Goal: Task Accomplishment & Management: Complete application form

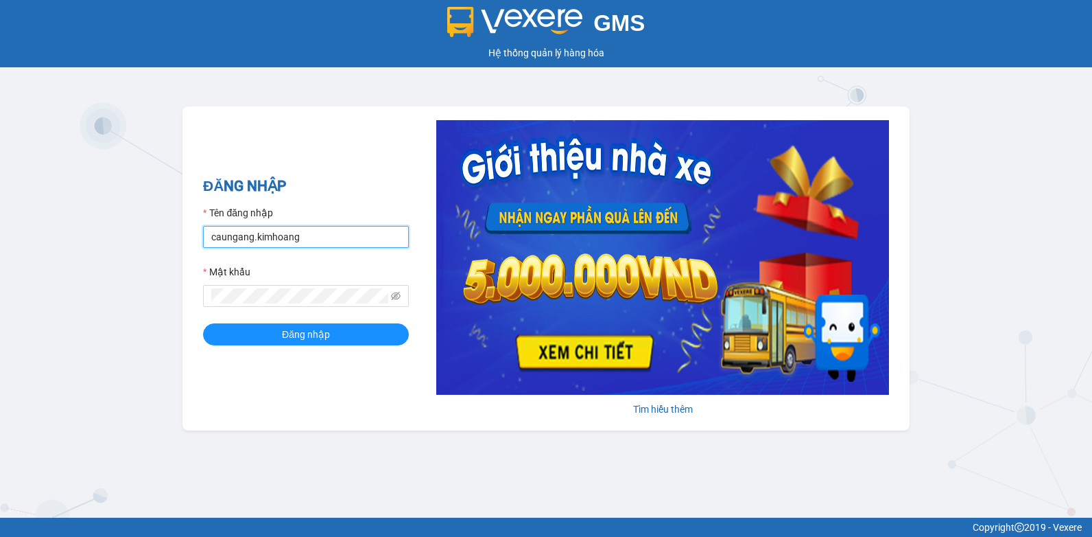
drag, startPoint x: 246, startPoint y: 243, endPoint x: 1, endPoint y: 251, distance: 245.1
click at [0, 250] on html "GMS Hệ thống quản lý hàng hóa ĐĂNG NHẬP Tên đăng nhập caungang.kimhoang Mật khẩ…" at bounding box center [546, 268] width 1092 height 537
type input "nguyenpht.kimhoang"
click at [249, 303] on span at bounding box center [306, 296] width 206 height 22
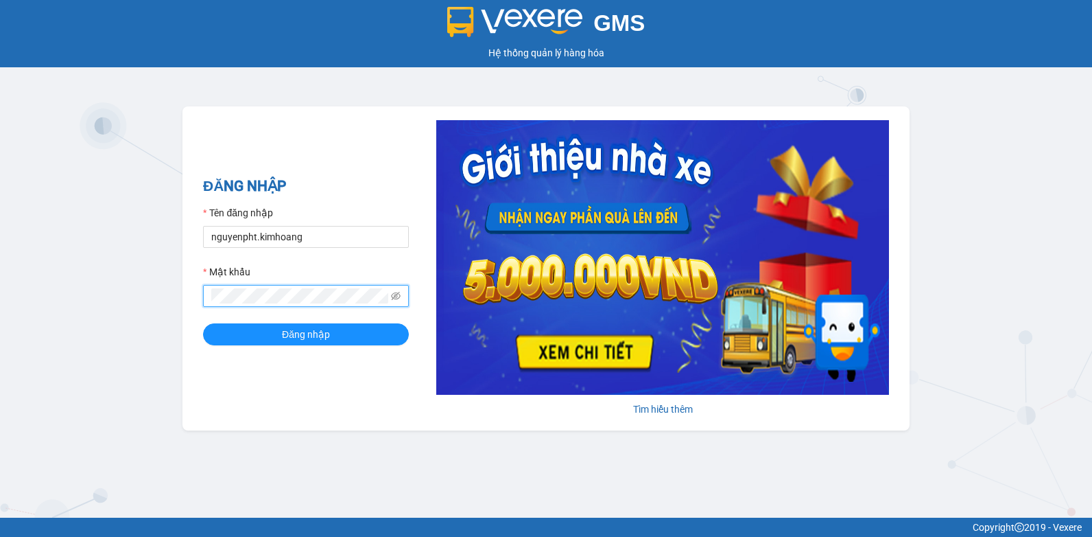
drag, startPoint x: 249, startPoint y: 303, endPoint x: -3, endPoint y: 333, distance: 253.6
click at [0, 333] on html "GMS Hệ thống quản lý hàng hóa ĐĂNG NHẬP Tên đăng nhập nguyenpht.kimhoang Mật kh…" at bounding box center [546, 268] width 1092 height 537
click at [203, 323] on button "Đăng nhập" at bounding box center [306, 334] width 206 height 22
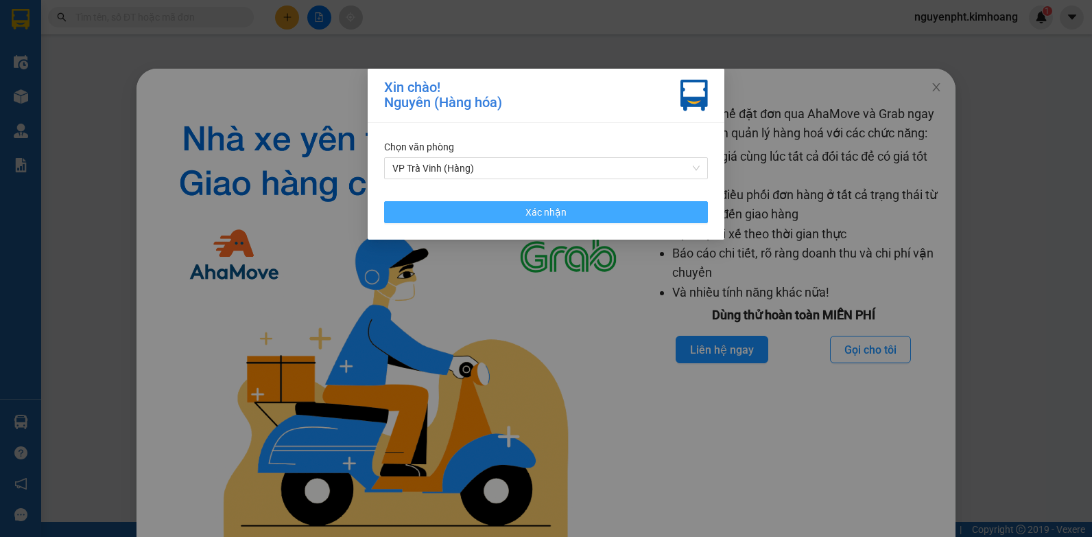
click at [559, 208] on span "Xác nhận" at bounding box center [546, 211] width 41 height 15
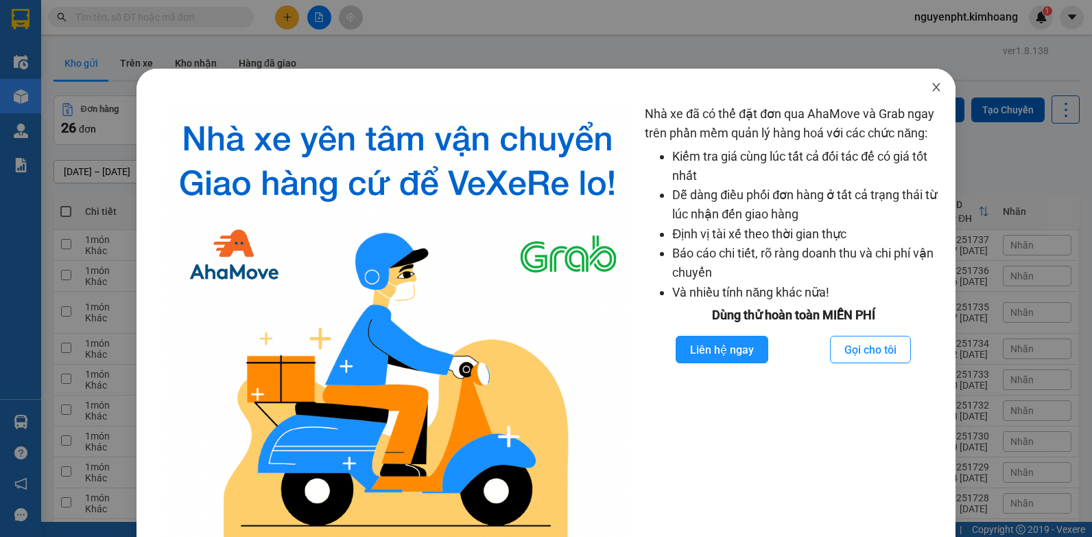
click at [933, 86] on icon "close" at bounding box center [937, 87] width 8 height 8
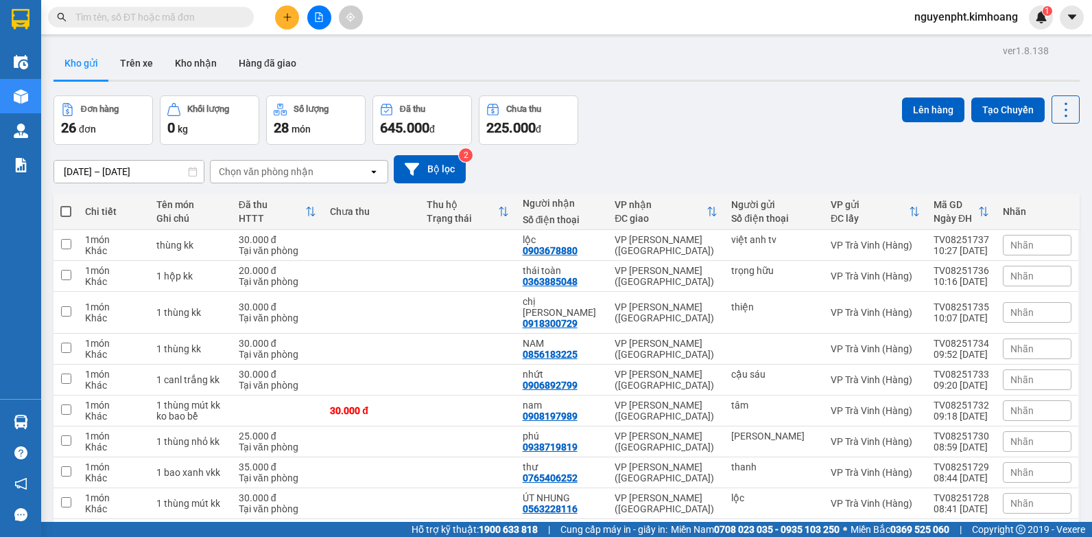
click at [196, 25] on span at bounding box center [151, 17] width 206 height 21
click at [174, 12] on input "text" at bounding box center [156, 17] width 162 height 15
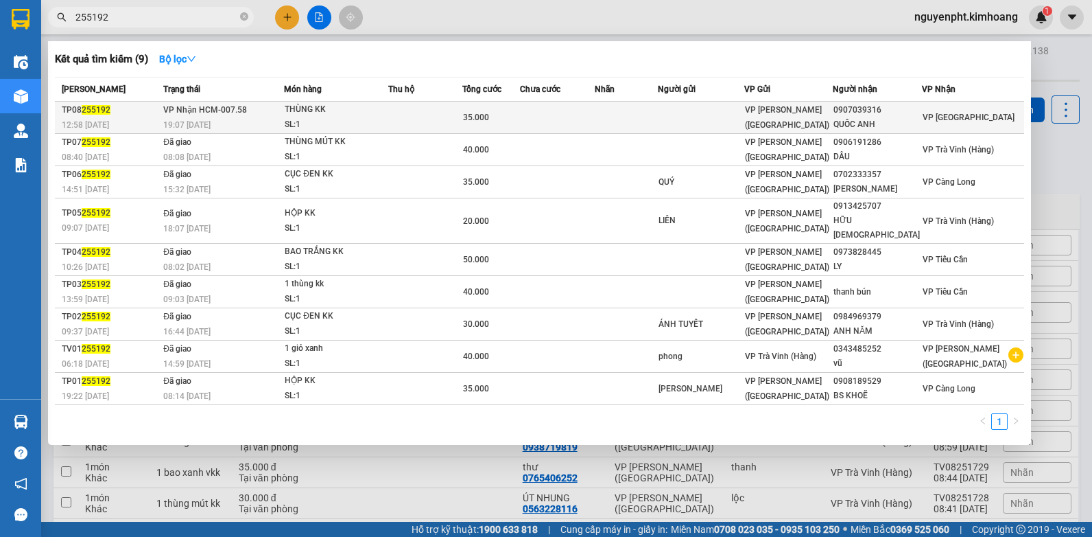
type input "255192"
click at [640, 114] on td at bounding box center [626, 118] width 63 height 32
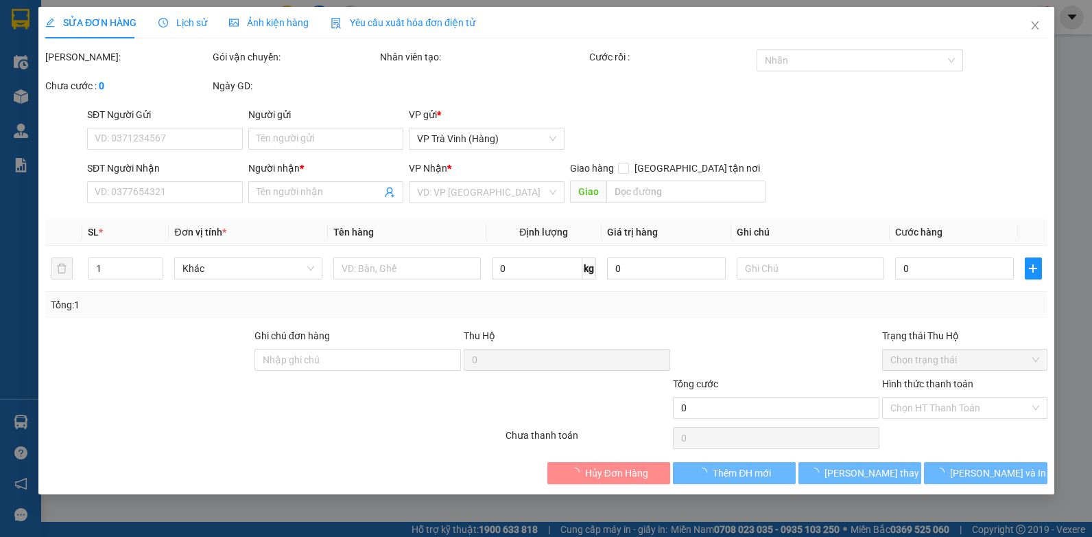
type input "0907039316"
type input "QUỐC ANH"
type input "35.000"
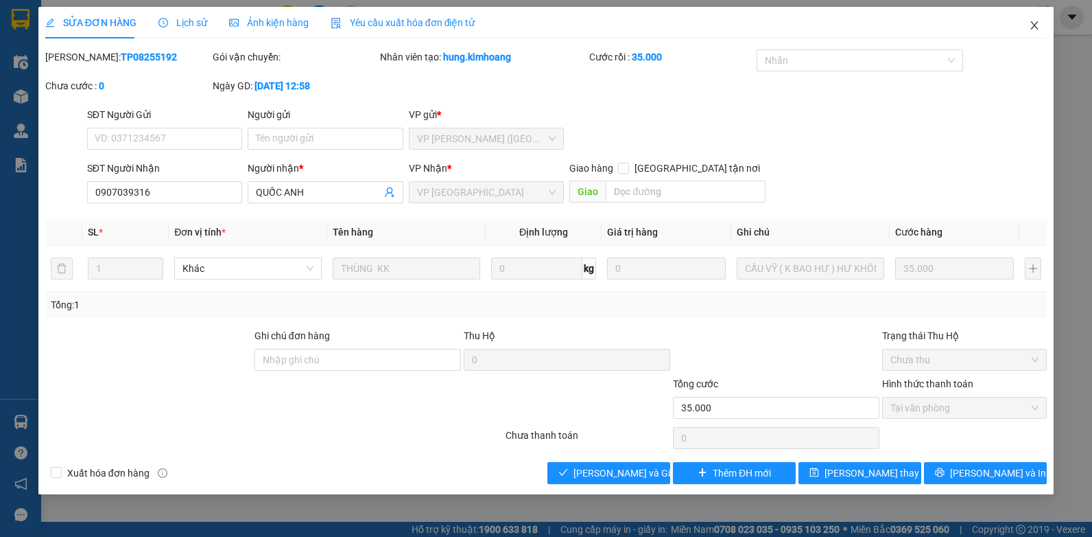
drag, startPoint x: 1038, startPoint y: 26, endPoint x: 207, endPoint y: 18, distance: 831.0
click at [1037, 26] on icon "close" at bounding box center [1034, 25] width 11 height 11
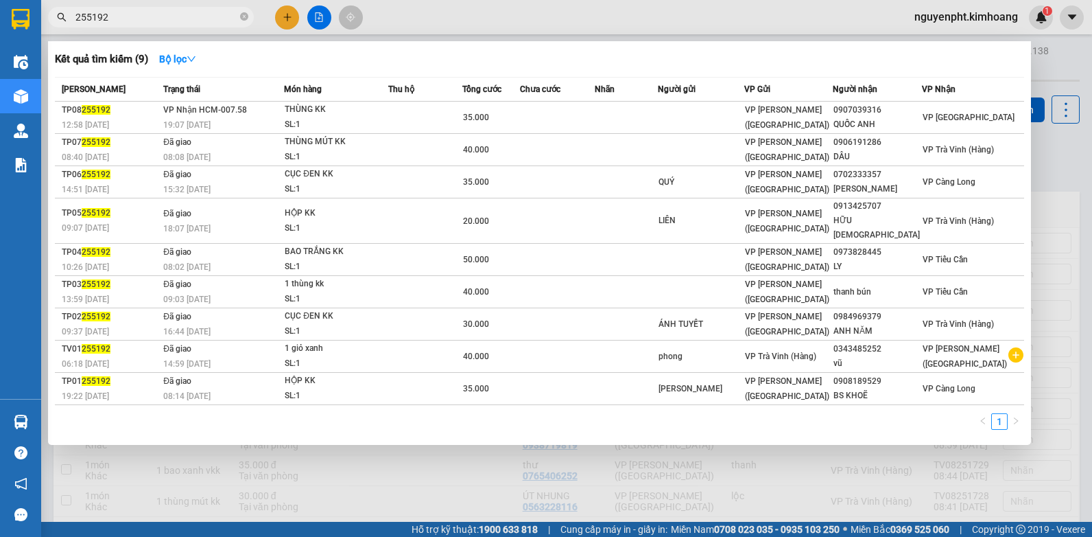
drag, startPoint x: 178, startPoint y: 14, endPoint x: 0, endPoint y: 49, distance: 181.1
click at [0, 44] on html "Kết quả tìm kiếm ( 9 ) Bộ lọc Mã ĐH Trạng thái Món hàng Thu hộ Tổng cước Chưa c…" at bounding box center [546, 268] width 1092 height 537
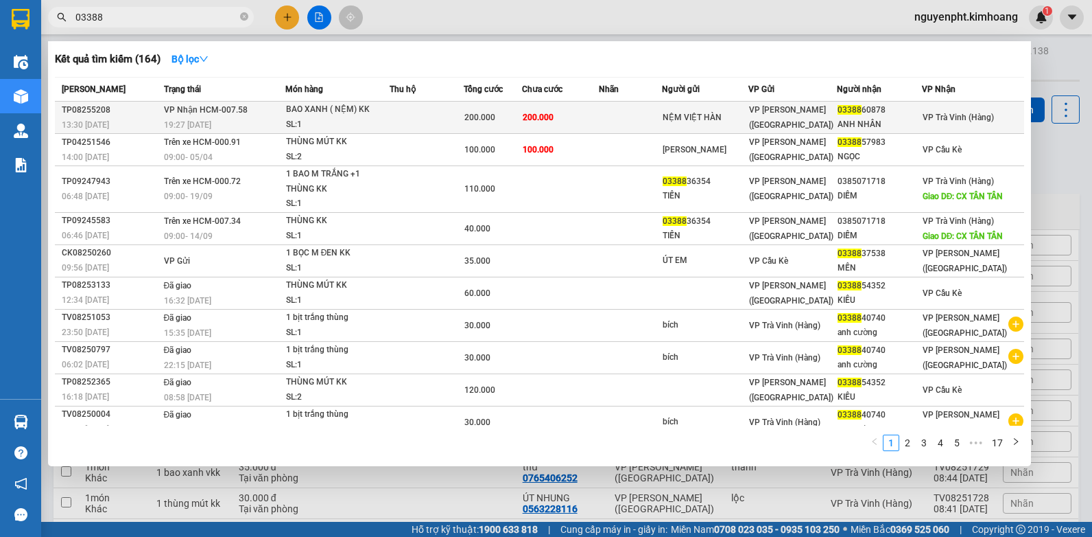
type input "03388"
click at [554, 116] on span "200.000" at bounding box center [538, 118] width 31 height 10
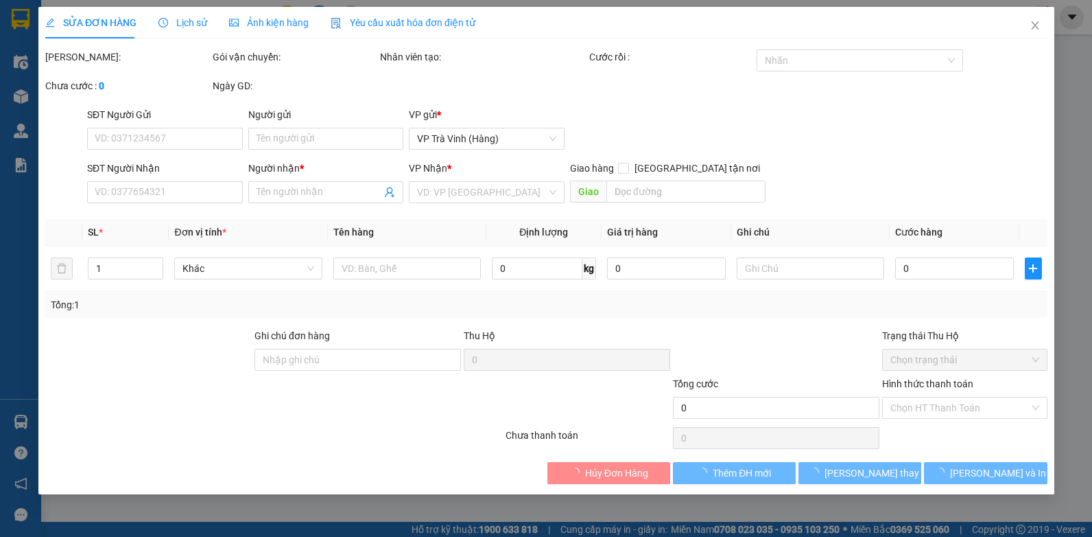
type input "NỆM VIỆT HÀN"
type input "0338860878"
type input "ANH NHÂN"
type input "200.000"
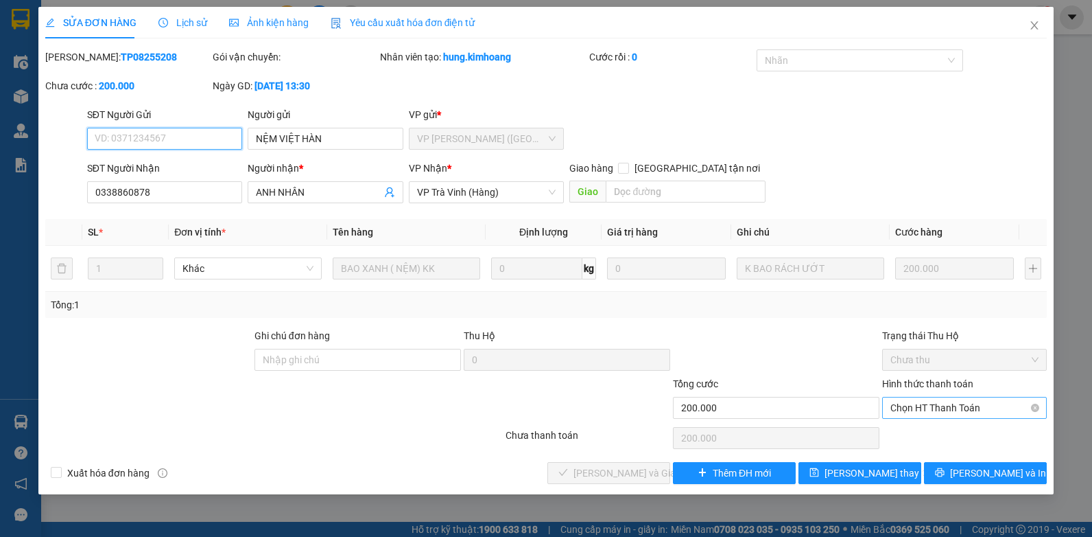
click at [937, 403] on span "Chọn HT Thanh Toán" at bounding box center [965, 407] width 148 height 21
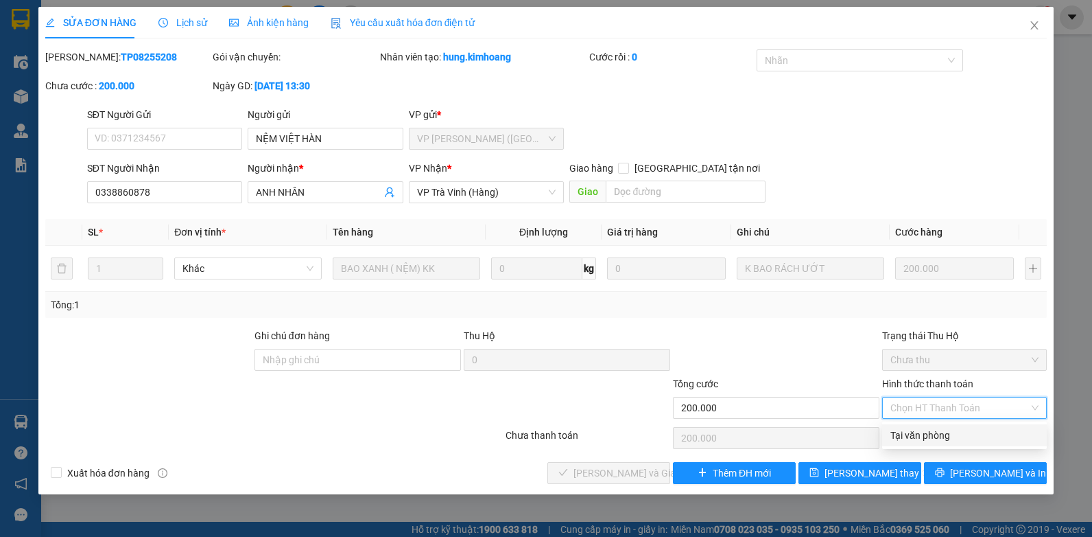
click at [924, 432] on div "Tại văn phòng" at bounding box center [965, 435] width 148 height 15
type input "0"
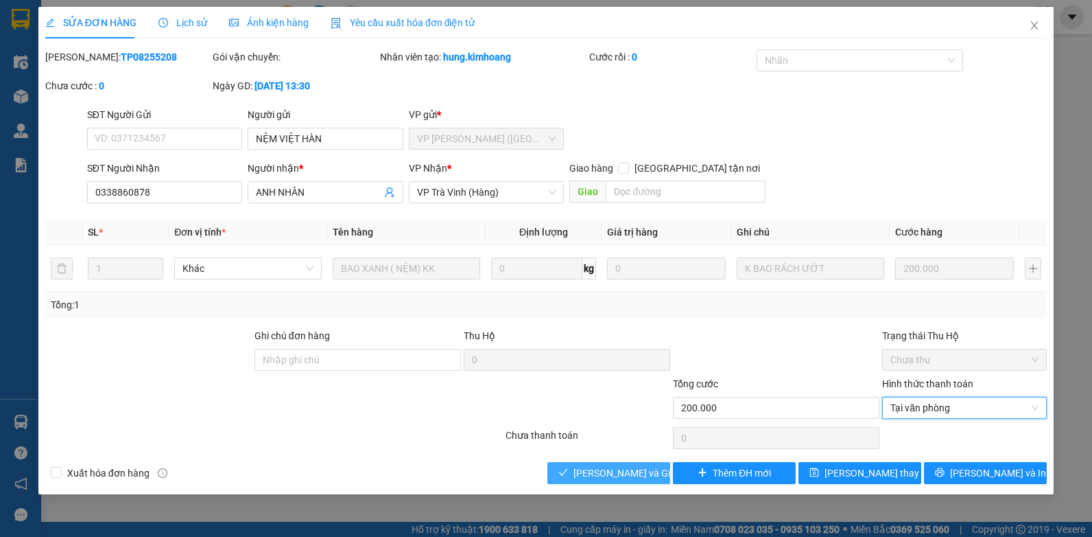
click at [568, 470] on icon "check" at bounding box center [564, 472] width 10 height 10
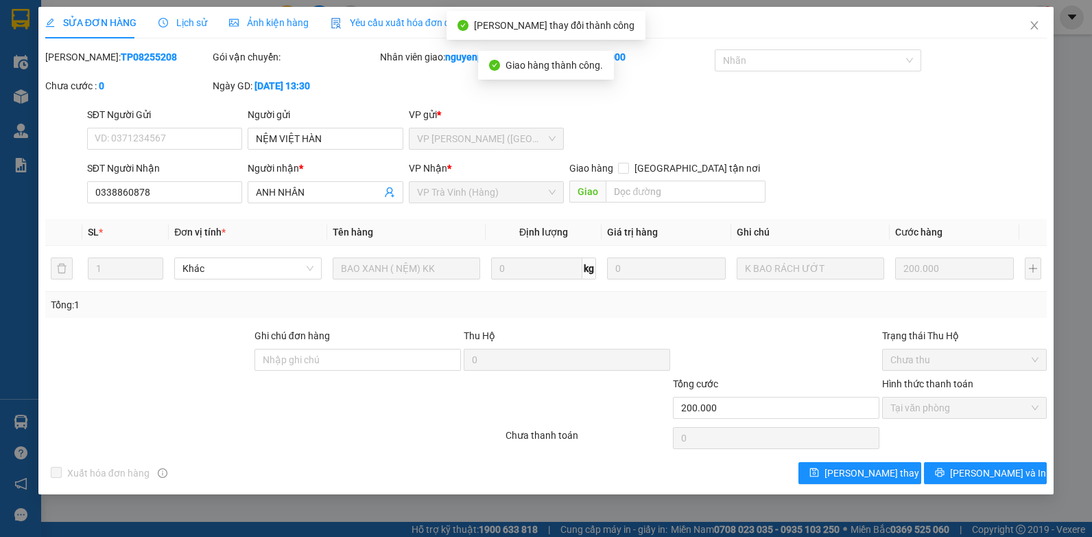
click at [968, 487] on div "SỬA ĐƠN HÀNG Lịch sử Ảnh kiện hàng Yêu cầu xuất hóa đơn điện tử Total Paid Fee …" at bounding box center [546, 250] width 1016 height 487
click at [970, 480] on button "[PERSON_NAME] và In" at bounding box center [985, 473] width 123 height 22
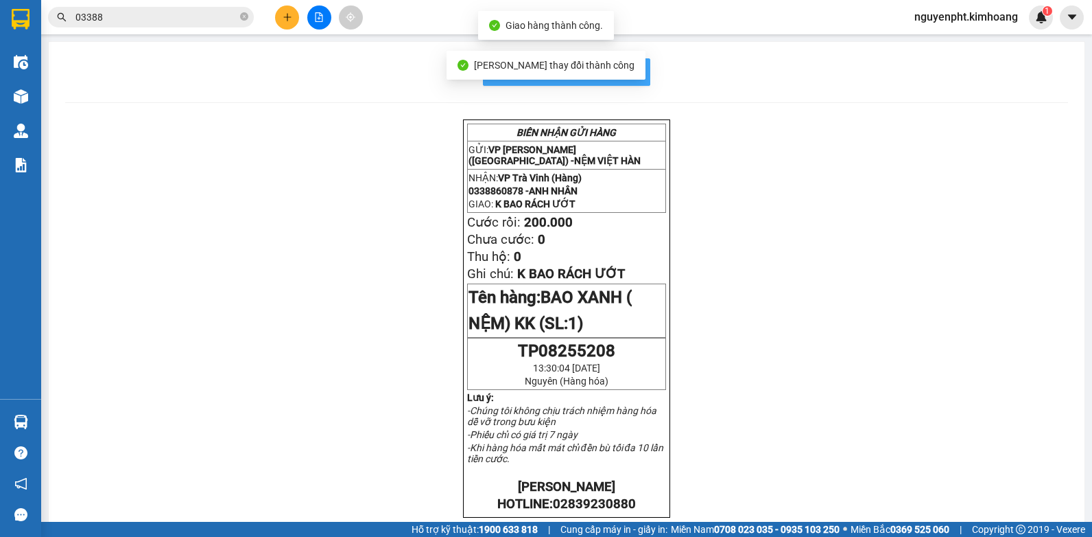
drag, startPoint x: 635, startPoint y: 73, endPoint x: 643, endPoint y: 80, distance: 10.2
click at [638, 79] on button "In mẫu biên lai tự cấu hình" at bounding box center [566, 71] width 167 height 27
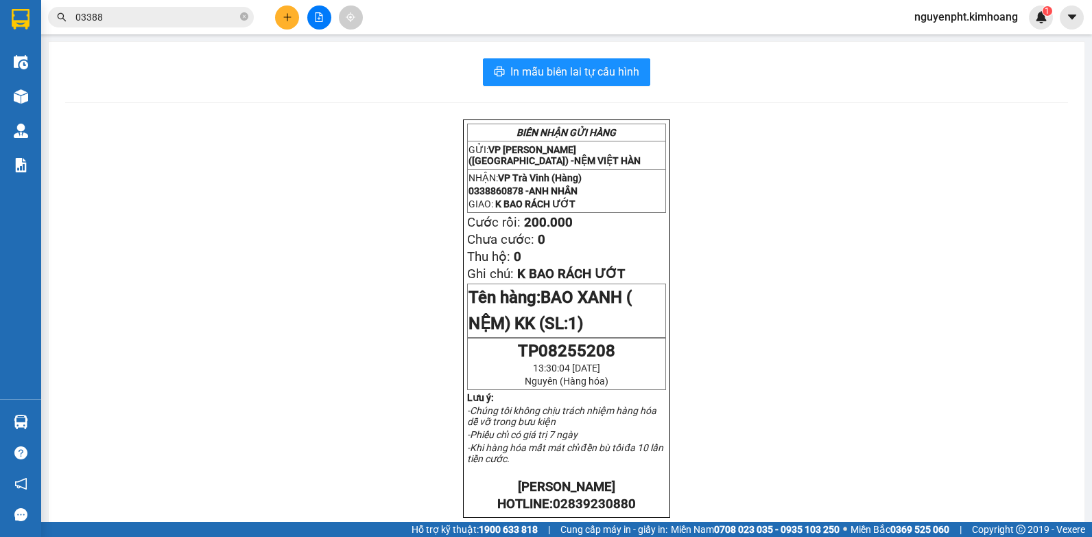
drag, startPoint x: 121, startPoint y: 16, endPoint x: 0, endPoint y: 43, distance: 124.4
click at [0, 75] on html "Kết quả tìm kiếm ( 164 ) Bộ lọc Mã ĐH Trạng thái Món hàng Thu hộ Tổng cước Chưa…" at bounding box center [546, 268] width 1092 height 537
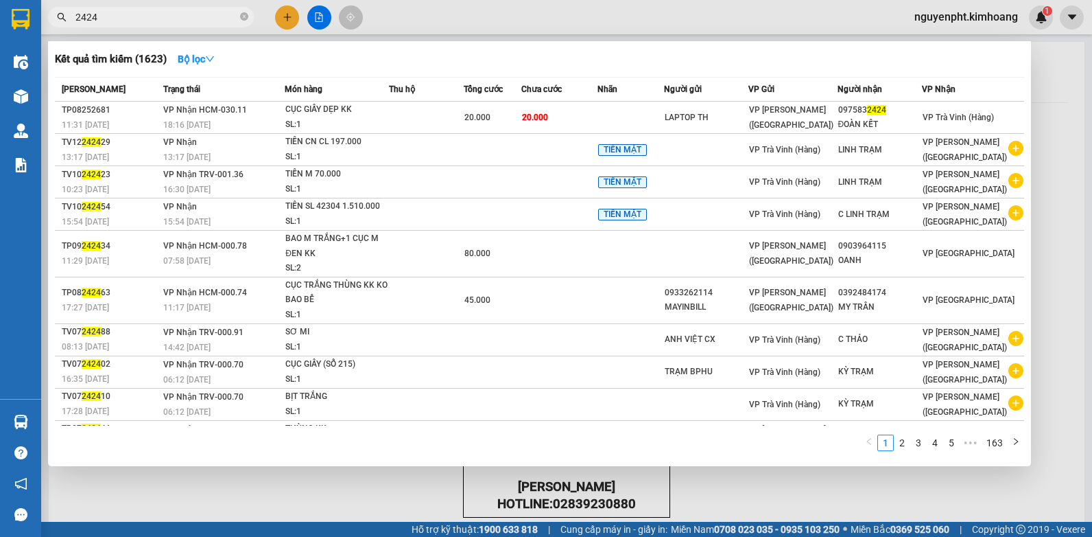
drag, startPoint x: 197, startPoint y: 14, endPoint x: 0, endPoint y: 64, distance: 203.2
click at [0, 64] on html "Kết quả tìm kiếm ( 1623 ) Bộ lọc Mã ĐH Trạng thái Món hàng Thu hộ Tổng cước Chư…" at bounding box center [546, 268] width 1092 height 537
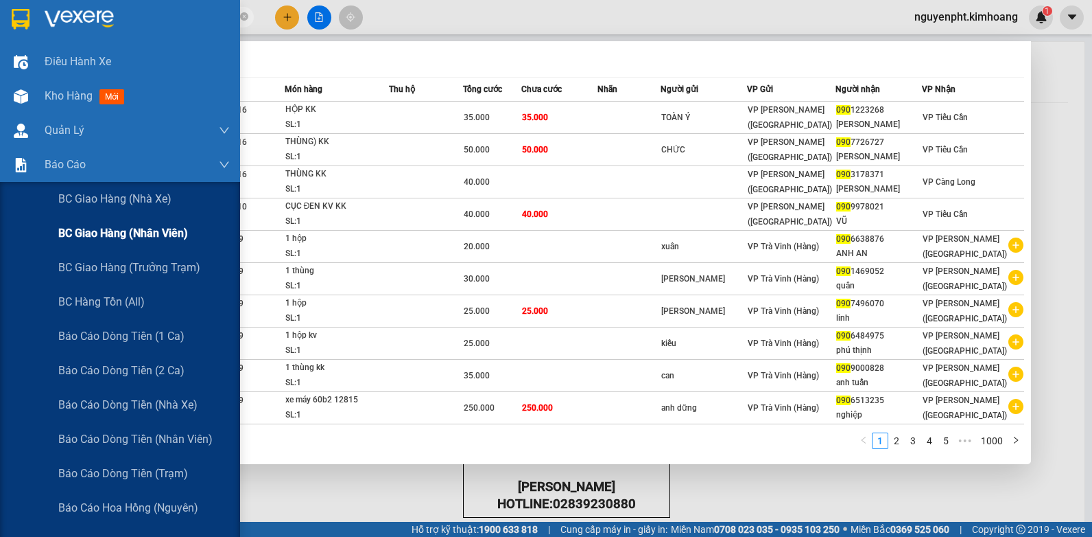
type input "0909"
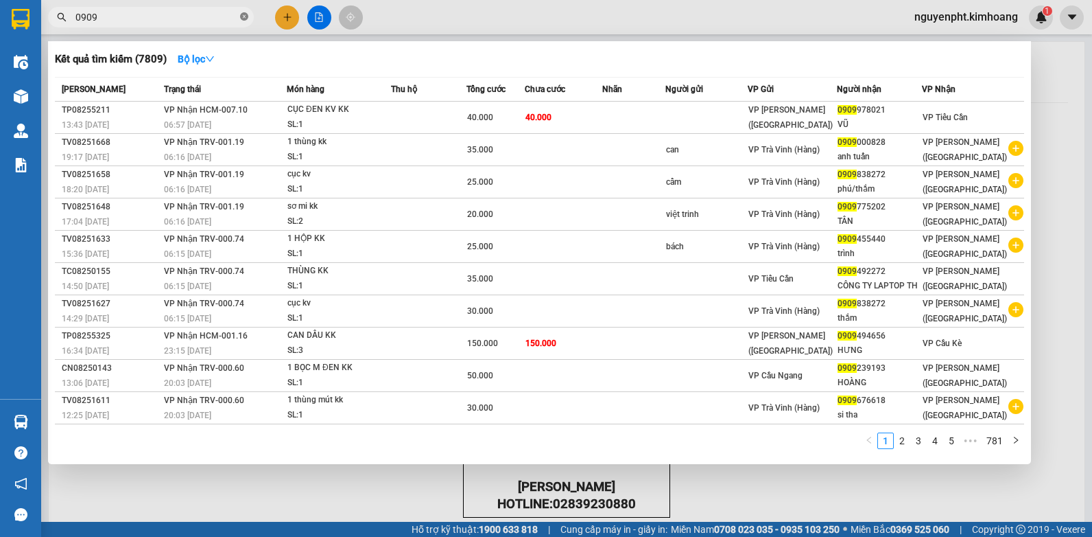
click at [245, 16] on icon "close-circle" at bounding box center [244, 16] width 8 height 8
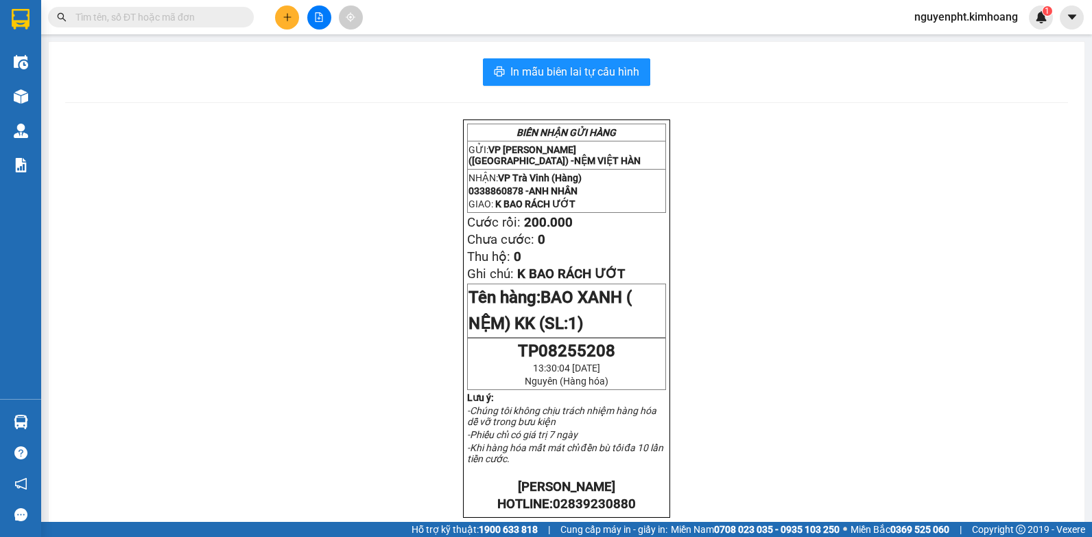
click at [207, 20] on input "text" at bounding box center [156, 17] width 162 height 15
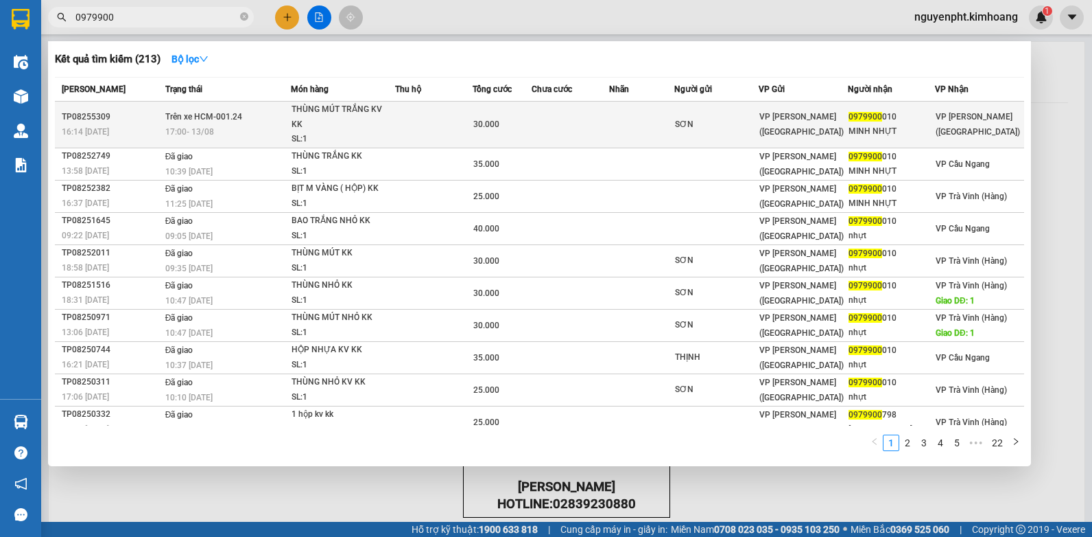
type input "0979900"
click at [567, 122] on td at bounding box center [571, 125] width 78 height 47
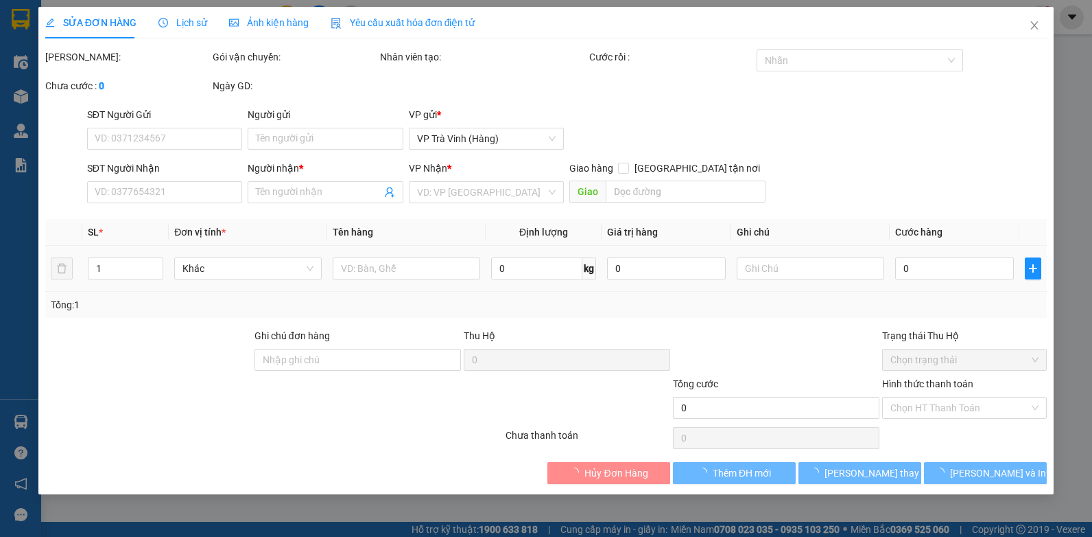
type input "SƠN"
type input "0979900010"
type input "MINH NHỰT"
type input "30.000"
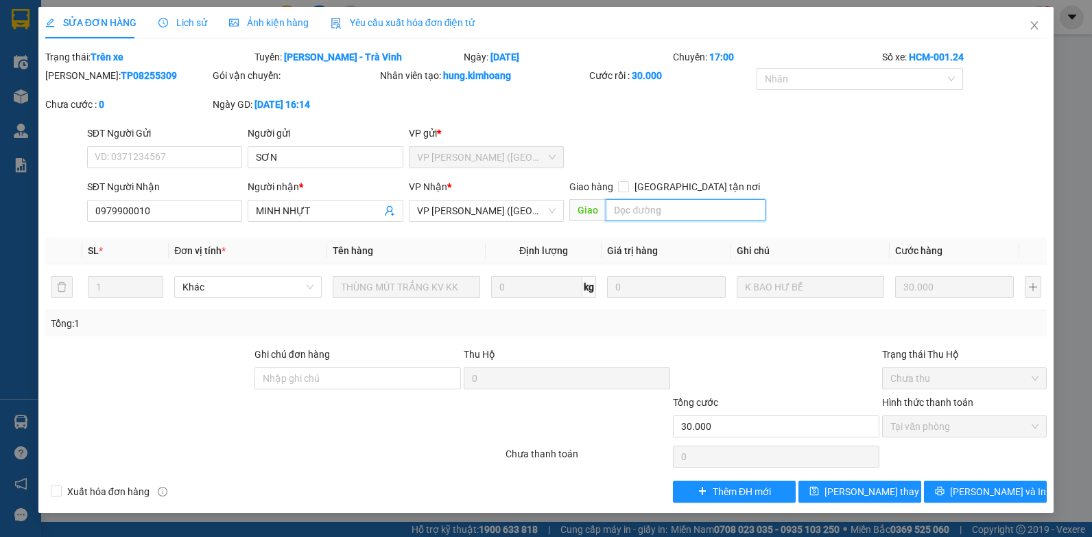
drag, startPoint x: 690, startPoint y: 209, endPoint x: 679, endPoint y: 228, distance: 21.8
click at [689, 210] on input "text" at bounding box center [685, 210] width 159 height 22
type input "1"
click at [836, 492] on button "[PERSON_NAME] thay đổi" at bounding box center [860, 491] width 123 height 22
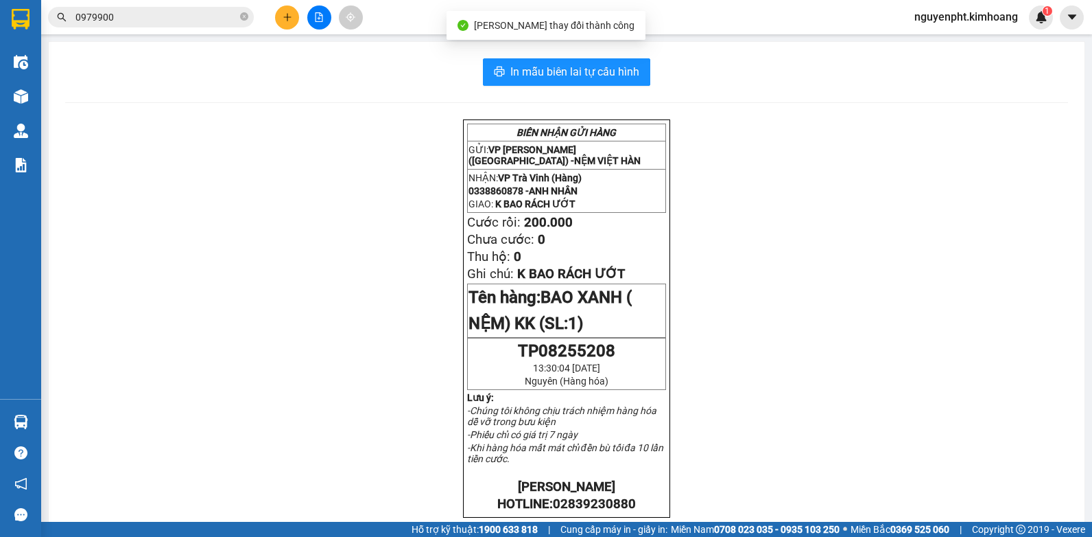
click at [213, 10] on input "0979900" at bounding box center [156, 17] width 162 height 15
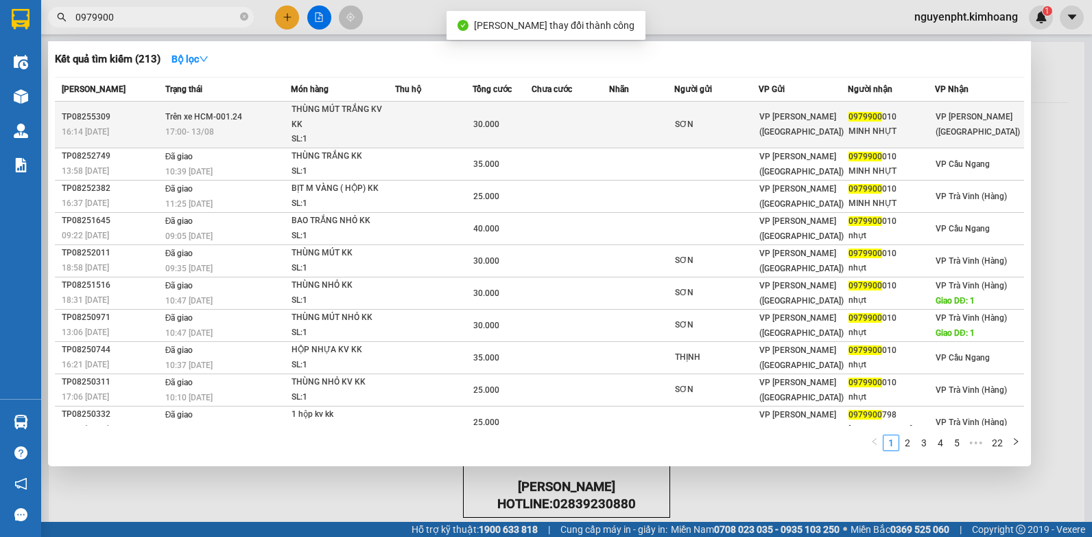
click at [400, 127] on td at bounding box center [434, 125] width 78 height 47
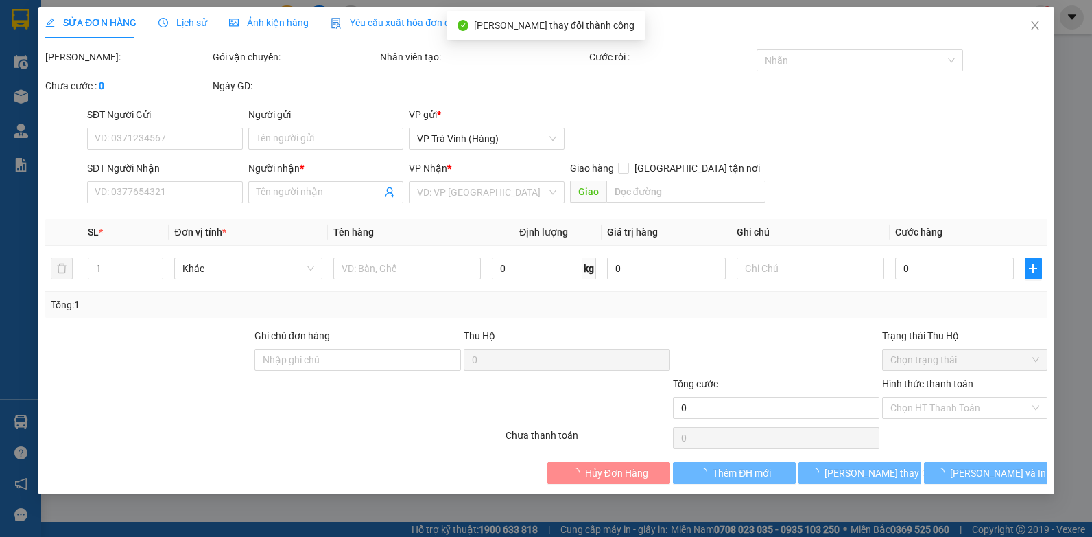
type input "SƠN"
type input "0979900010"
type input "MINH NHỰT"
type input "1"
type input "30.000"
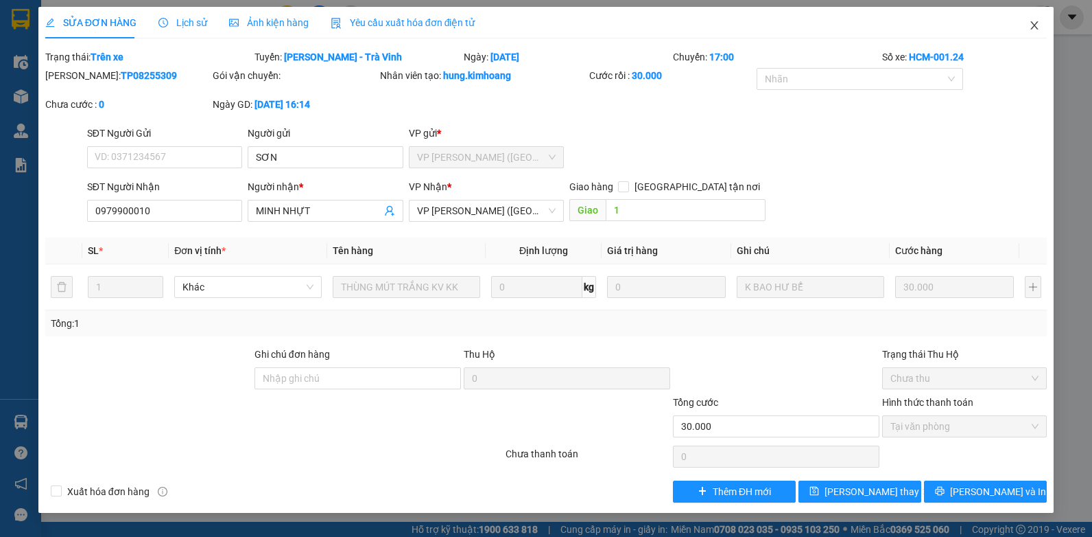
click at [1032, 22] on icon "close" at bounding box center [1034, 25] width 11 height 11
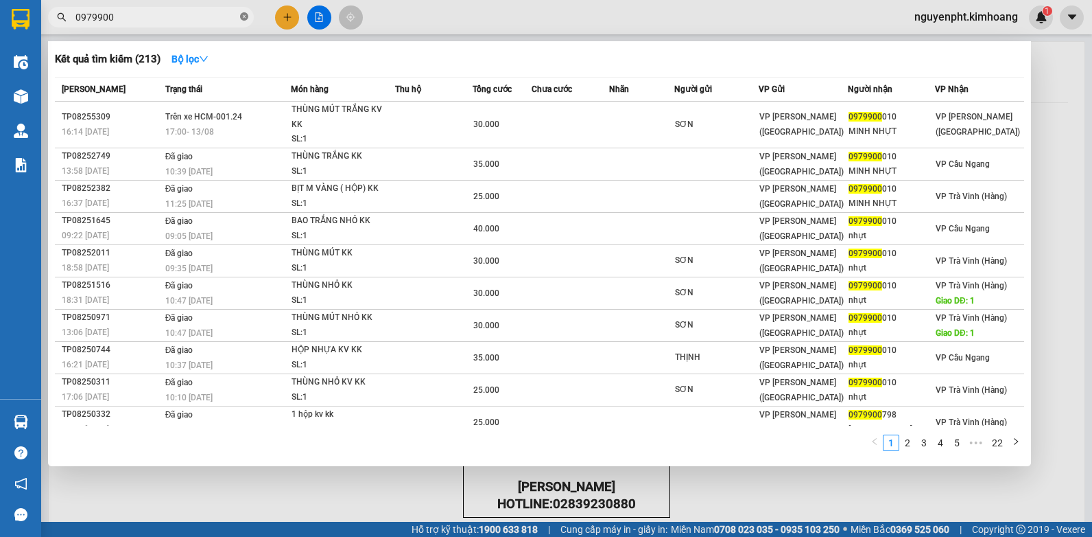
click at [242, 16] on icon "close-circle" at bounding box center [244, 16] width 8 height 8
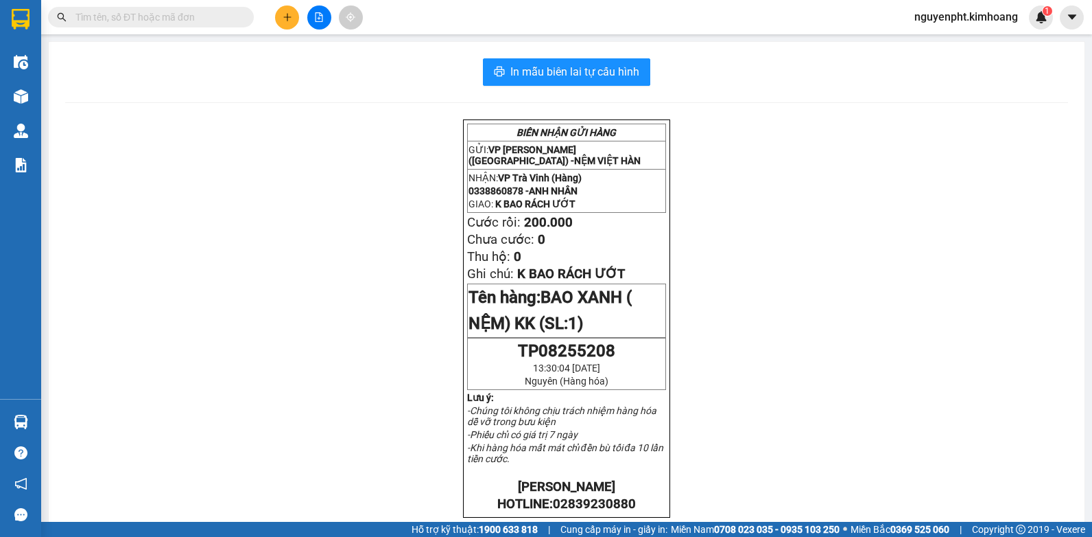
click at [292, 17] on icon "plus" at bounding box center [288, 17] width 10 height 10
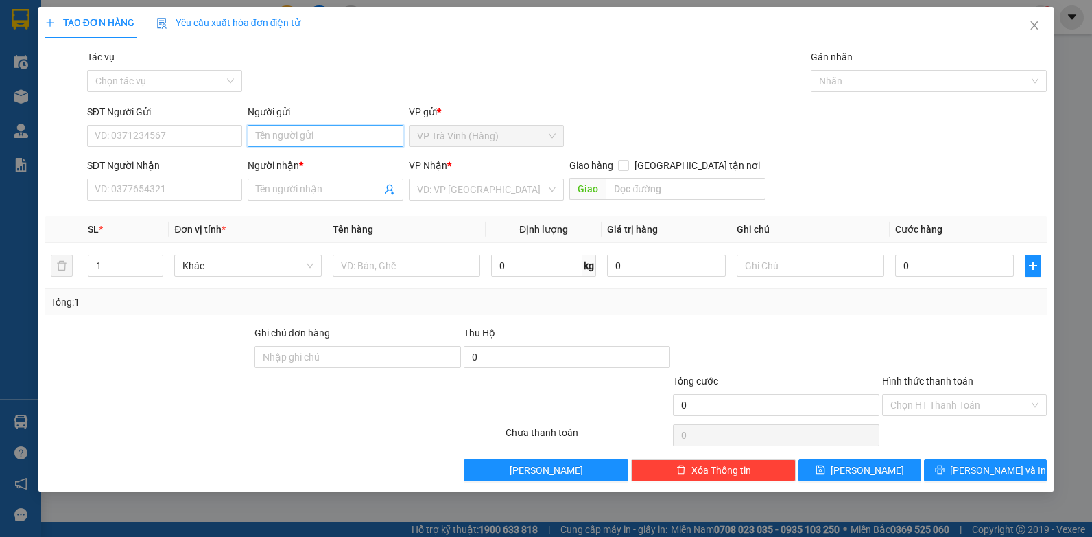
click at [283, 130] on input "Người gửi" at bounding box center [326, 136] width 156 height 22
click at [292, 137] on input "trường púc" at bounding box center [326, 136] width 156 height 22
type input "trường phúc"
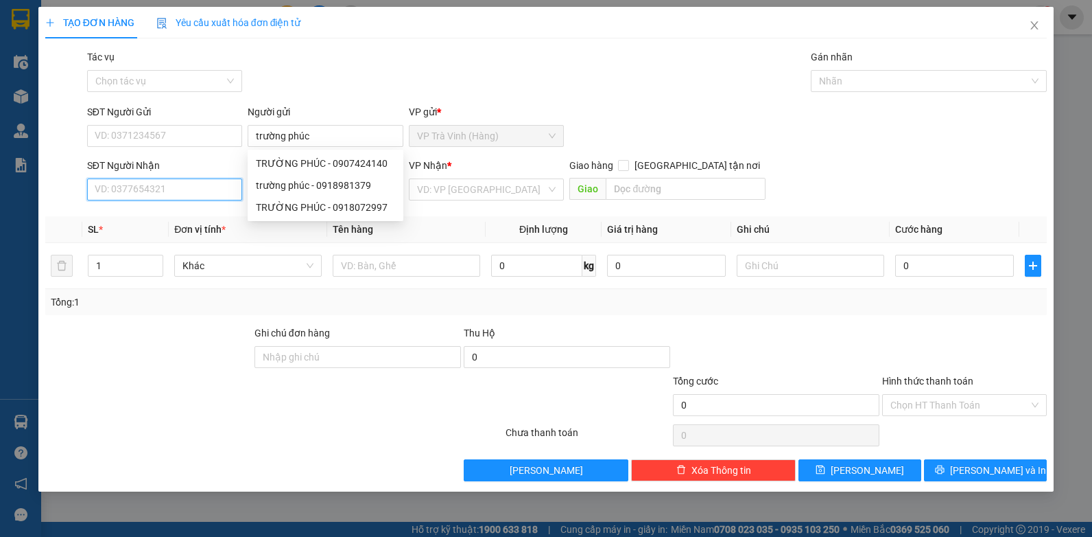
click at [198, 188] on input "SĐT Người Nhận" at bounding box center [165, 189] width 156 height 22
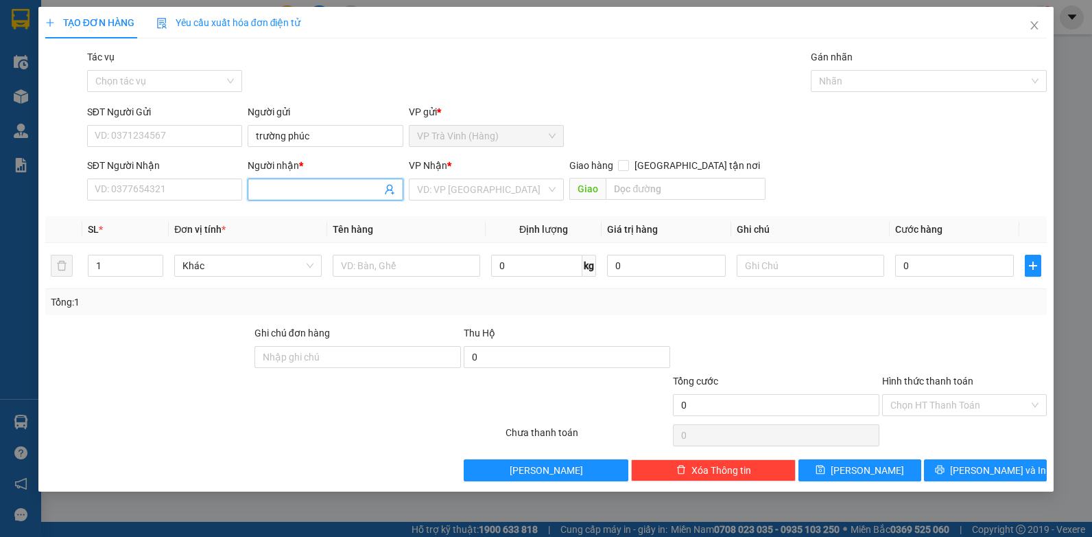
drag, startPoint x: 307, startPoint y: 193, endPoint x: 329, endPoint y: 176, distance: 27.3
click at [308, 191] on input "Người nhận *" at bounding box center [319, 189] width 126 height 15
type input "0978172246"
click at [189, 189] on input "SĐT Người Nhận" at bounding box center [165, 189] width 156 height 22
type input "0978172246"
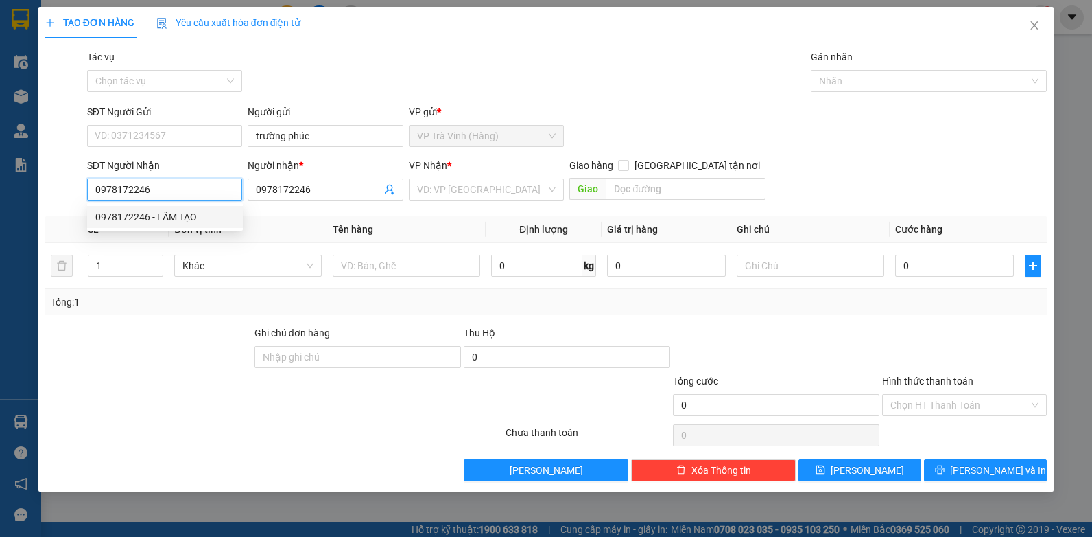
click at [181, 218] on div "0978172246 - LÂM TẠO" at bounding box center [164, 216] width 139 height 15
type input "LÂM TẠO"
type input "30.000"
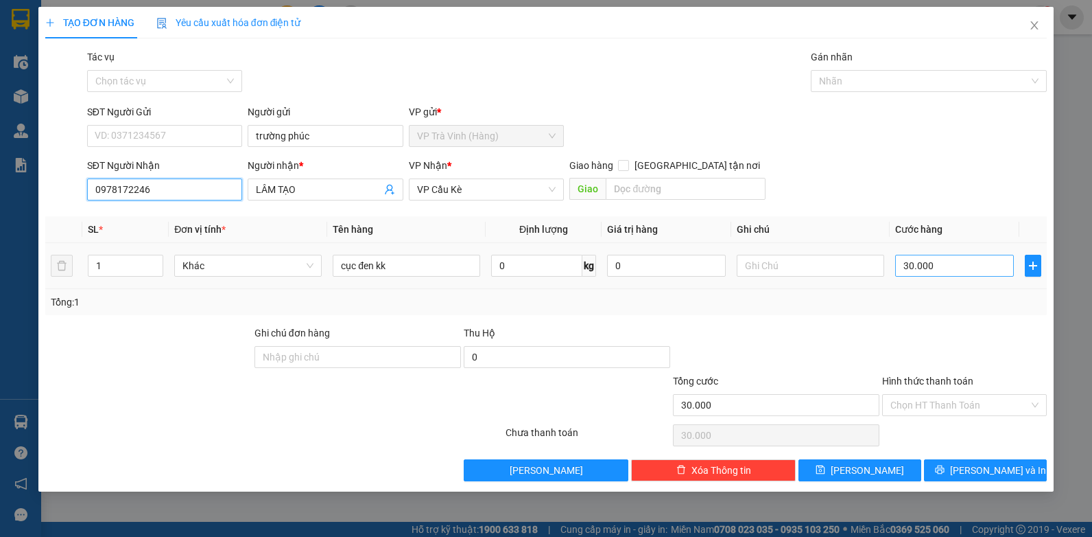
type input "0978172246"
type input "2"
type input "25"
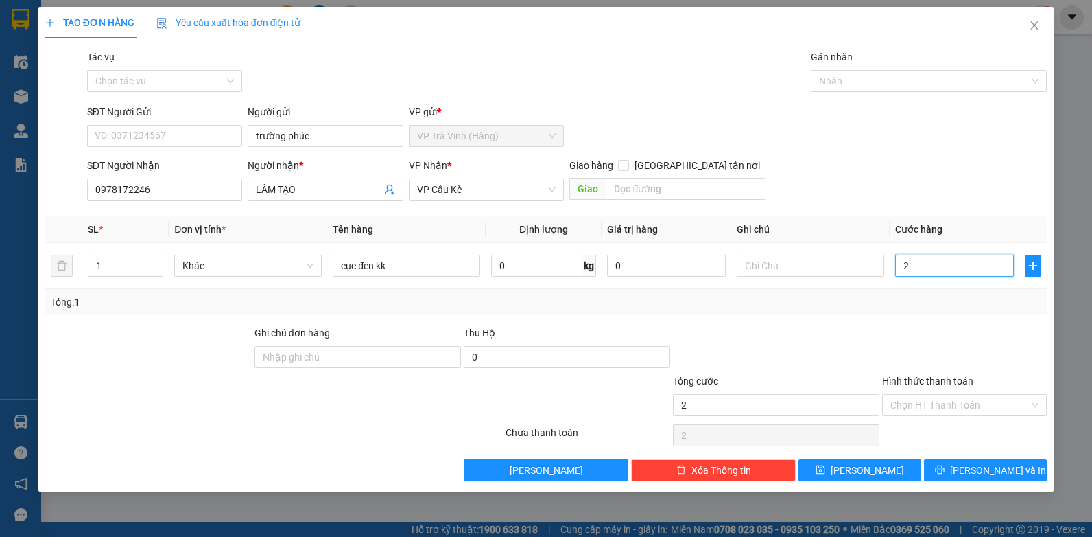
type input "25"
type input "25.000"
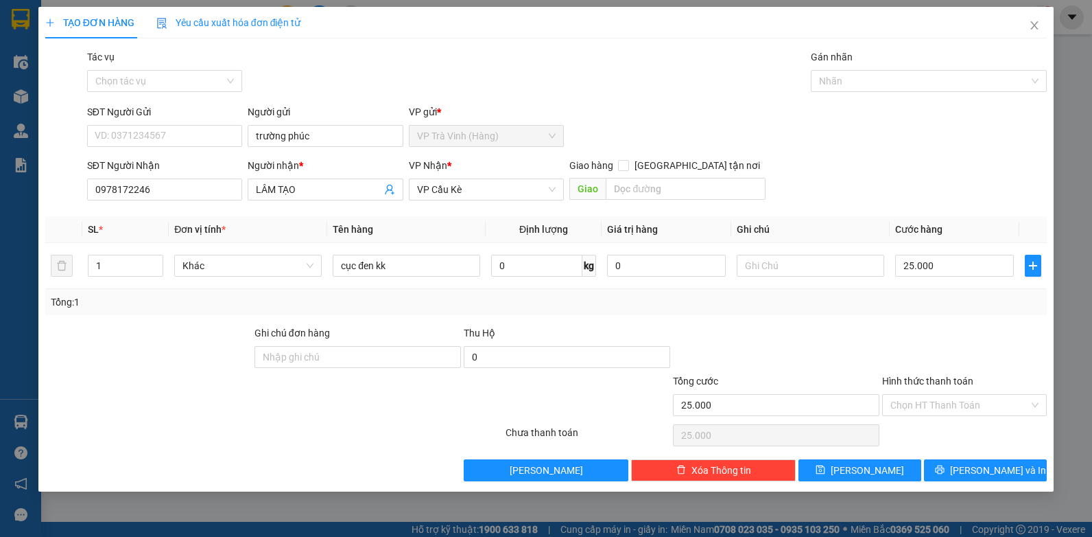
click at [970, 457] on div "Transit Pickup Surcharge Ids Transit Deliver Surcharge Ids Transit Deliver Surc…" at bounding box center [546, 265] width 1003 height 432
drag, startPoint x: 973, startPoint y: 465, endPoint x: 962, endPoint y: 462, distance: 11.3
click at [973, 466] on button "[PERSON_NAME] và In" at bounding box center [985, 470] width 123 height 22
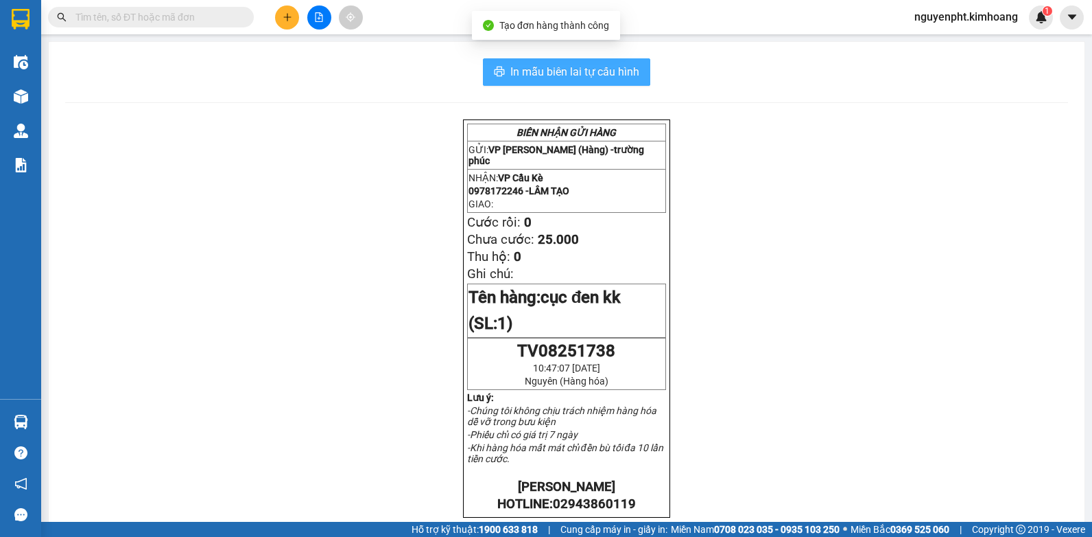
click at [605, 75] on span "In mẫu biên lai tự cấu hình" at bounding box center [575, 71] width 129 height 17
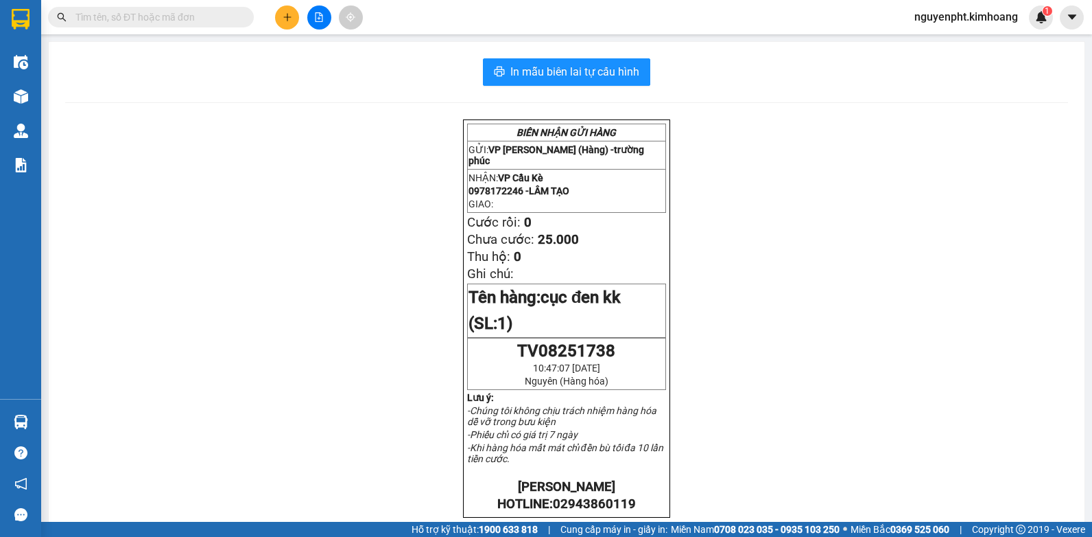
click at [165, 21] on input "text" at bounding box center [156, 17] width 162 height 15
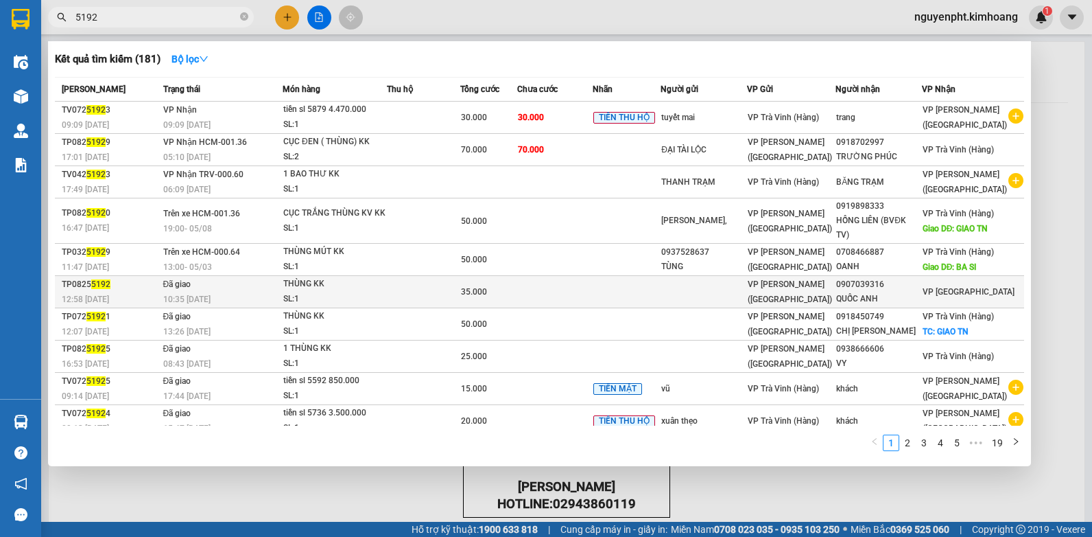
type input "5192"
click at [560, 293] on td at bounding box center [554, 292] width 75 height 32
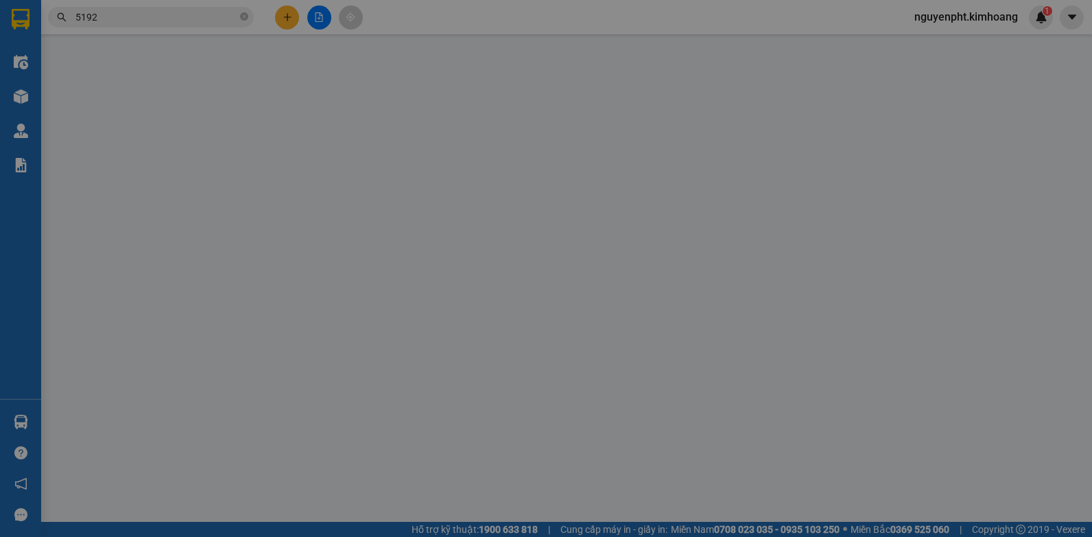
type input "0907039316"
type input "QUỐC ANH"
type input "35.000"
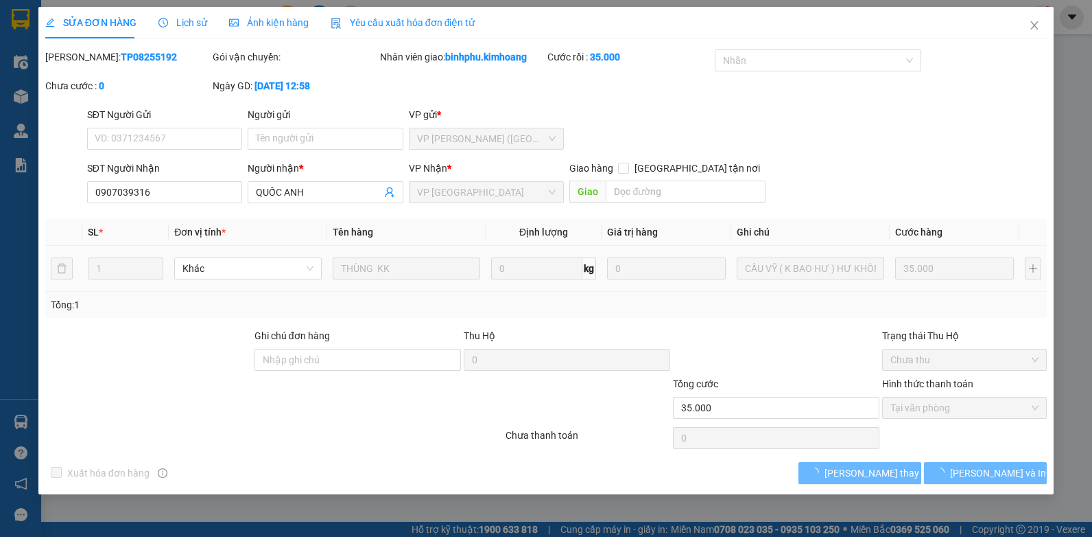
click at [183, 23] on span "Lịch sử" at bounding box center [183, 22] width 49 height 11
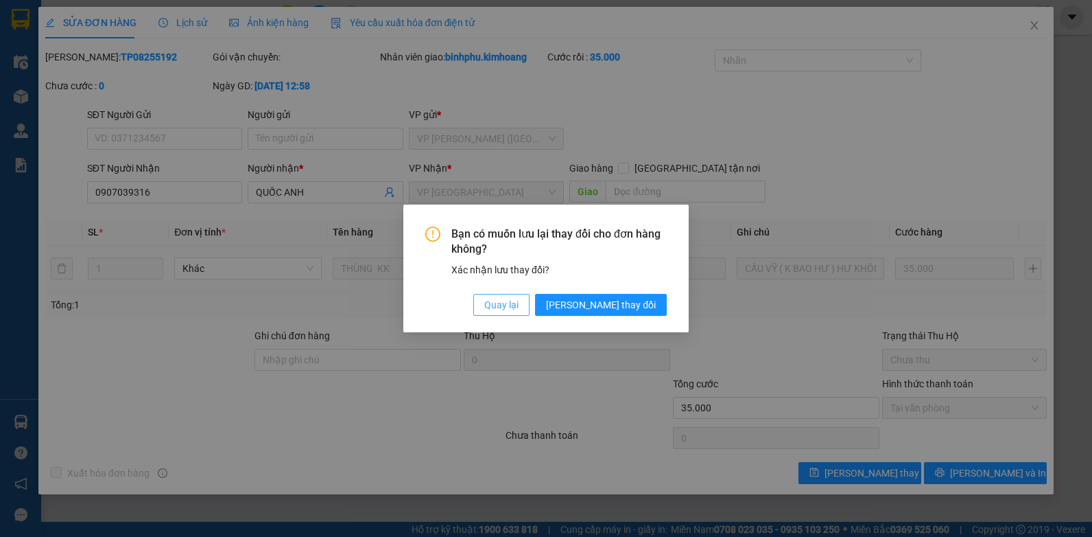
click at [519, 303] on span "Quay lại" at bounding box center [501, 304] width 34 height 15
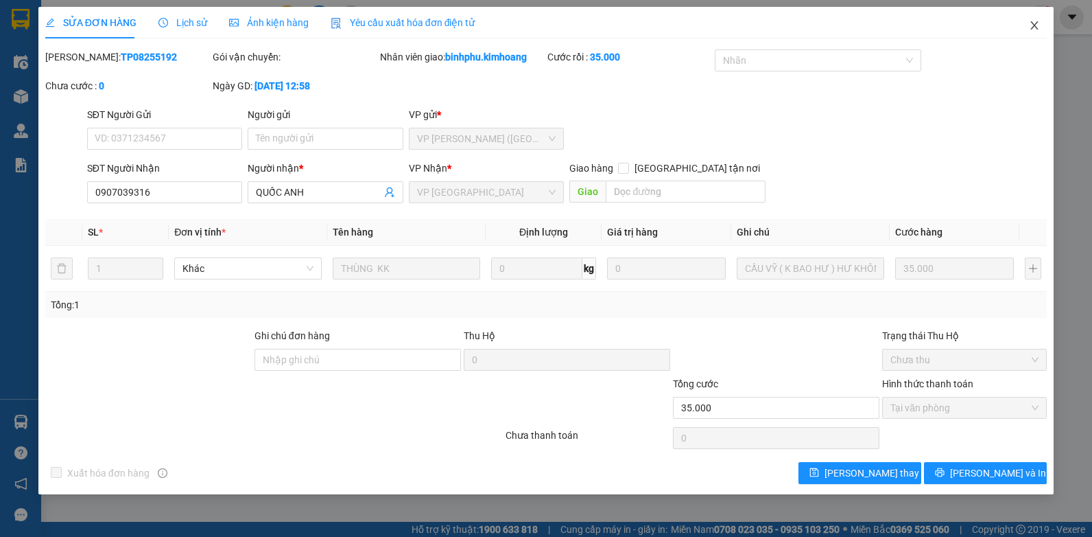
click at [1039, 26] on icon "close" at bounding box center [1034, 25] width 11 height 11
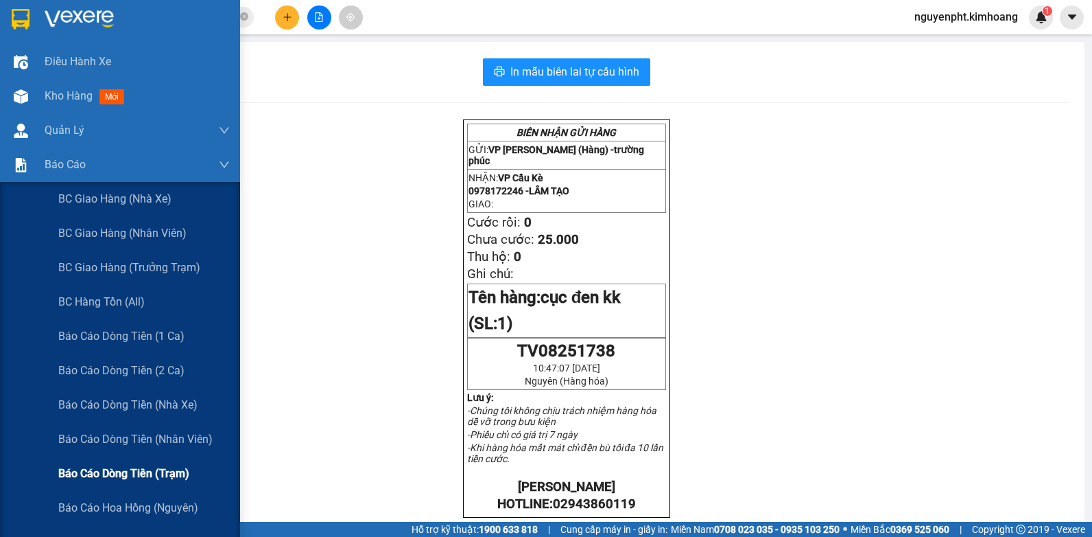
scroll to position [137, 0]
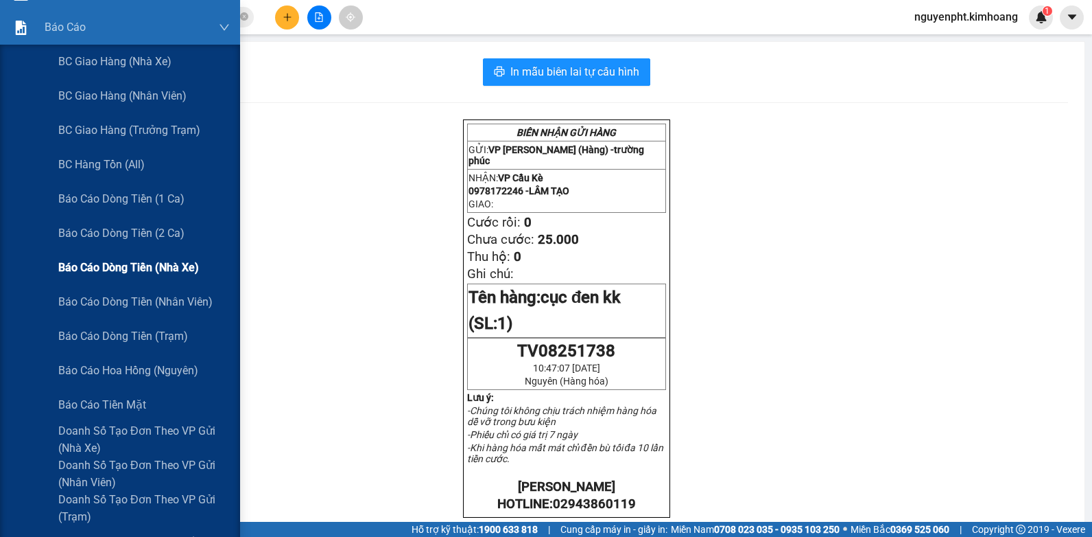
click at [147, 270] on span "Báo cáo dòng tiền (nhà xe)" at bounding box center [128, 267] width 141 height 17
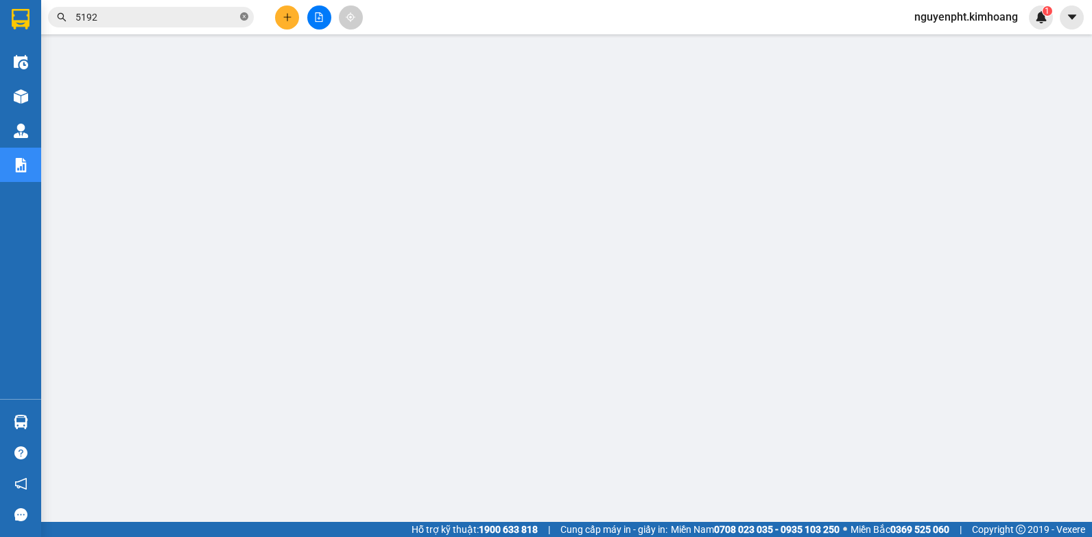
click at [241, 18] on icon "close-circle" at bounding box center [244, 16] width 8 height 8
click at [202, 18] on input "text" at bounding box center [156, 17] width 162 height 15
click at [137, 21] on input "text" at bounding box center [156, 17] width 162 height 15
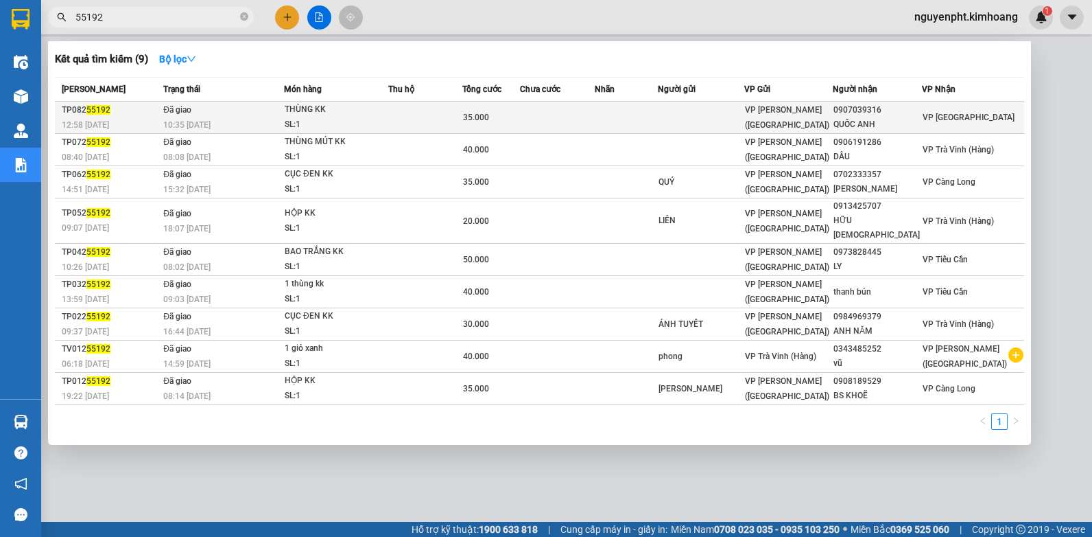
type input "55192"
click at [657, 119] on td at bounding box center [626, 118] width 63 height 32
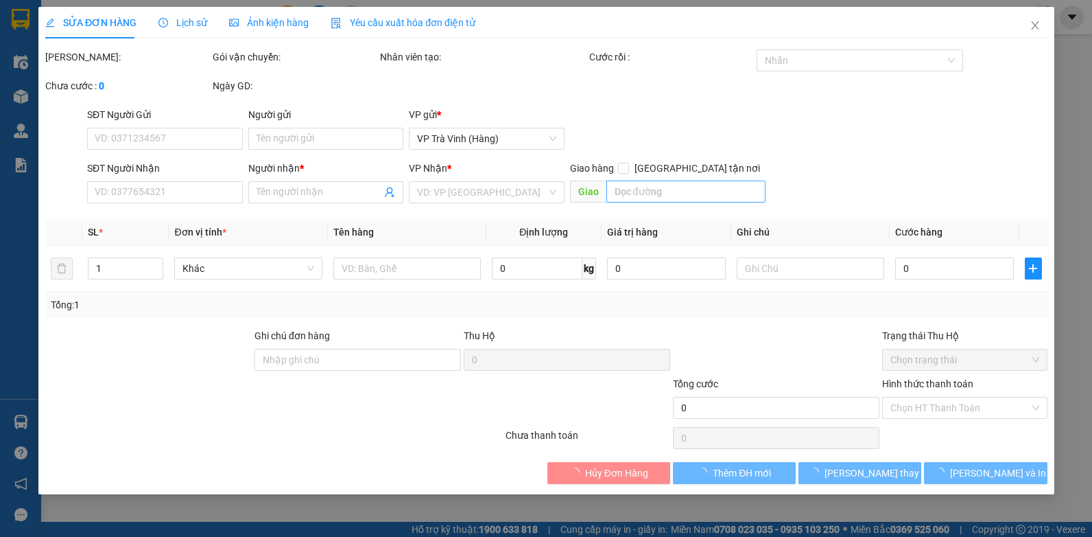
type input "0907039316"
type input "QUỐC ANH"
type input "35.000"
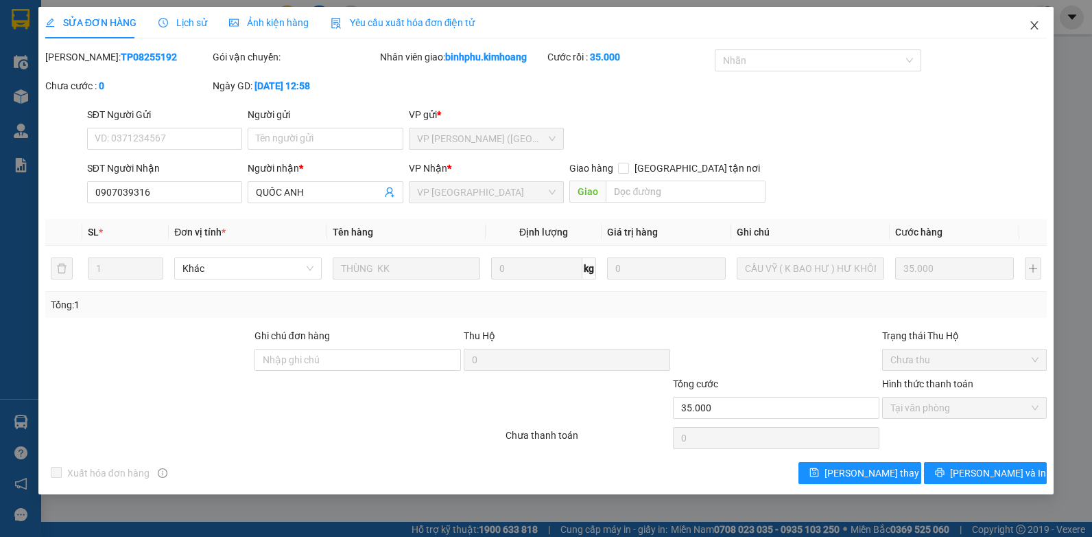
click at [1036, 27] on icon "close" at bounding box center [1035, 25] width 8 height 8
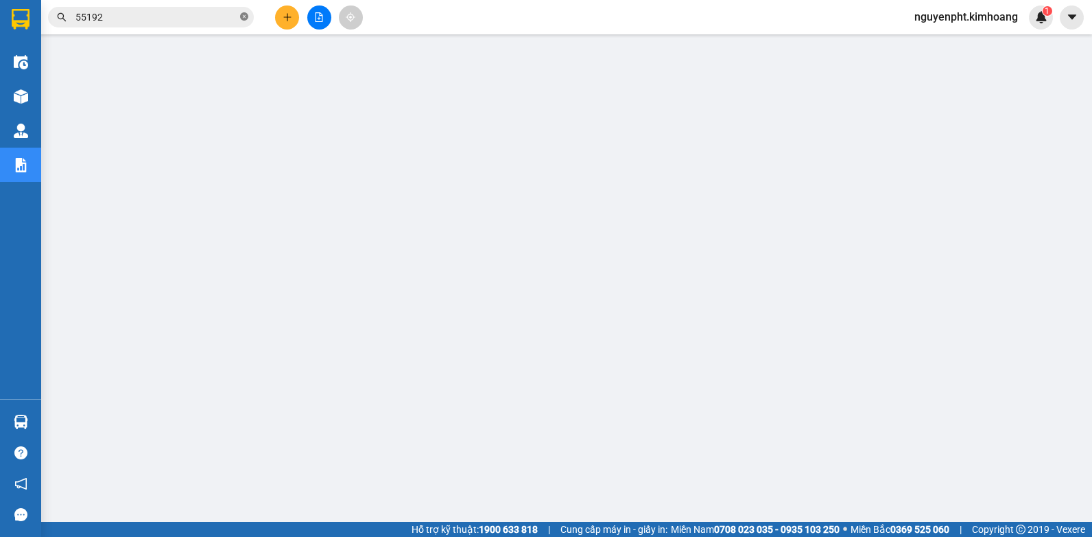
click at [242, 14] on icon "close-circle" at bounding box center [244, 16] width 8 height 8
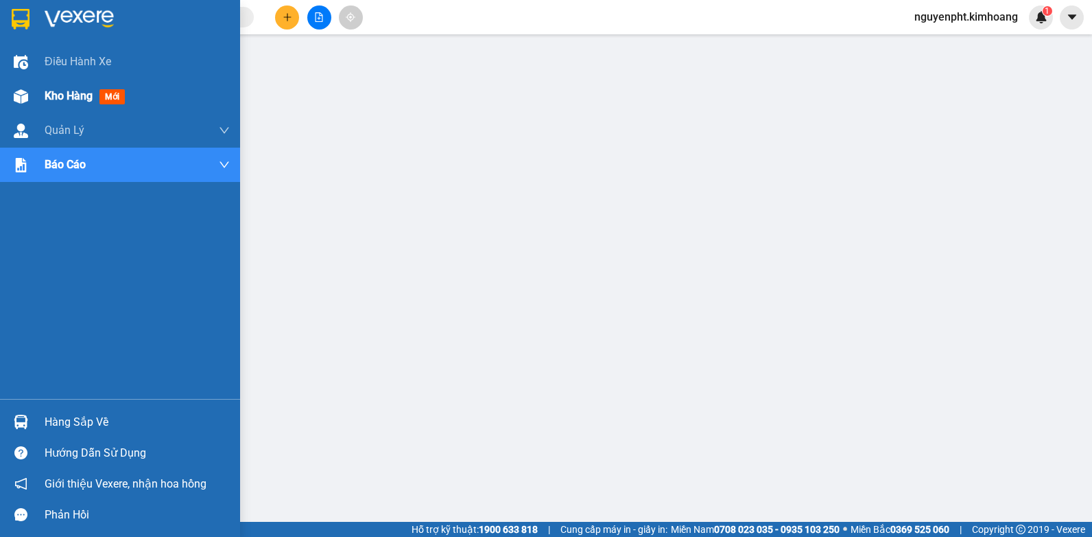
click at [80, 95] on span "Kho hàng" at bounding box center [69, 95] width 48 height 13
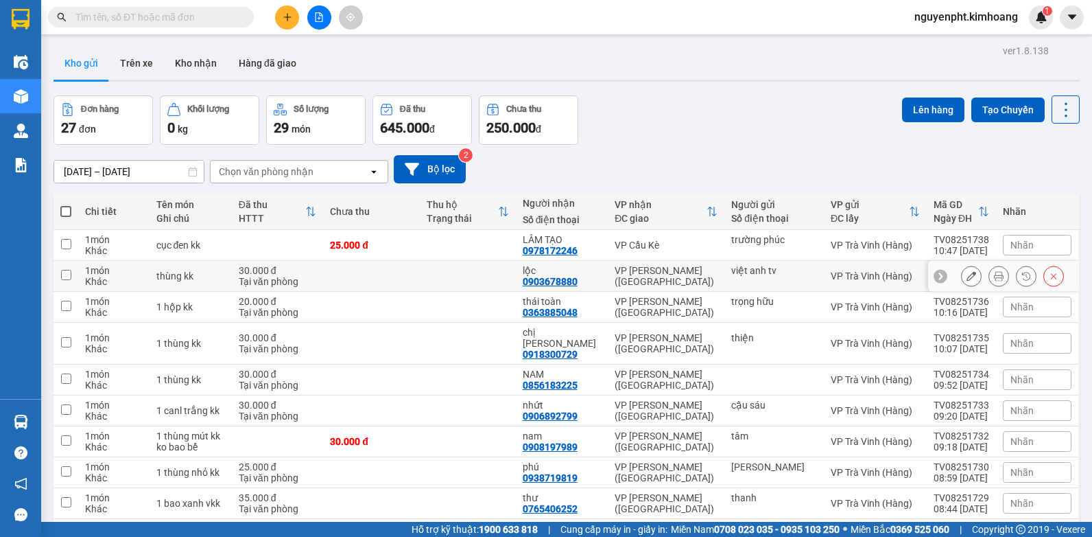
scroll to position [73, 0]
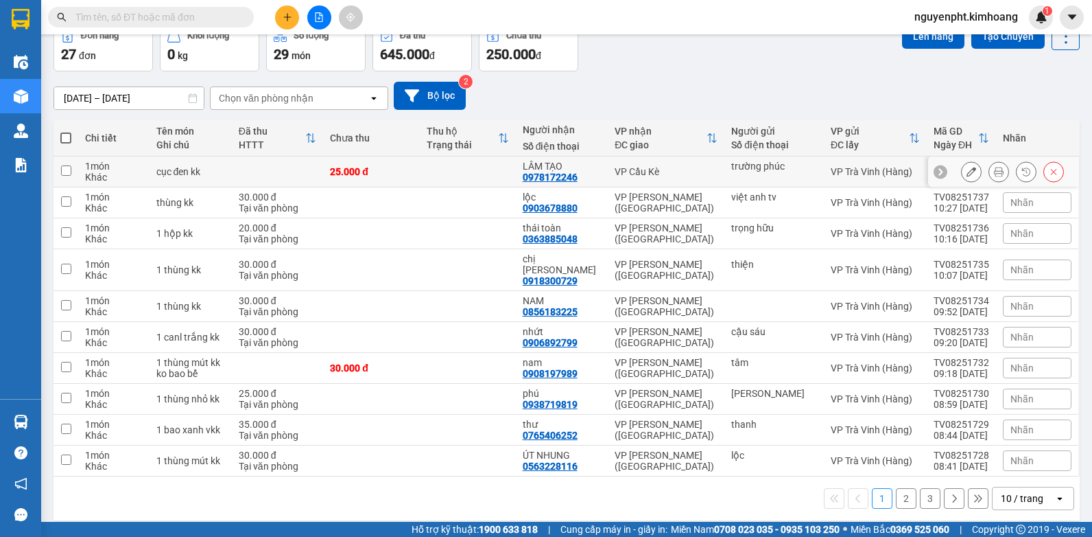
click at [229, 120] on th "Tên món Ghi chú" at bounding box center [191, 138] width 82 height 36
drag, startPoint x: 274, startPoint y: 143, endPoint x: 245, endPoint y: 139, distance: 29.2
click at [272, 150] on div "HTTT" at bounding box center [272, 144] width 67 height 11
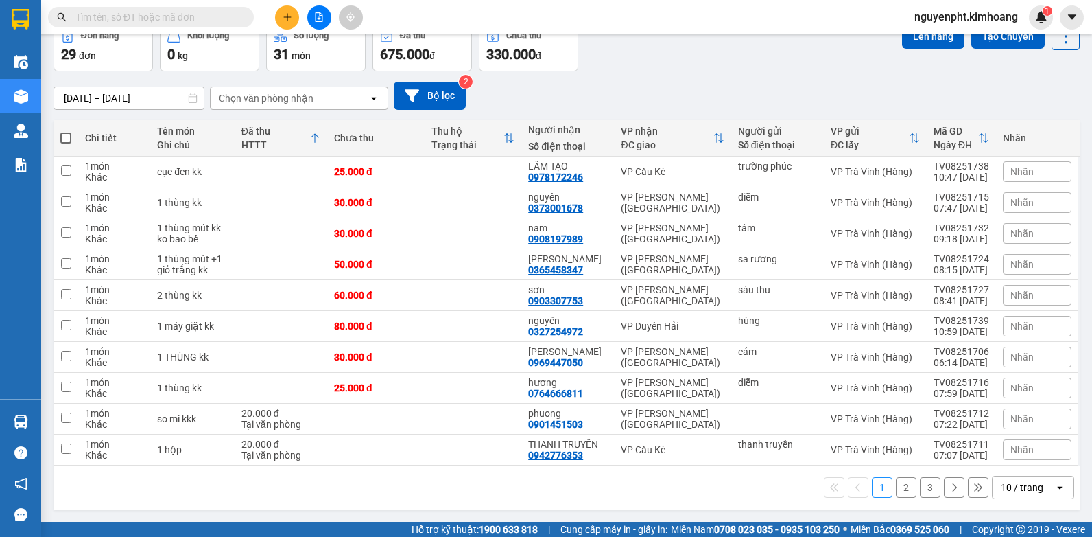
click at [283, 15] on icon "plus" at bounding box center [288, 17] width 10 height 10
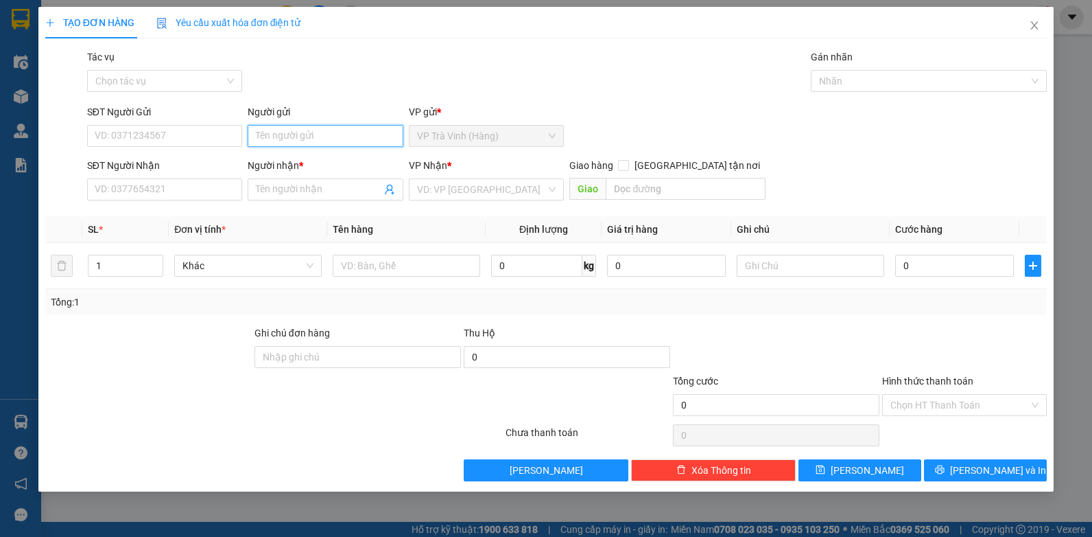
click at [274, 137] on input "Người gửi" at bounding box center [326, 136] width 156 height 22
type input "n"
type input "duật"
type input "thức"
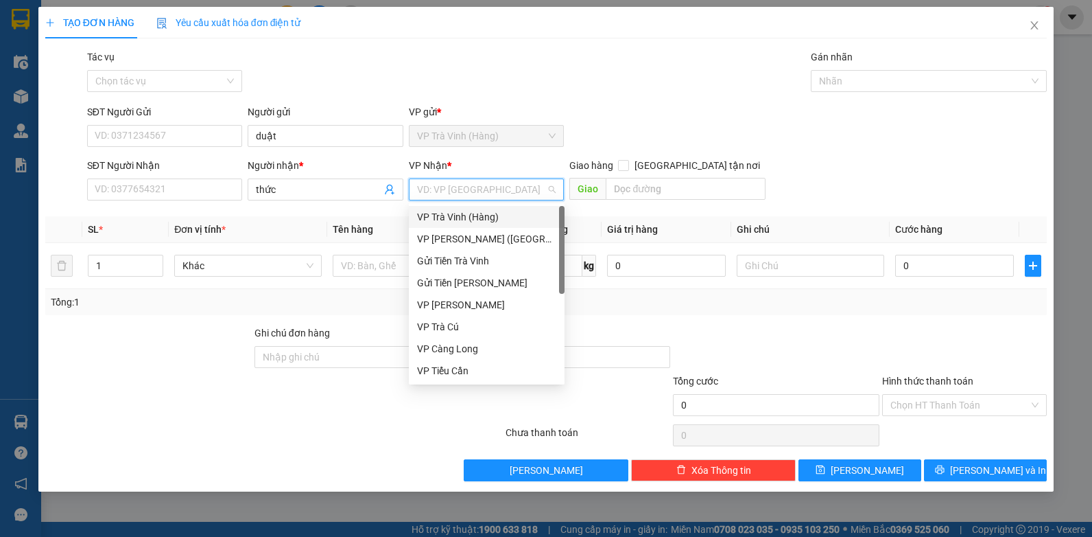
click at [434, 187] on input "search" at bounding box center [482, 189] width 130 height 21
drag, startPoint x: 445, startPoint y: 240, endPoint x: 420, endPoint y: 240, distance: 24.7
click at [443, 240] on div "VP [PERSON_NAME] ([GEOGRAPHIC_DATA])" at bounding box center [486, 238] width 139 height 15
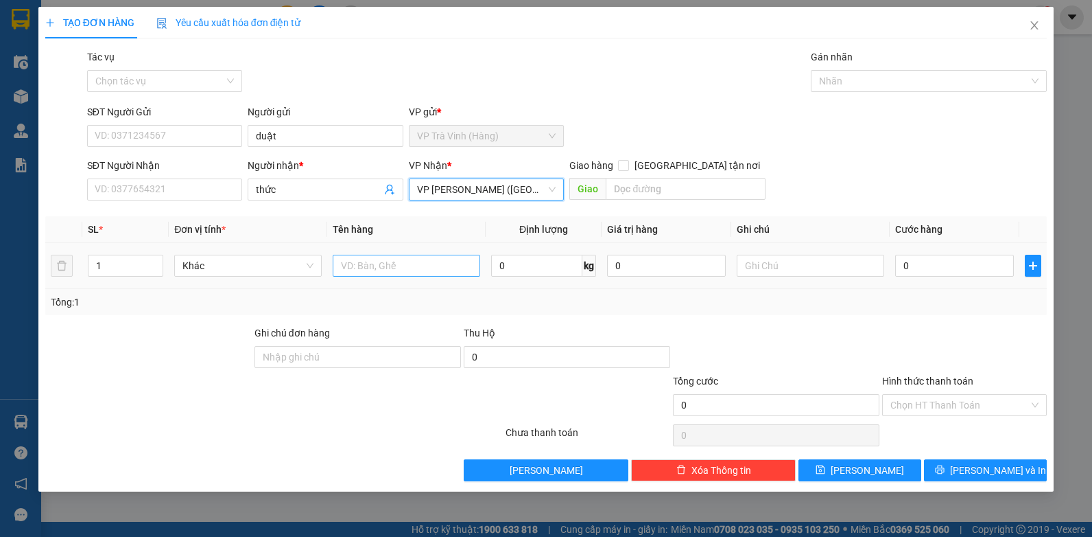
click at [388, 257] on div at bounding box center [407, 265] width 148 height 27
click at [384, 263] on input "text" at bounding box center [407, 266] width 148 height 22
type input "thùng mút kk"
type input "3"
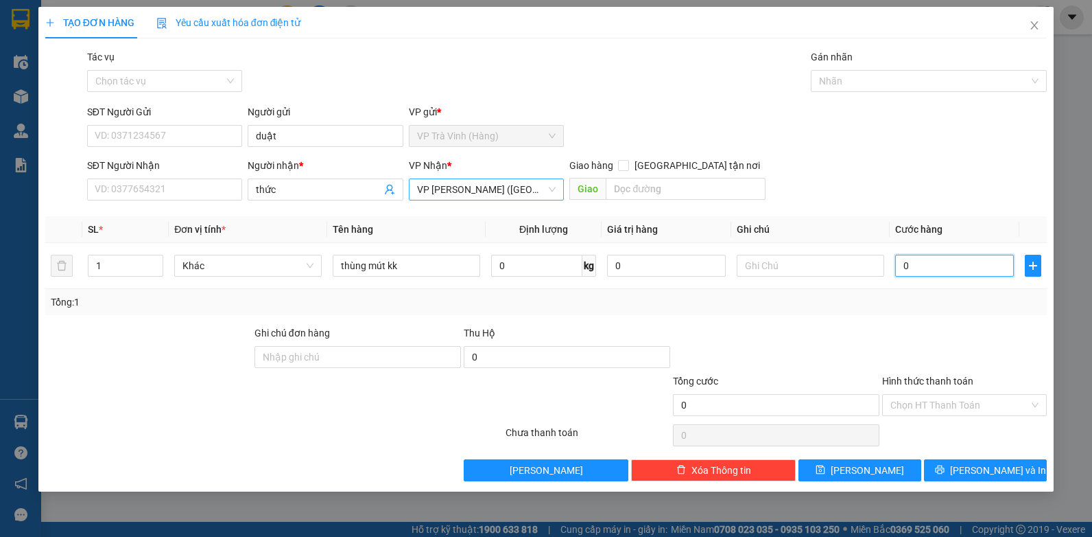
type input "3"
type input "30"
type input "30.000"
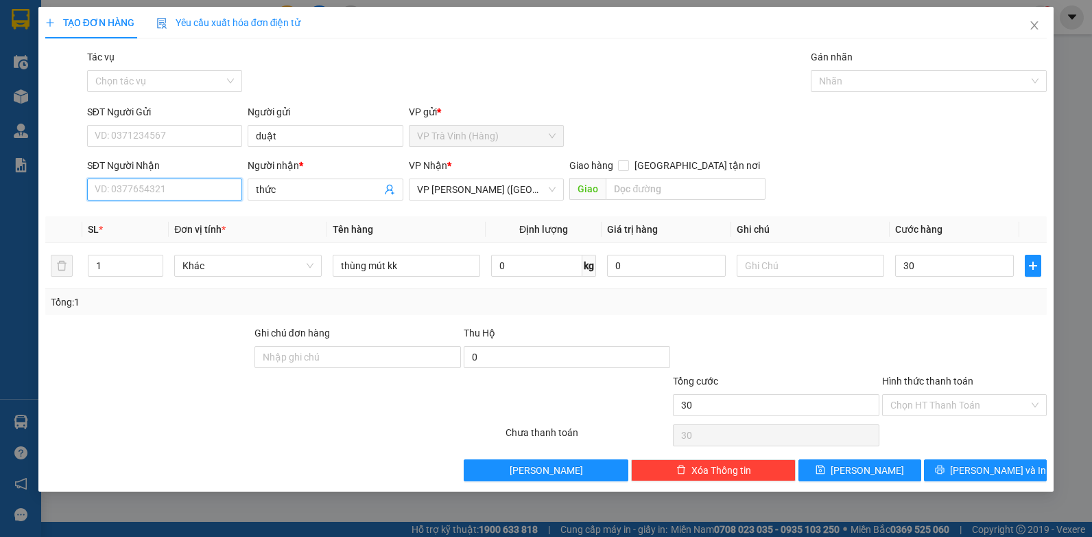
type input "30.000"
drag, startPoint x: 150, startPoint y: 190, endPoint x: 159, endPoint y: 200, distance: 12.7
click at [152, 192] on input "SĐT Người Nhận" at bounding box center [165, 189] width 156 height 22
click at [159, 218] on div "0702972295 - thức" at bounding box center [164, 216] width 139 height 15
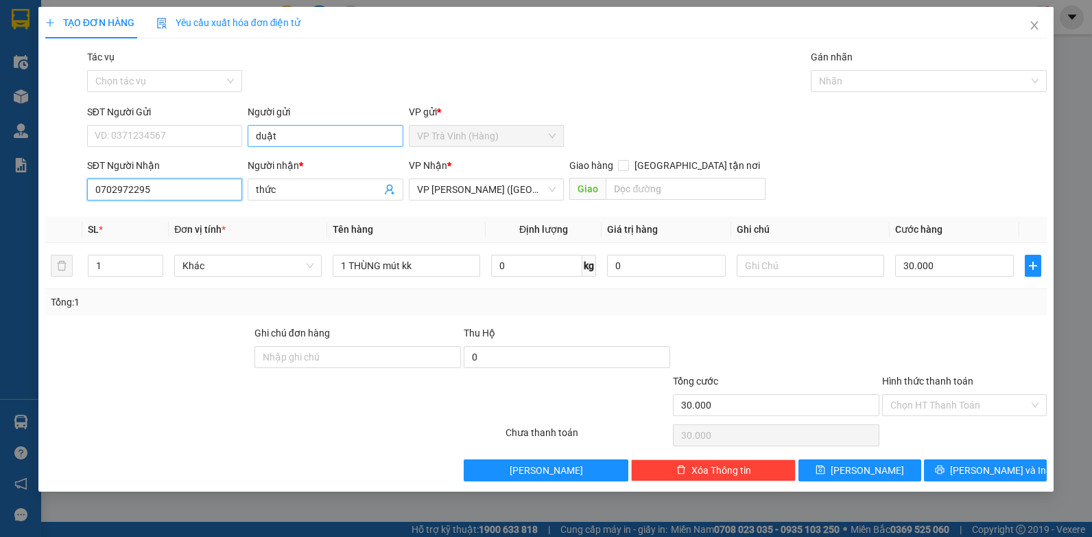
type input "0702972295"
drag, startPoint x: 306, startPoint y: 134, endPoint x: -3, endPoint y: 134, distance: 308.8
click at [0, 134] on html "Kết quả tìm kiếm ( 9 ) Bộ lọc Mã ĐH Trạng thái Món hàng Thu hộ Tổng cước Chưa c…" at bounding box center [546, 268] width 1092 height 537
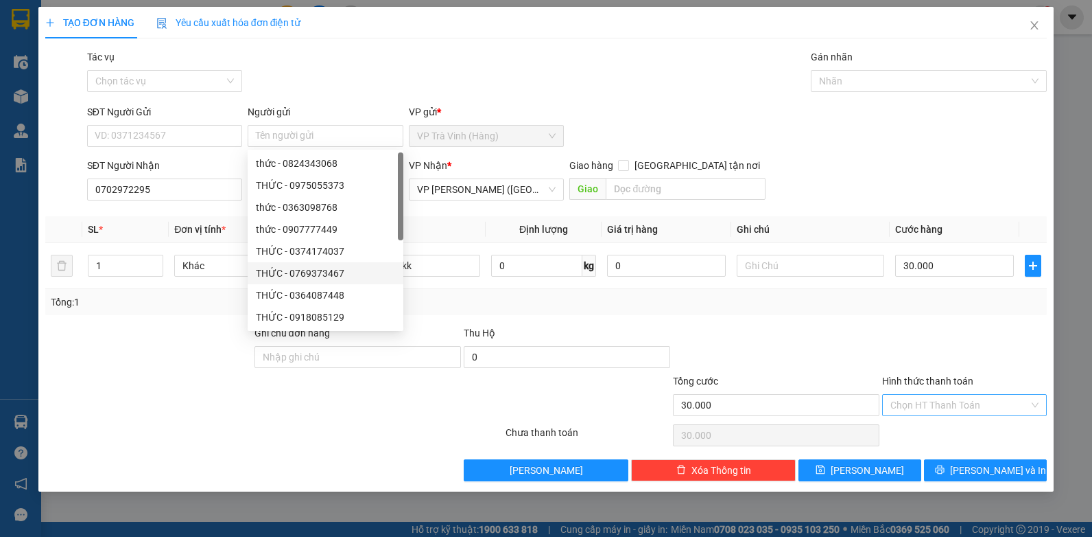
drag, startPoint x: 946, startPoint y: 396, endPoint x: 946, endPoint y: 404, distance: 8.3
click at [946, 404] on input "Hình thức thanh toán" at bounding box center [960, 405] width 139 height 21
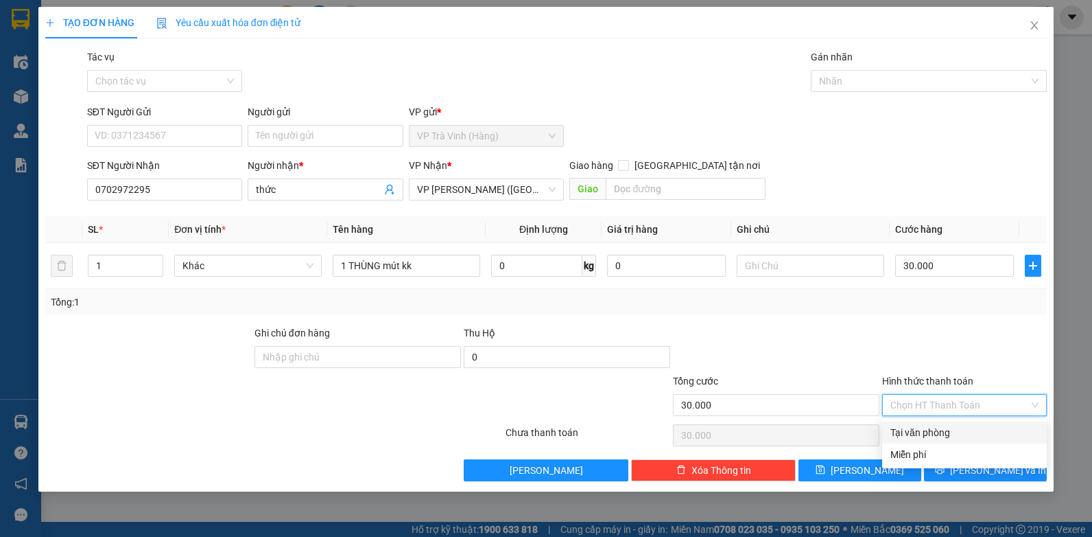
click at [934, 428] on div "Tại văn phòng" at bounding box center [965, 432] width 148 height 15
type input "0"
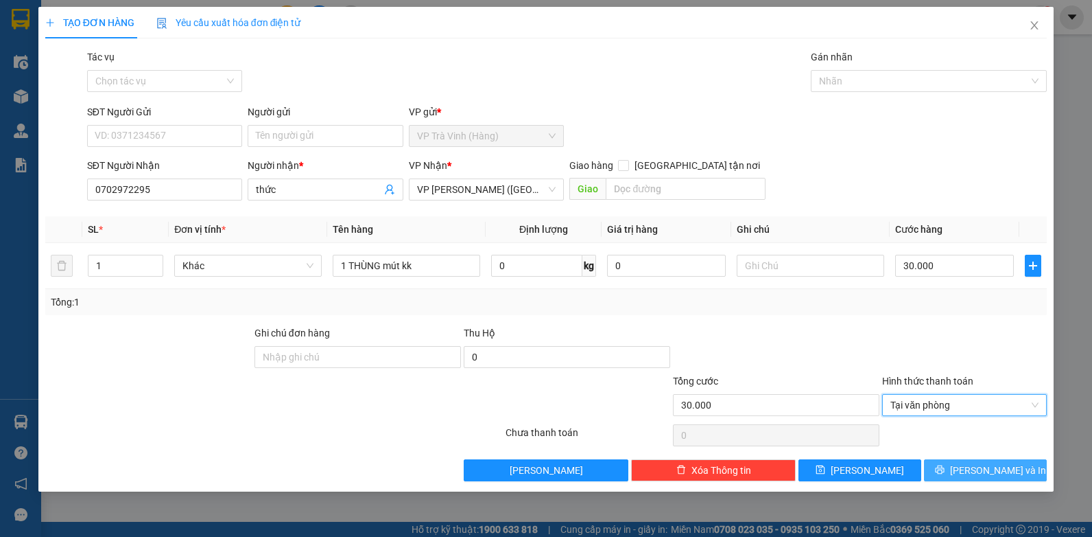
click at [974, 465] on span "[PERSON_NAME] và In" at bounding box center [998, 469] width 96 height 15
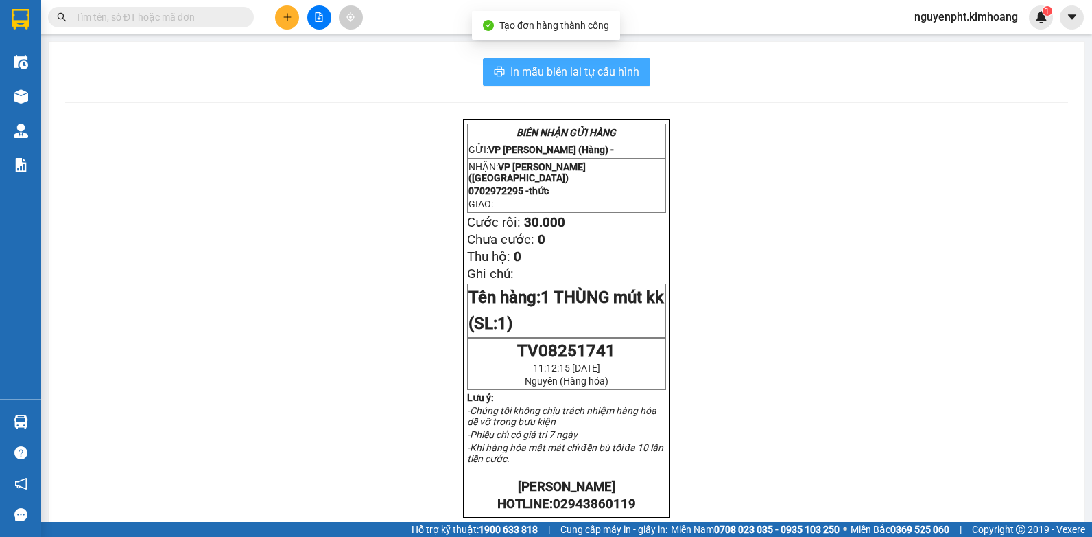
click at [512, 71] on span "In mẫu biên lai tự cấu hình" at bounding box center [575, 71] width 129 height 17
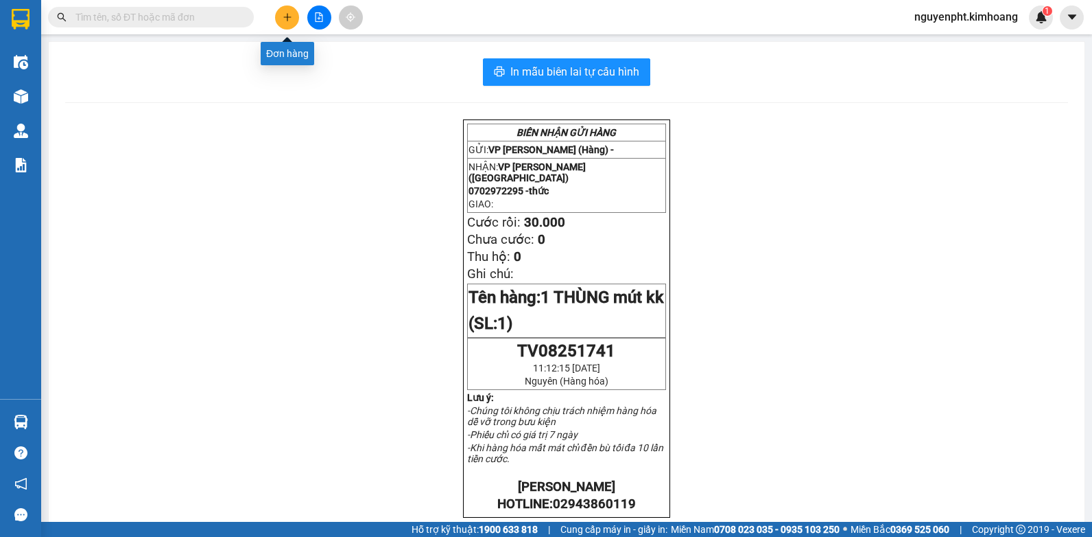
click at [279, 12] on button at bounding box center [287, 17] width 24 height 24
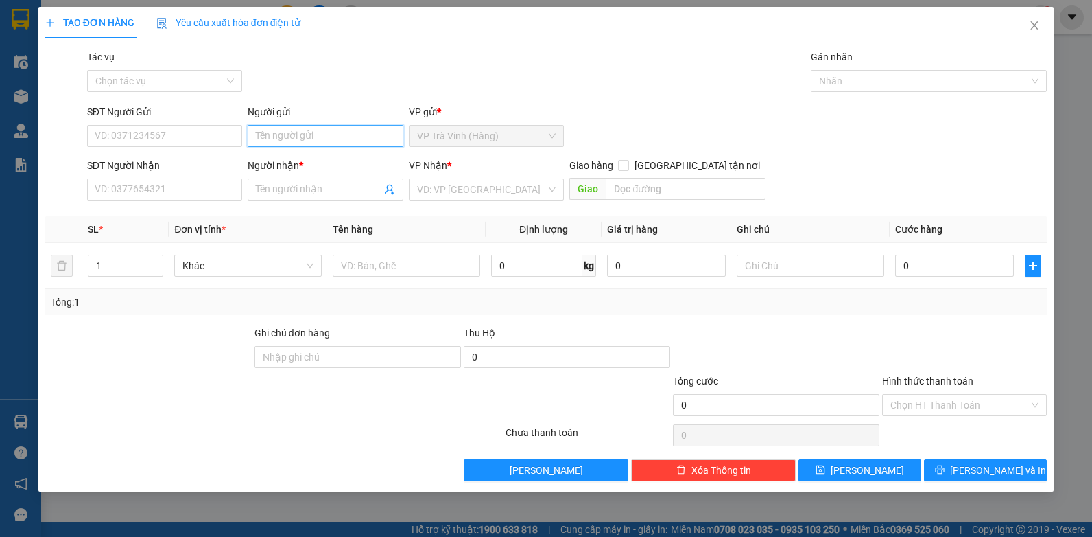
drag, startPoint x: 292, startPoint y: 141, endPoint x: 274, endPoint y: 126, distance: 22.9
click at [288, 139] on input "Người gửi" at bounding box center [326, 136] width 156 height 22
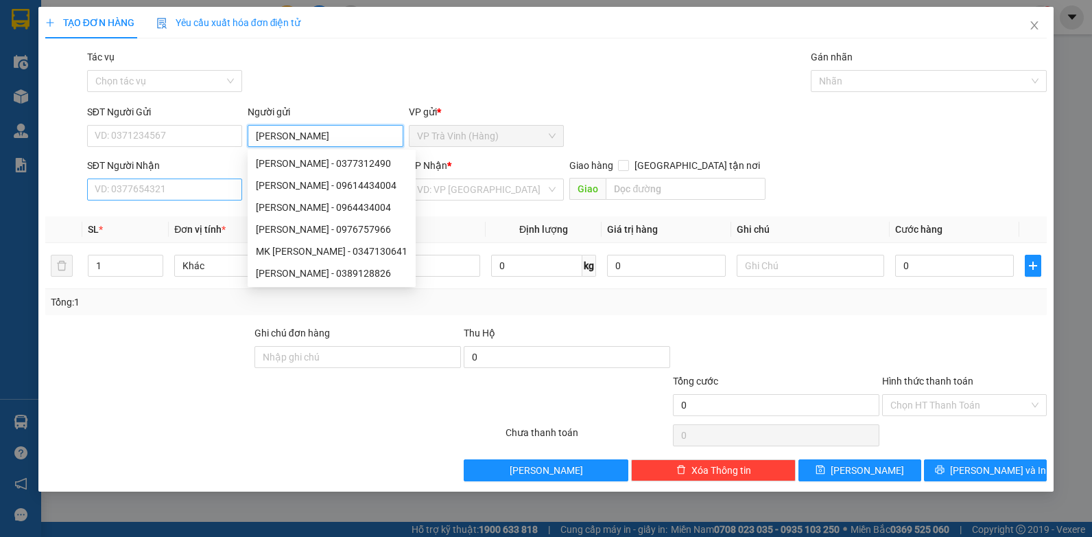
type input "[PERSON_NAME]"
click at [129, 193] on input "SĐT Người Nhận" at bounding box center [165, 189] width 156 height 22
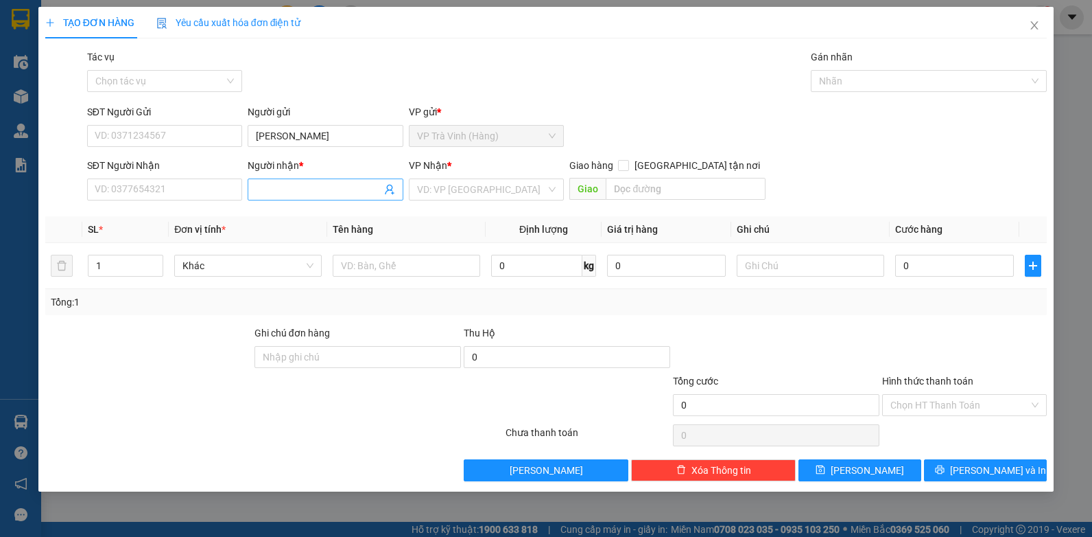
click at [255, 188] on span at bounding box center [326, 189] width 156 height 22
type input "t"
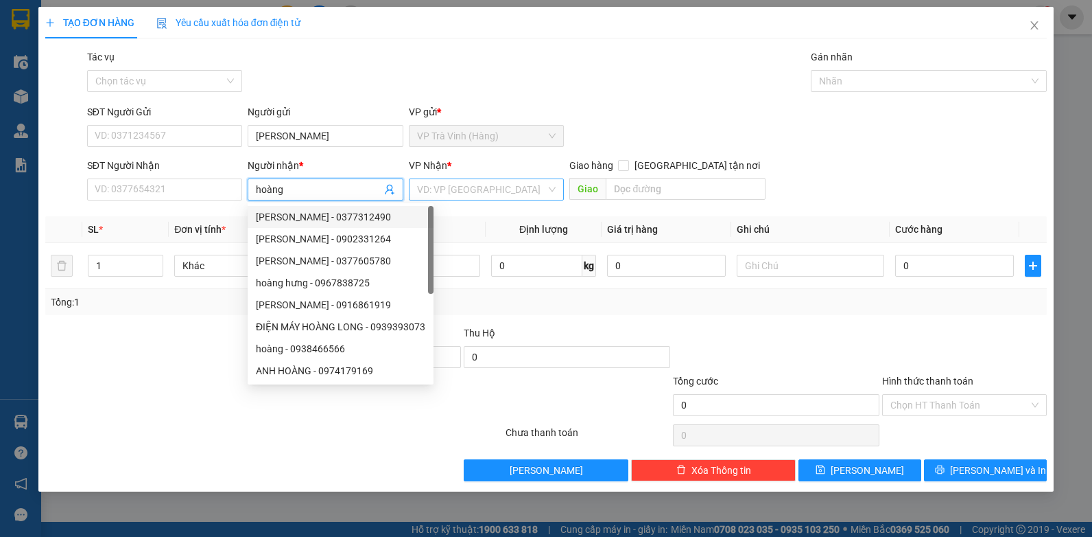
type input "hoàng"
click at [459, 191] on input "search" at bounding box center [482, 189] width 130 height 21
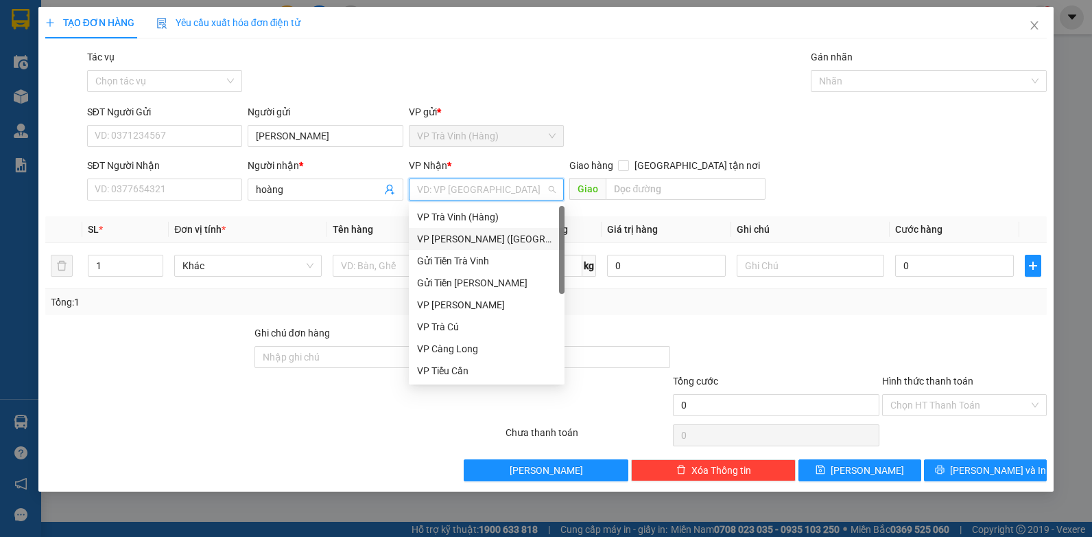
click at [445, 241] on div "VP [PERSON_NAME] ([GEOGRAPHIC_DATA])" at bounding box center [486, 238] width 139 height 15
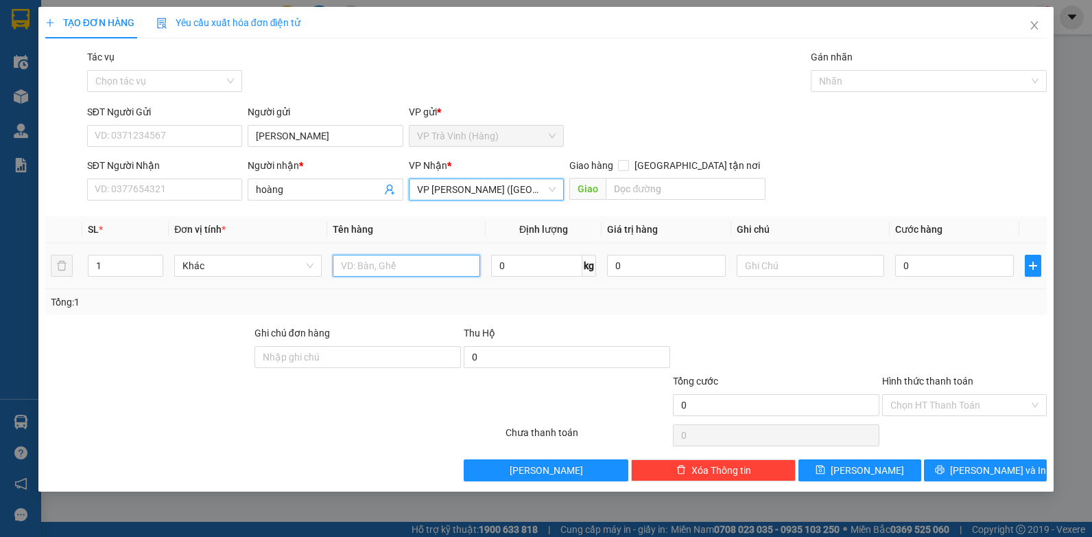
drag, startPoint x: 400, startPoint y: 263, endPoint x: 379, endPoint y: 261, distance: 20.7
click at [394, 265] on input "text" at bounding box center [407, 266] width 148 height 22
type input "tiền sl5350 2.500.000"
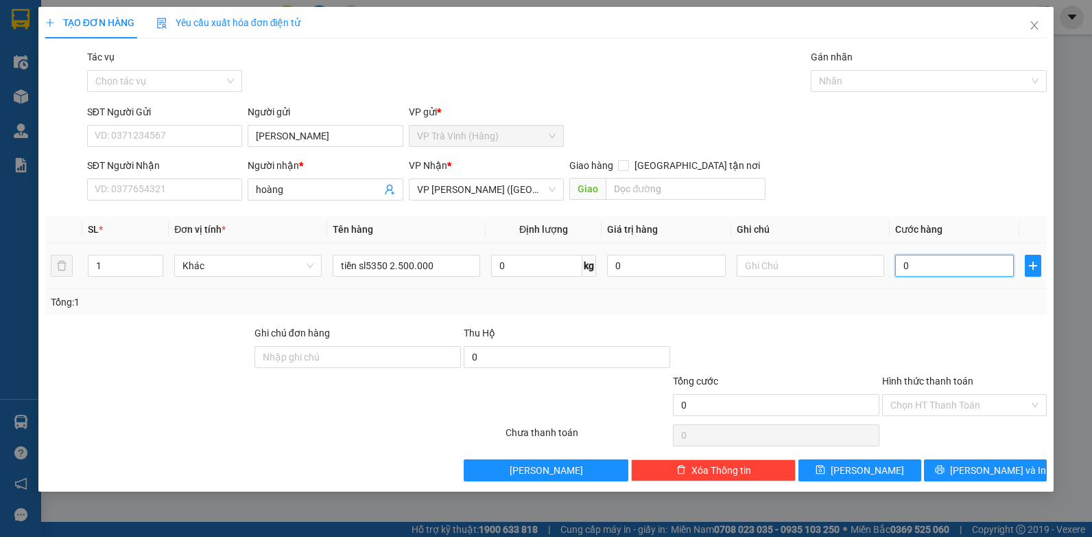
click at [920, 263] on input "0" at bounding box center [954, 266] width 119 height 22
type input "2"
type input "20"
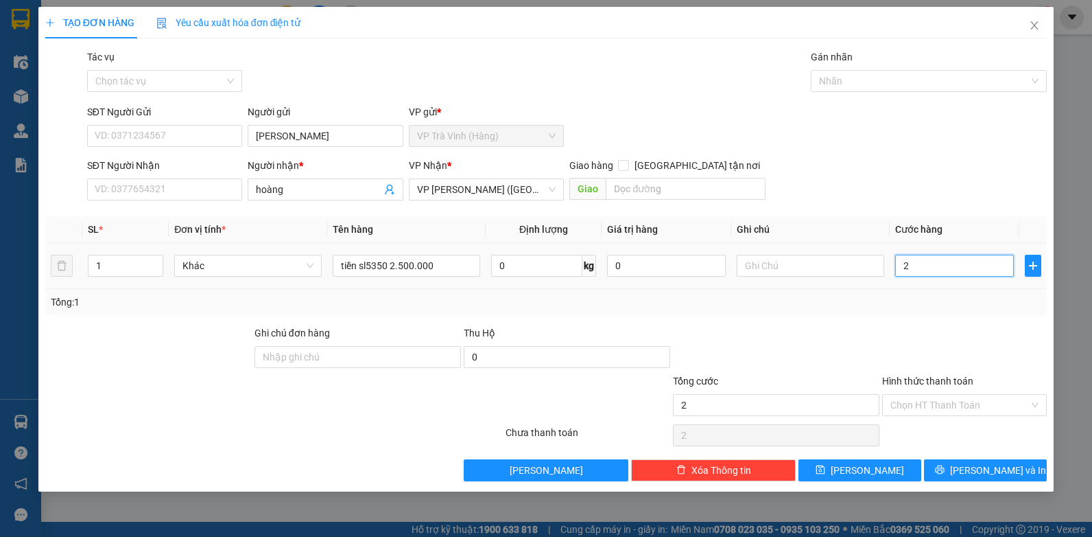
type input "20"
type input "20.000"
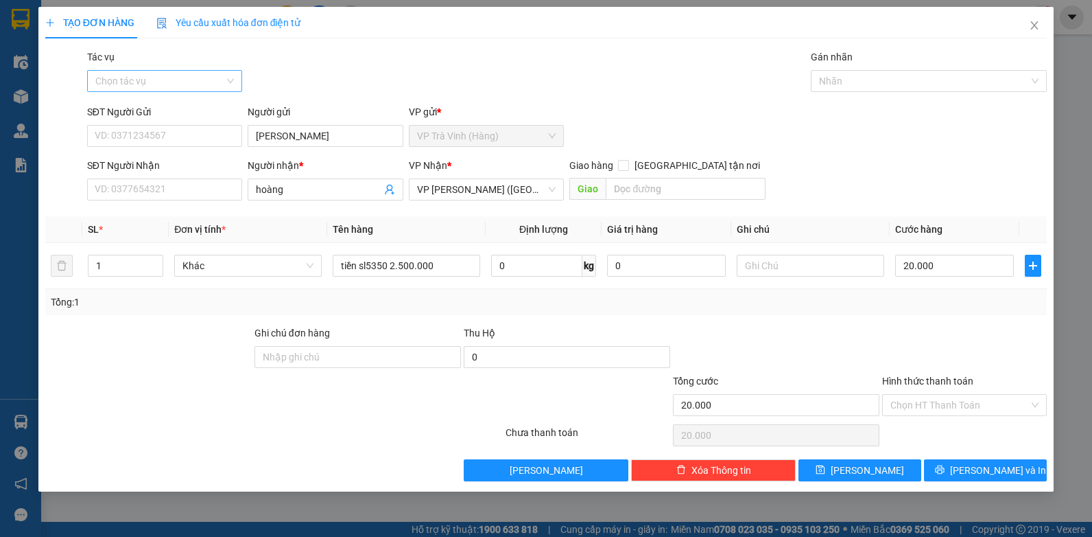
click at [178, 74] on input "Tác vụ" at bounding box center [160, 81] width 130 height 21
click at [170, 134] on div "Nhập hàng kho nhận" at bounding box center [164, 130] width 139 height 15
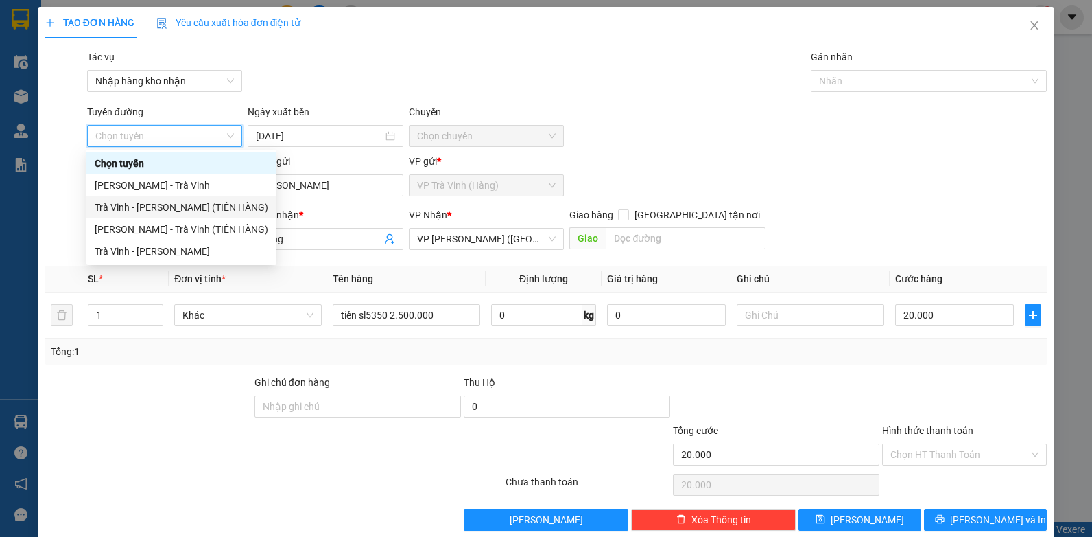
click at [159, 202] on div "Trà Vinh - [PERSON_NAME] (TIỀN HÀNG)" at bounding box center [182, 207] width 174 height 15
type input "[DATE]"
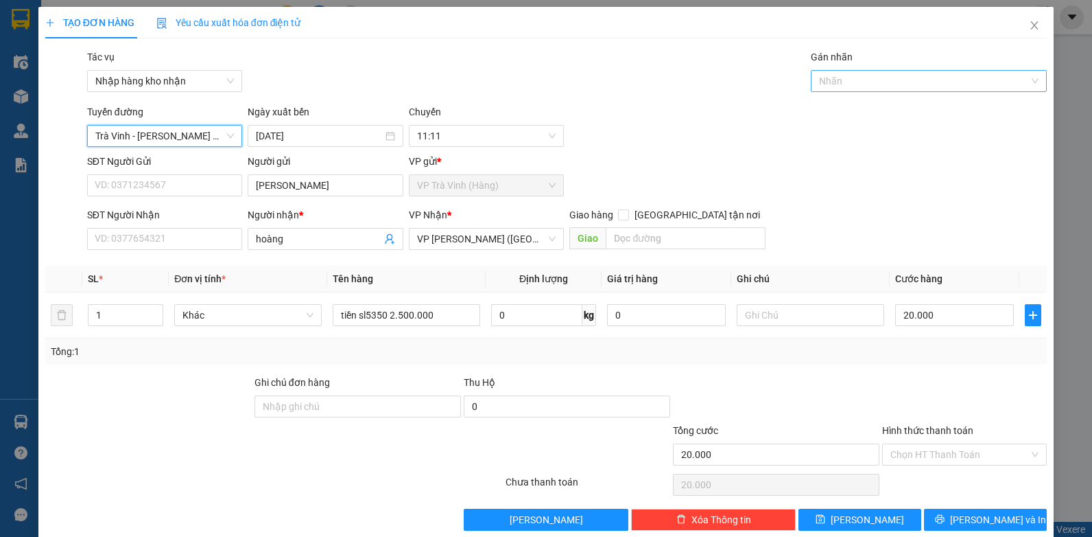
click at [842, 89] on div "Nhãn" at bounding box center [929, 81] width 236 height 22
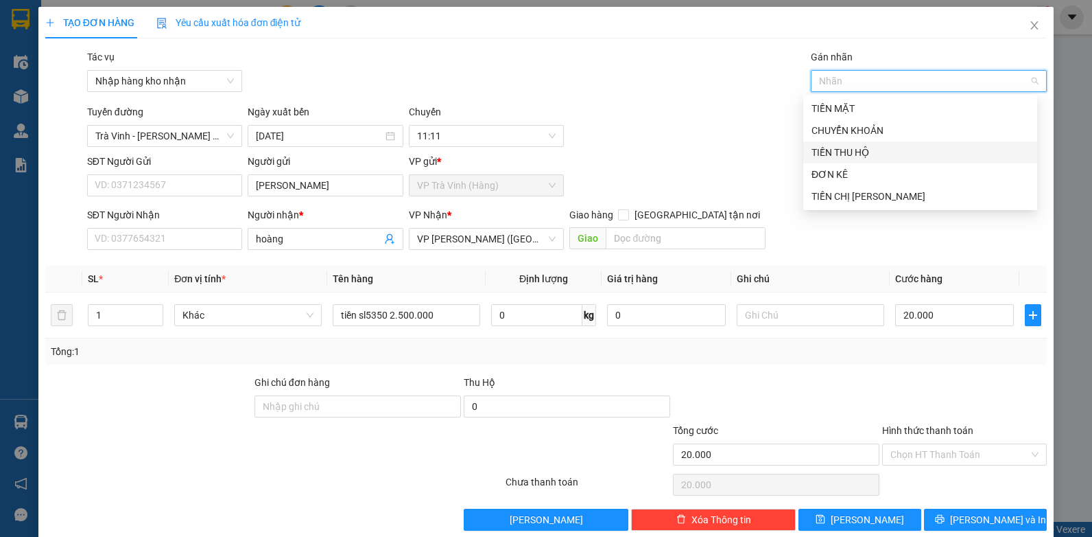
drag, startPoint x: 834, startPoint y: 150, endPoint x: 830, endPoint y: 178, distance: 29.1
click at [834, 150] on div "TIỀN THU HỘ" at bounding box center [921, 152] width 218 height 15
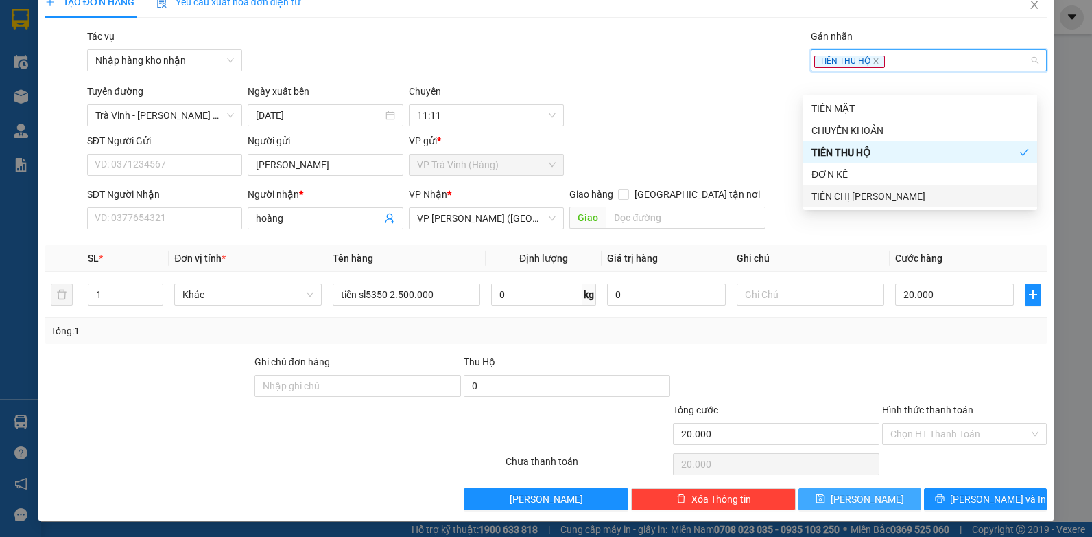
click at [850, 493] on button "[PERSON_NAME]" at bounding box center [860, 499] width 123 height 22
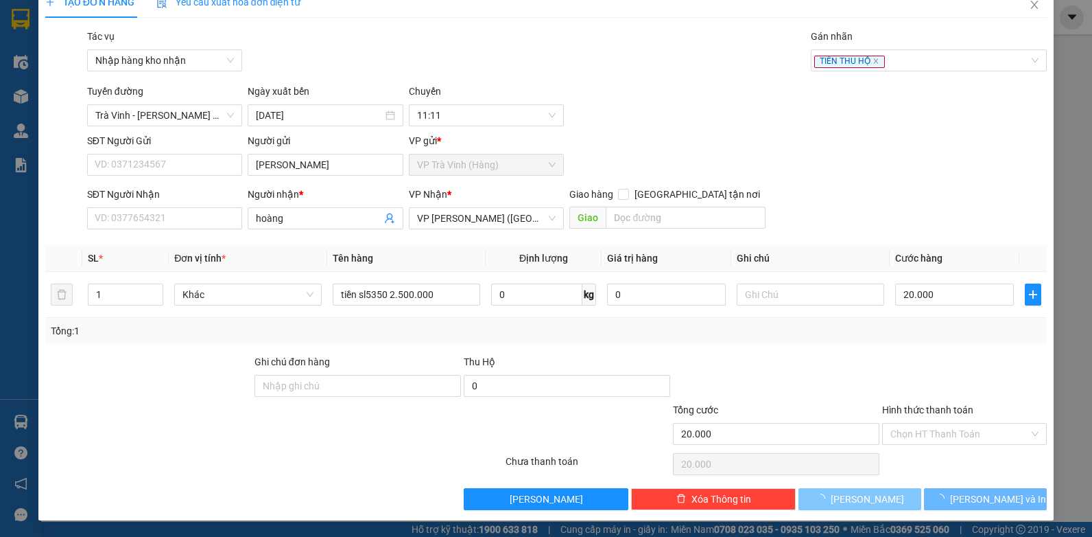
type input "0"
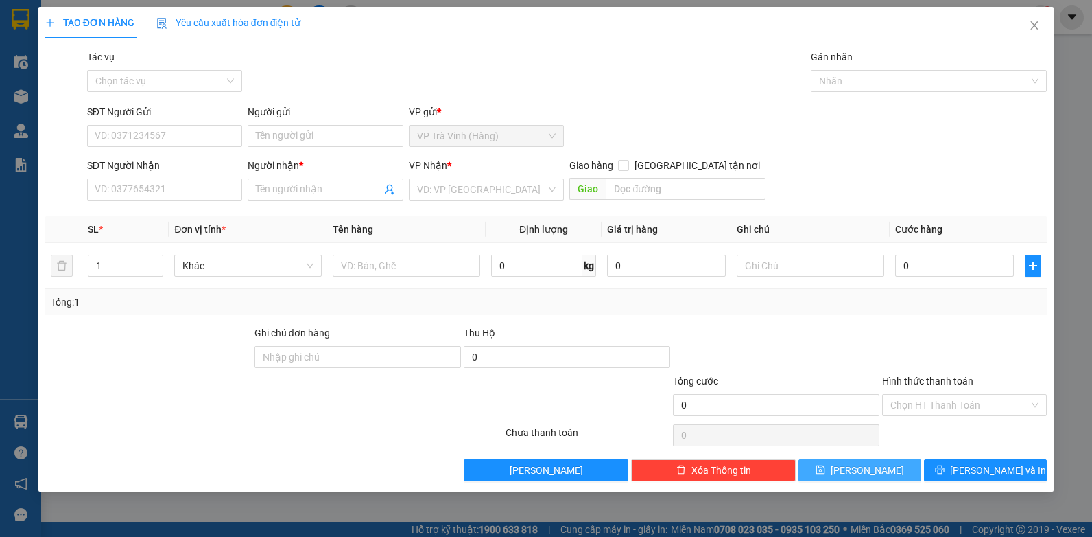
scroll to position [0, 0]
drag, startPoint x: 1038, startPoint y: 23, endPoint x: 775, endPoint y: 29, distance: 262.9
click at [1036, 23] on icon "close" at bounding box center [1034, 25] width 11 height 11
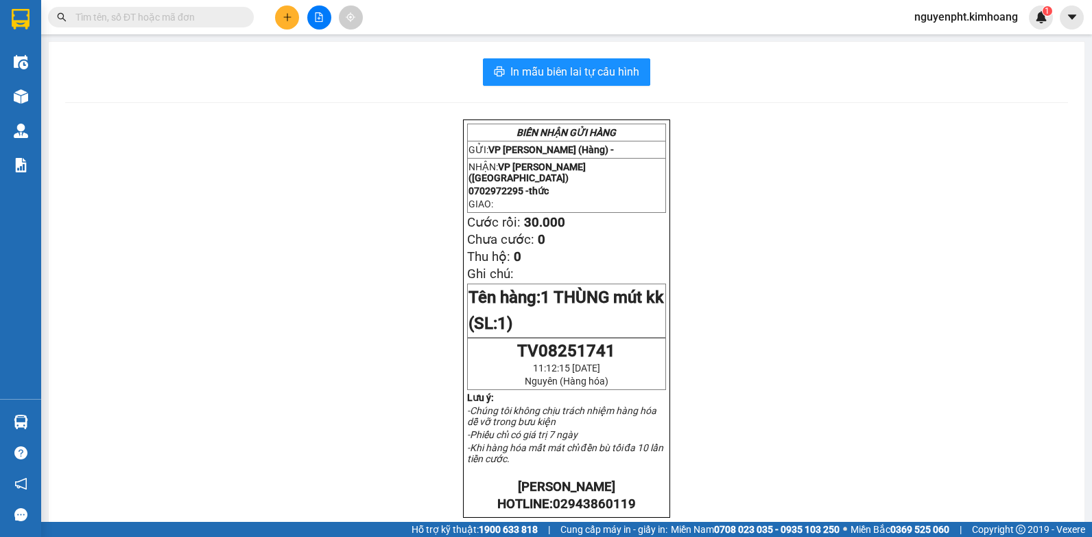
click at [107, 15] on input "text" at bounding box center [156, 17] width 162 height 15
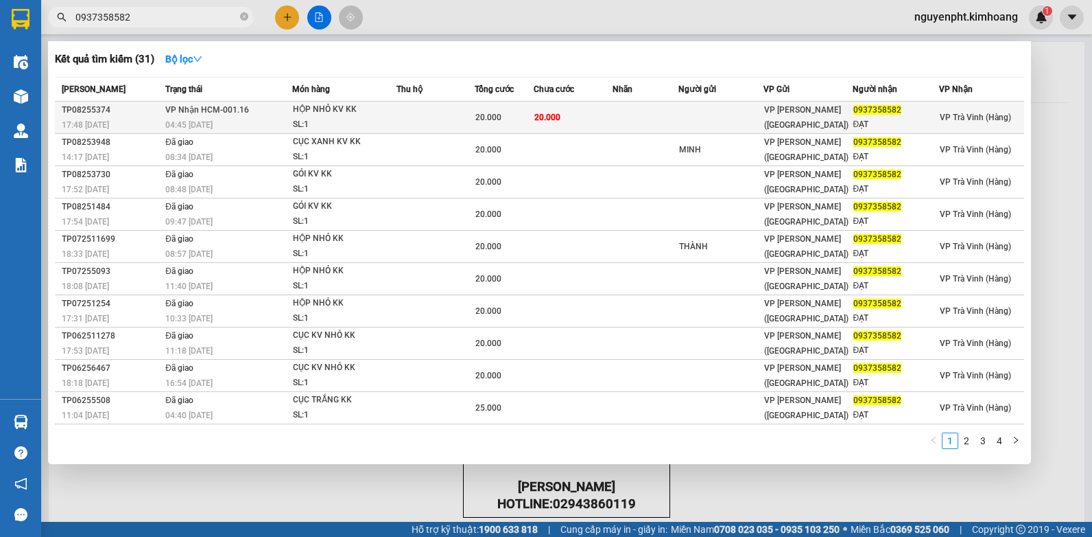
type input "0937358582"
click at [438, 117] on td at bounding box center [436, 118] width 78 height 32
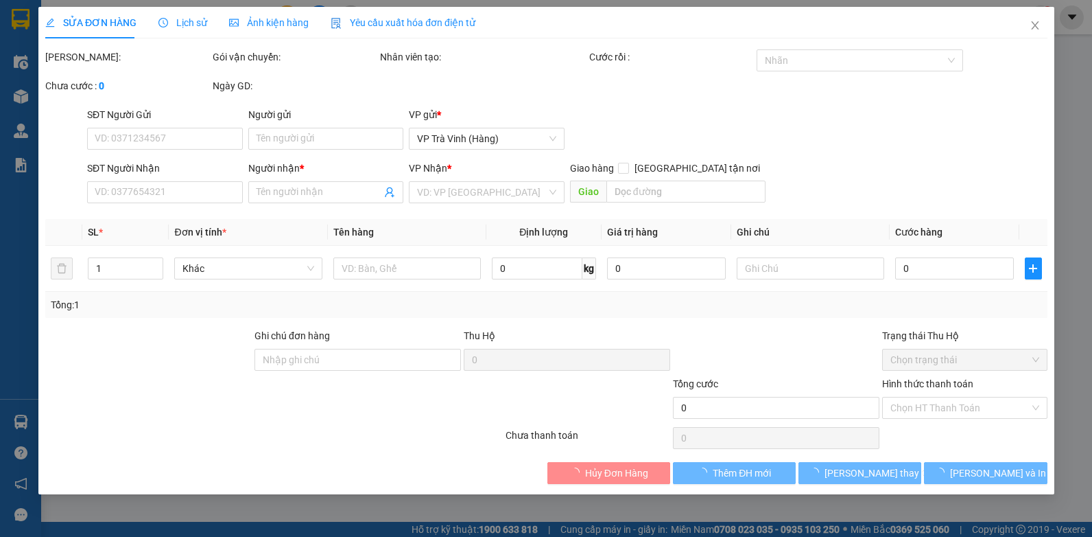
type input "0937358582"
type input "ĐẠT"
type input "20.000"
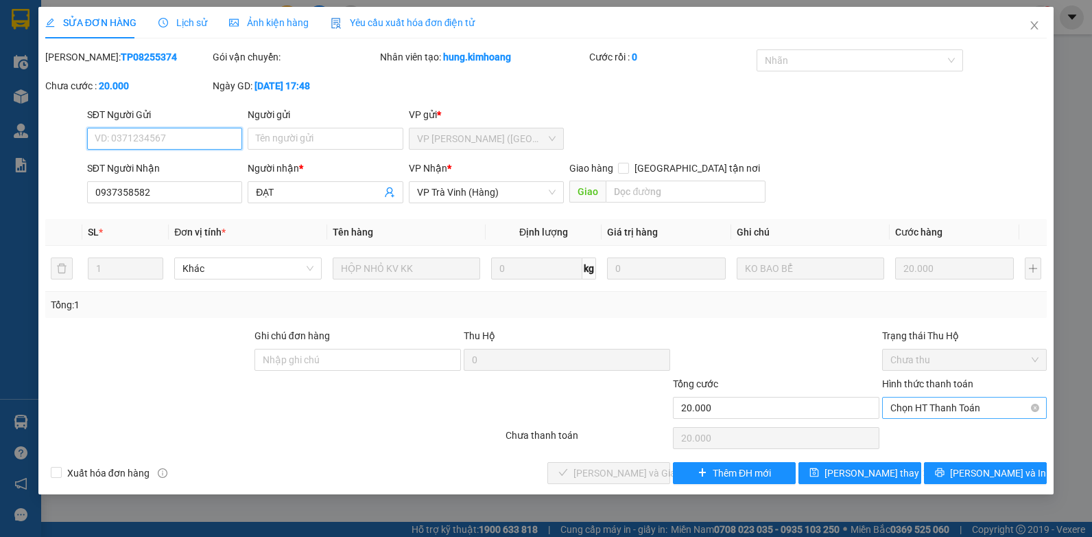
click at [963, 404] on span "Chọn HT Thanh Toán" at bounding box center [965, 407] width 148 height 21
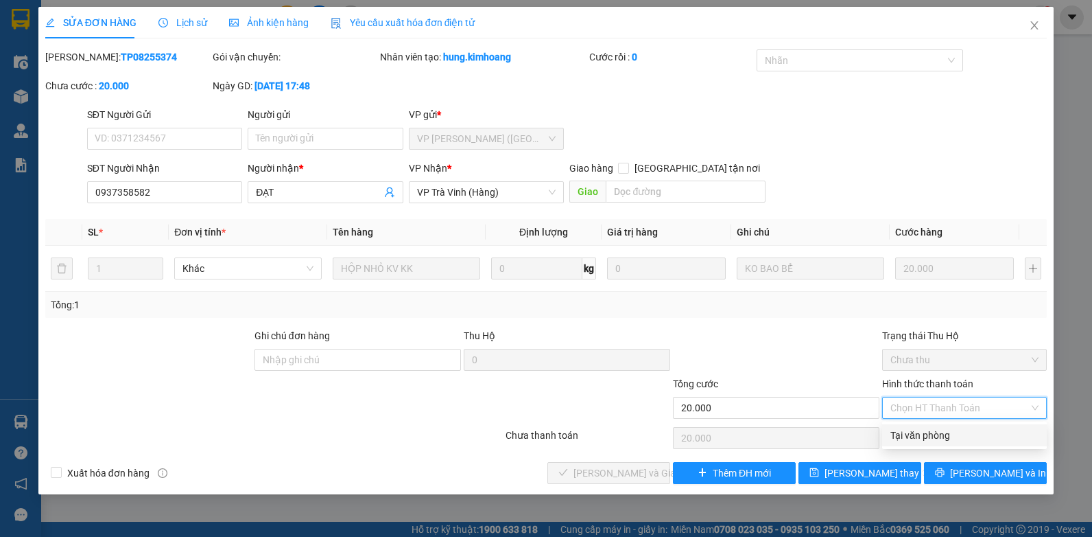
drag, startPoint x: 930, startPoint y: 431, endPoint x: 906, endPoint y: 431, distance: 24.0
click at [928, 432] on div "Tại văn phòng" at bounding box center [965, 435] width 148 height 15
type input "0"
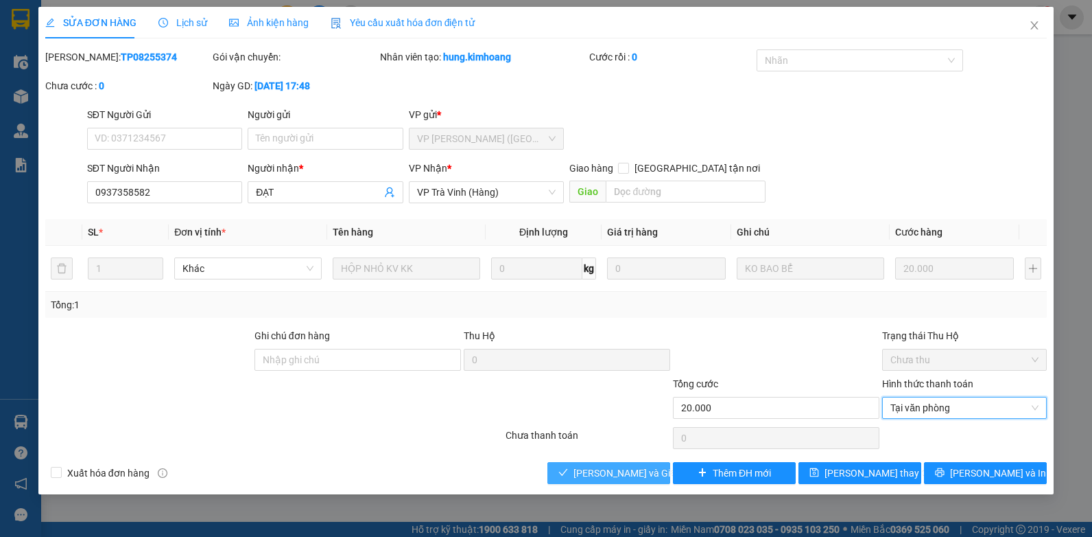
click at [584, 471] on span "[PERSON_NAME] và Giao hàng" at bounding box center [640, 472] width 132 height 15
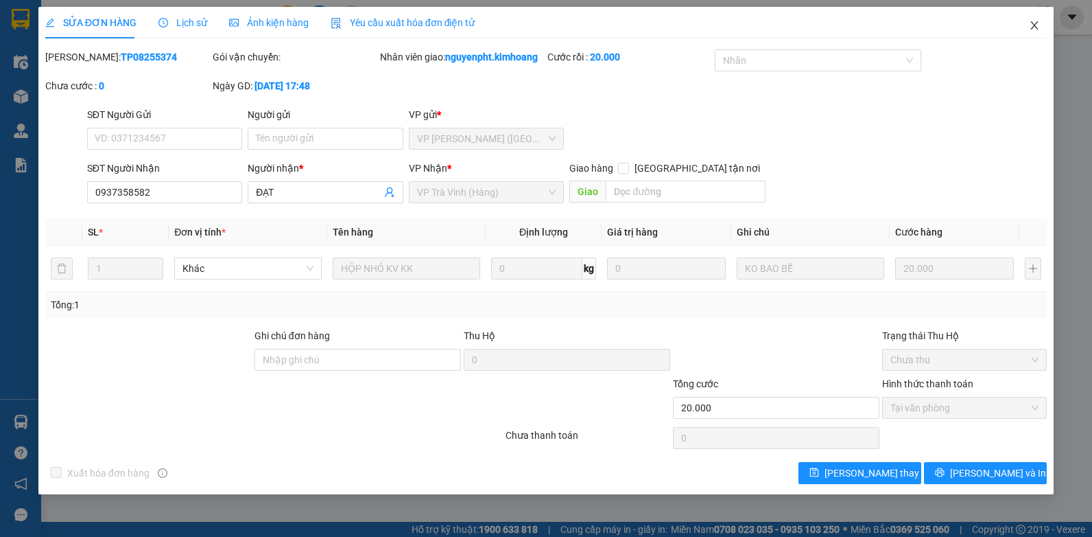
drag, startPoint x: 1038, startPoint y: 25, endPoint x: 977, endPoint y: 26, distance: 61.1
click at [1036, 25] on icon "close" at bounding box center [1034, 25] width 11 height 11
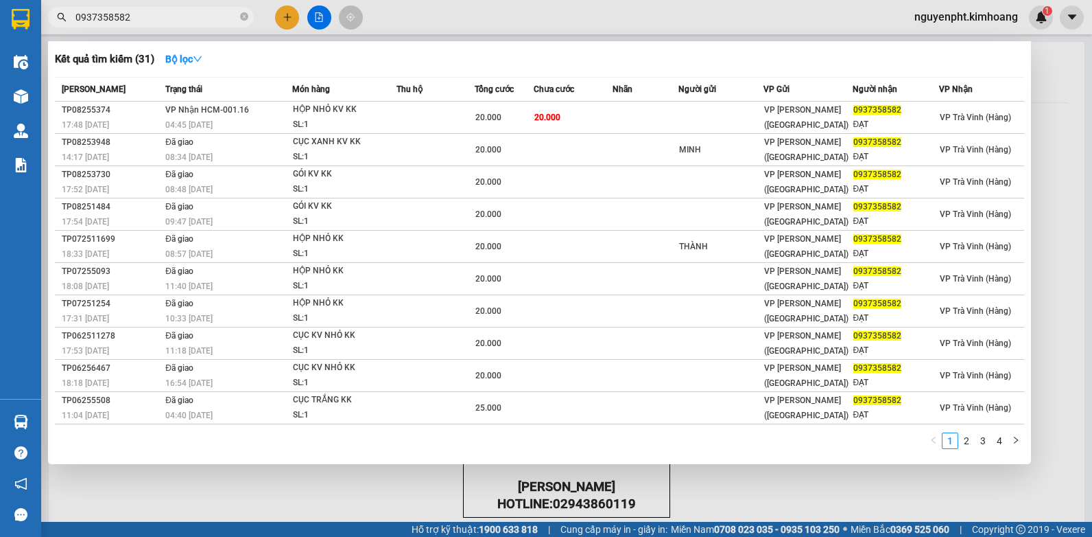
drag, startPoint x: 184, startPoint y: 19, endPoint x: 0, endPoint y: 32, distance: 184.3
click at [0, 30] on html "Kết quả tìm kiếm ( 31 ) Bộ lọc Mã ĐH Trạng thái Món hàng Thu hộ Tổng cước Chưa …" at bounding box center [546, 268] width 1092 height 537
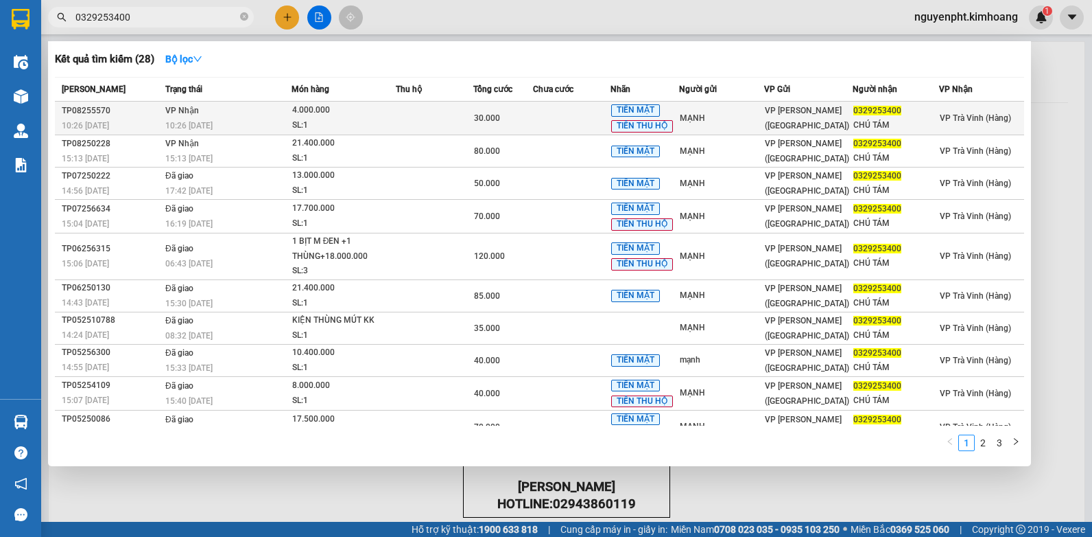
type input "0329253400"
click at [500, 117] on div "30.000" at bounding box center [503, 117] width 58 height 15
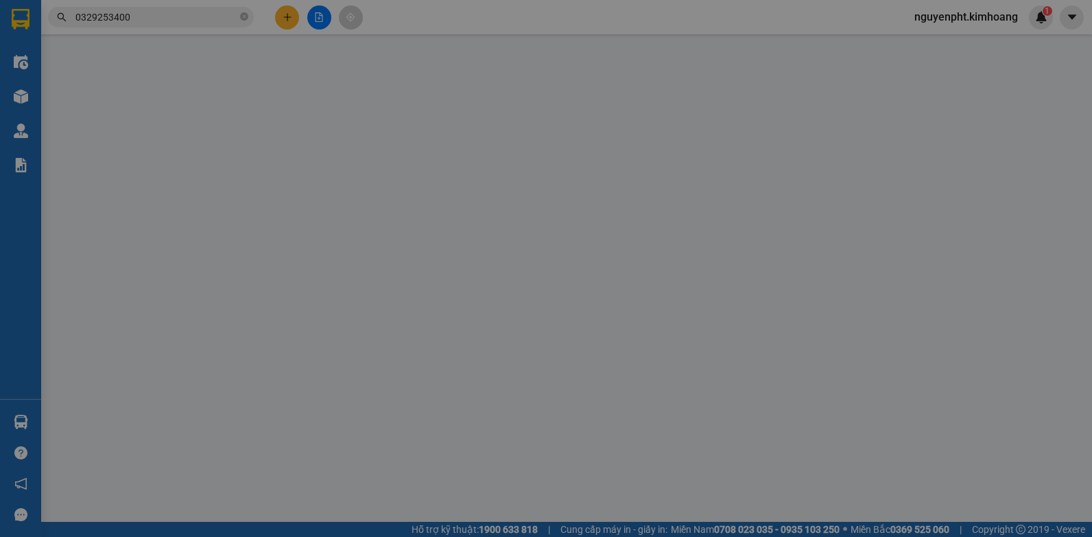
type input "MẠNH"
type input "0329253400"
type input "CHÚ TÁM"
type input "30.000"
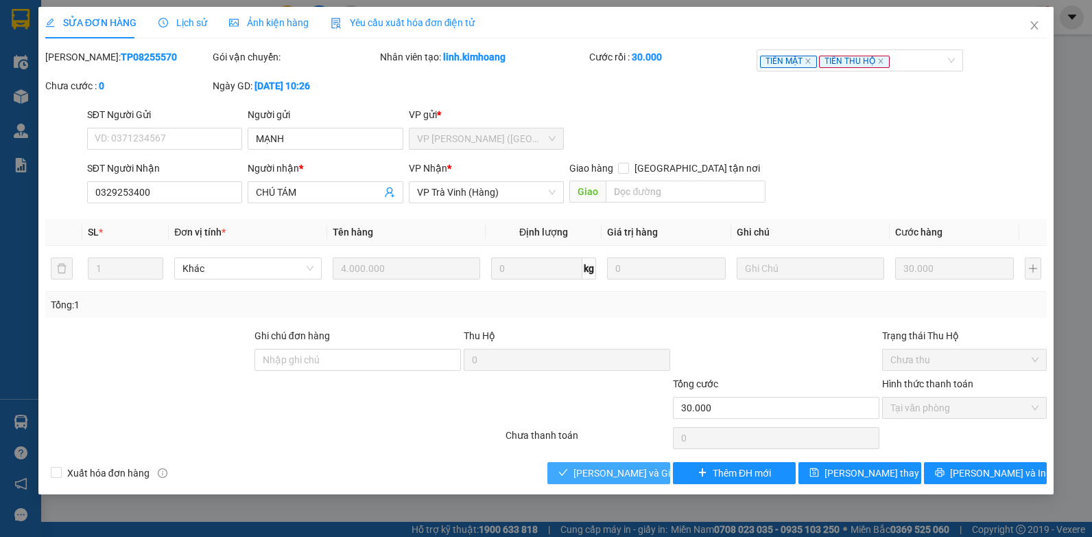
click at [593, 465] on span "[PERSON_NAME] và Giao hàng" at bounding box center [640, 472] width 132 height 15
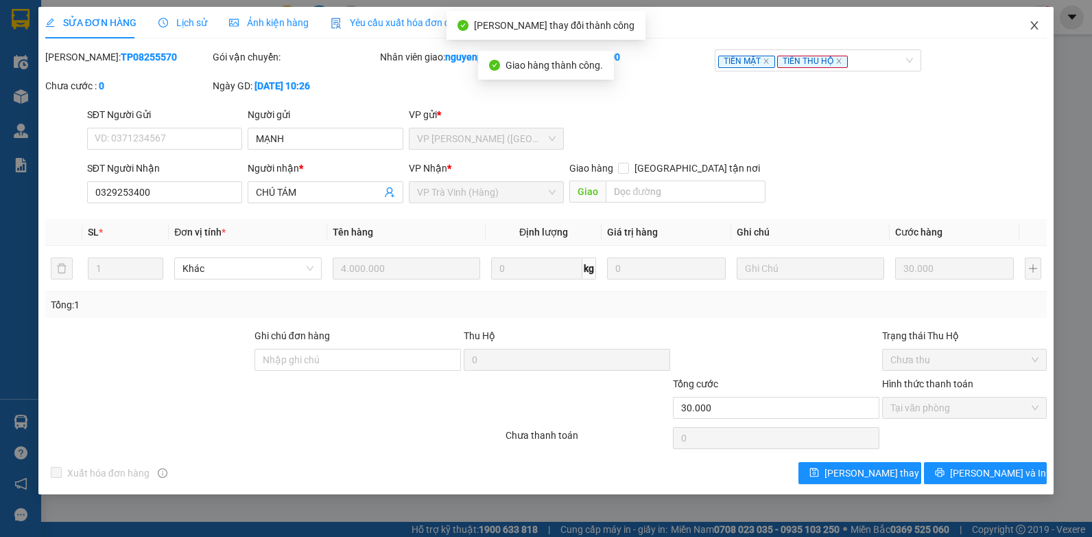
drag, startPoint x: 1035, startPoint y: 25, endPoint x: 816, endPoint y: 28, distance: 219.6
click at [1035, 25] on icon "close" at bounding box center [1035, 25] width 8 height 8
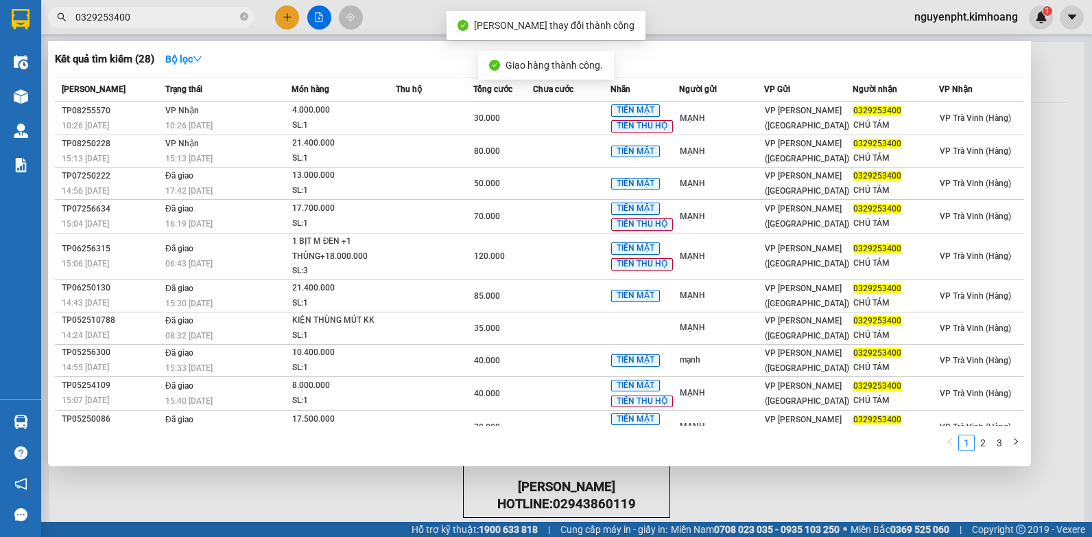
click at [202, 17] on input "0329253400" at bounding box center [156, 17] width 162 height 15
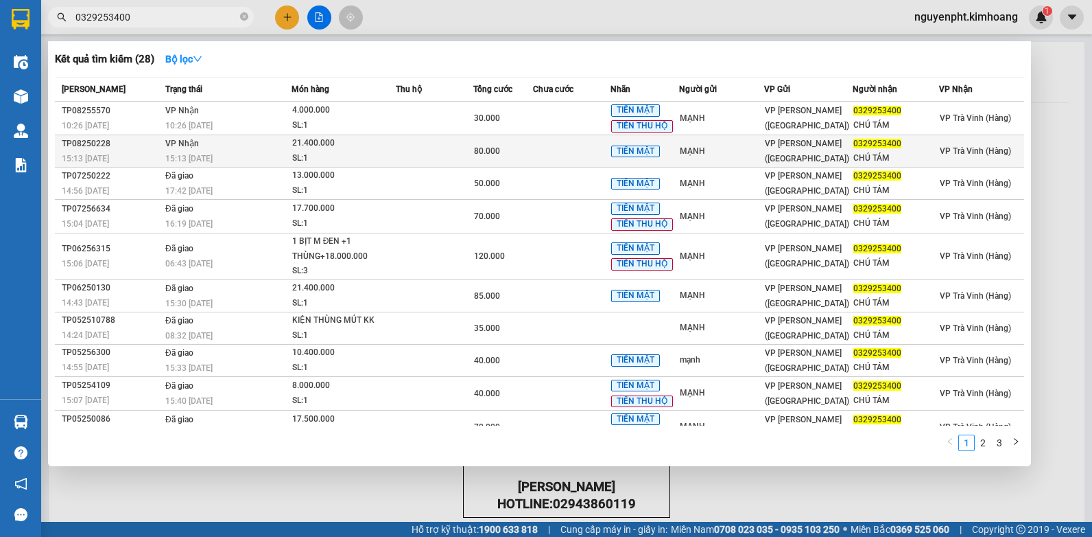
click at [377, 148] on div "21.400.000" at bounding box center [343, 143] width 103 height 15
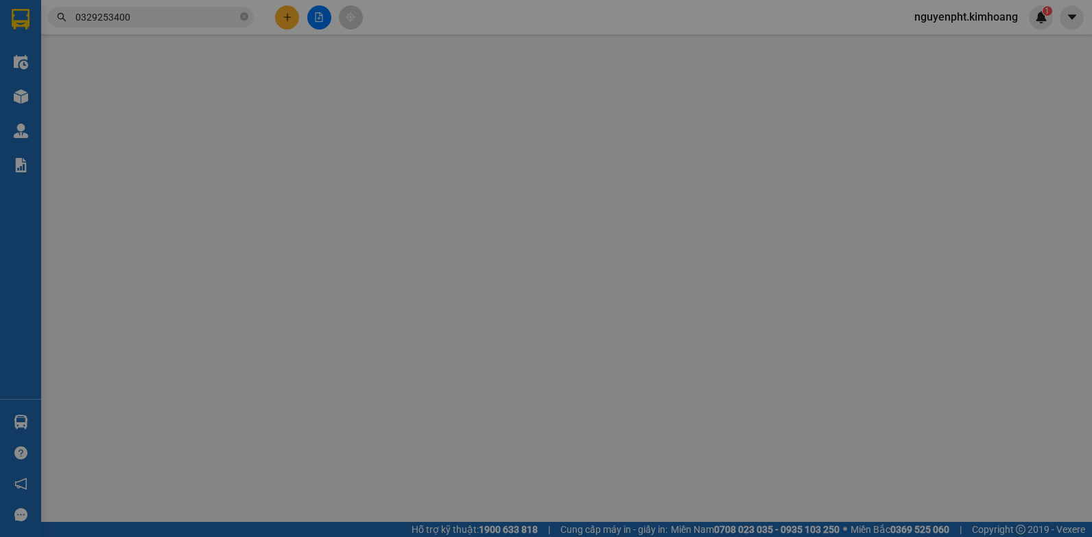
type input "MẠNH"
type input "0329253400"
type input "CHÚ TÁM"
type input "80.000"
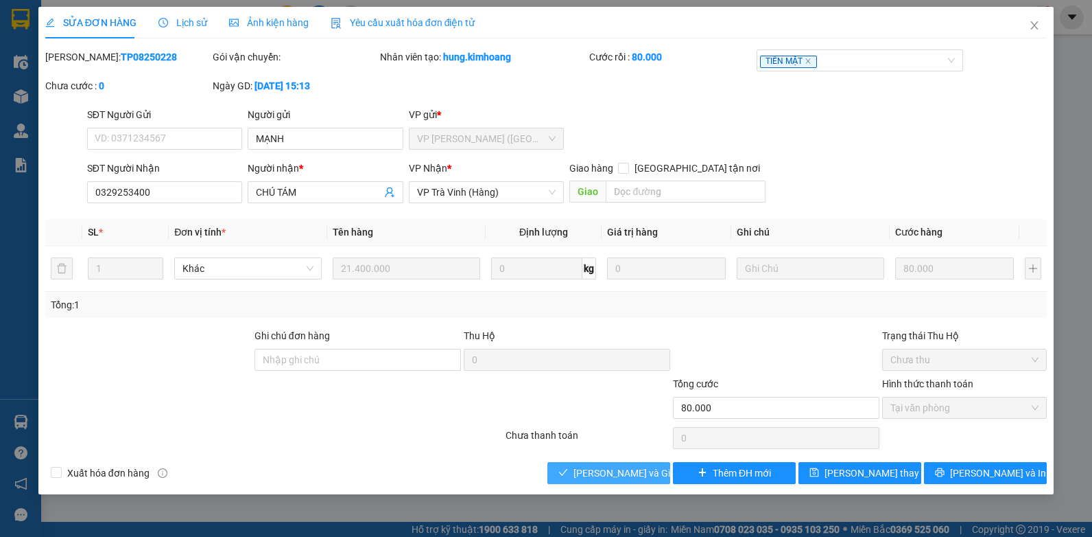
click at [580, 475] on span "[PERSON_NAME] và Giao hàng" at bounding box center [640, 472] width 132 height 15
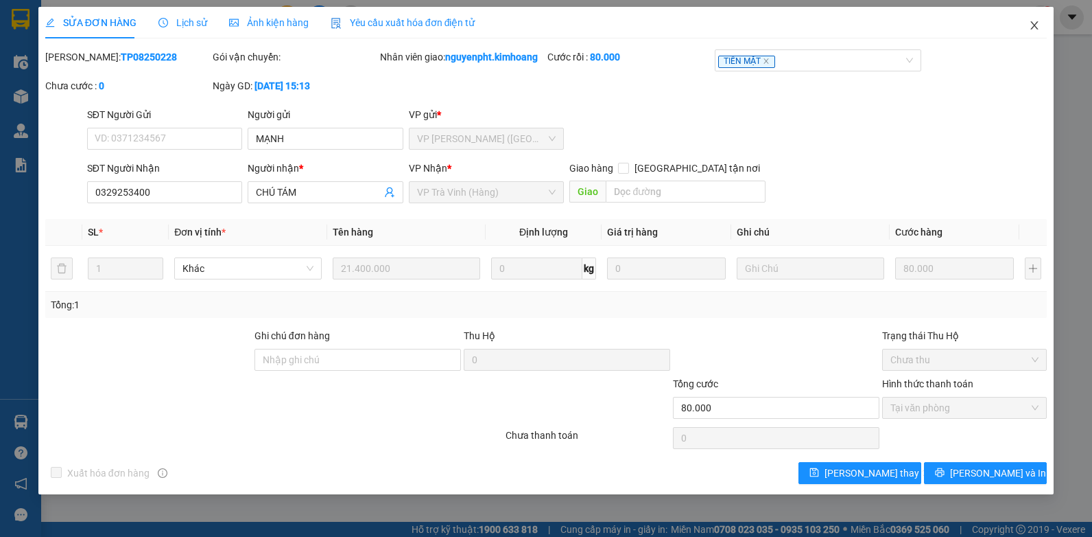
drag, startPoint x: 1032, startPoint y: 27, endPoint x: 999, endPoint y: 22, distance: 33.3
click at [1031, 27] on icon "close" at bounding box center [1034, 25] width 11 height 11
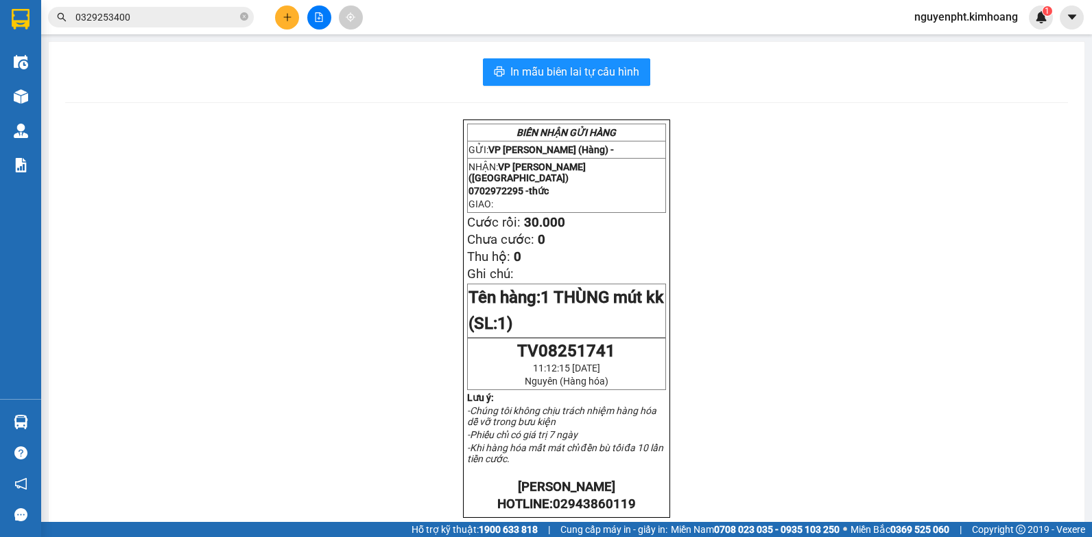
click at [196, 8] on span "0329253400" at bounding box center [151, 17] width 206 height 21
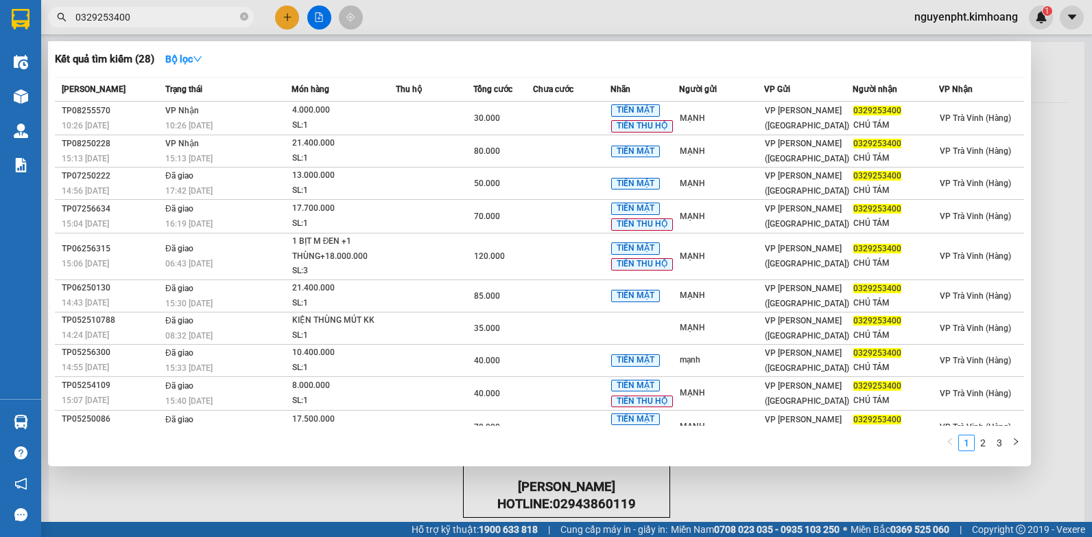
drag, startPoint x: 172, startPoint y: 21, endPoint x: 66, endPoint y: 142, distance: 160.9
click at [0, 45] on html "Kết quả tìm kiếm ( 28 ) Bộ lọc Mã ĐH Trạng thái Món hàng Thu hộ Tổng cước Chưa …" at bounding box center [546, 268] width 1092 height 537
drag, startPoint x: 243, startPoint y: 14, endPoint x: 220, endPoint y: 14, distance: 23.3
click at [242, 14] on icon "close-circle" at bounding box center [244, 16] width 8 height 8
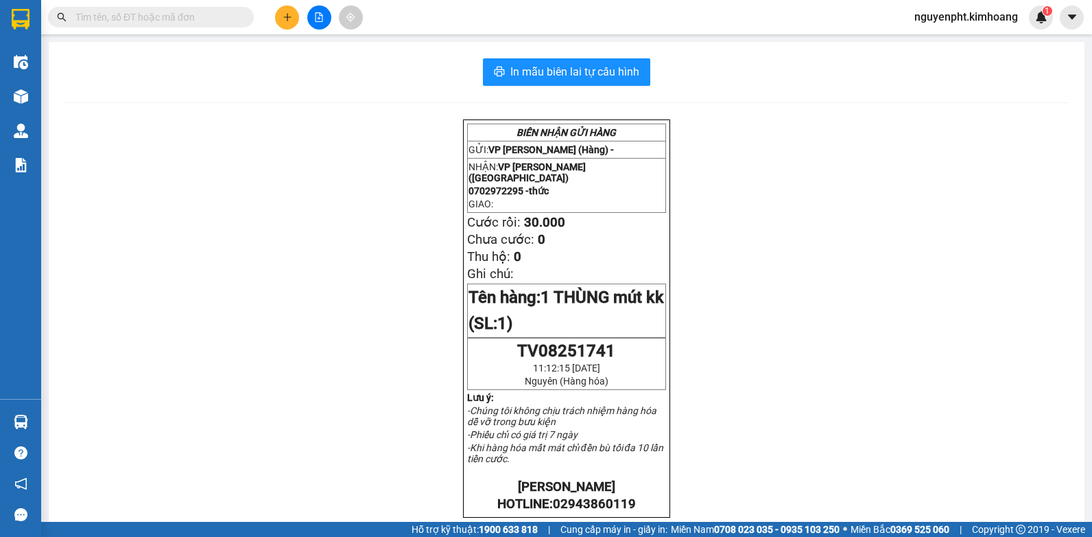
drag, startPoint x: 194, startPoint y: 11, endPoint x: 185, endPoint y: 16, distance: 10.5
click at [190, 14] on input "text" at bounding box center [156, 17] width 162 height 15
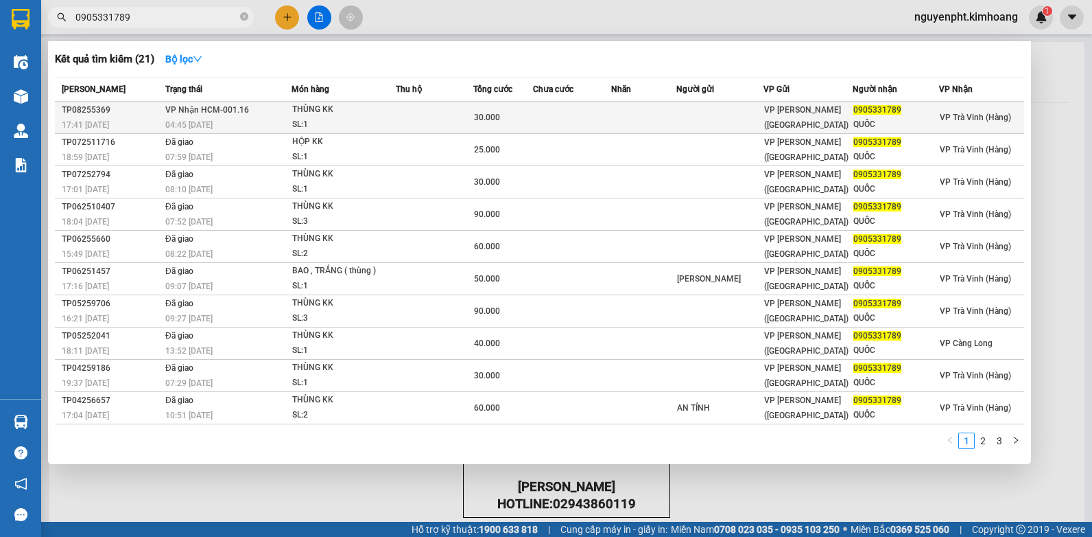
type input "0905331789"
click at [444, 120] on td at bounding box center [435, 118] width 78 height 32
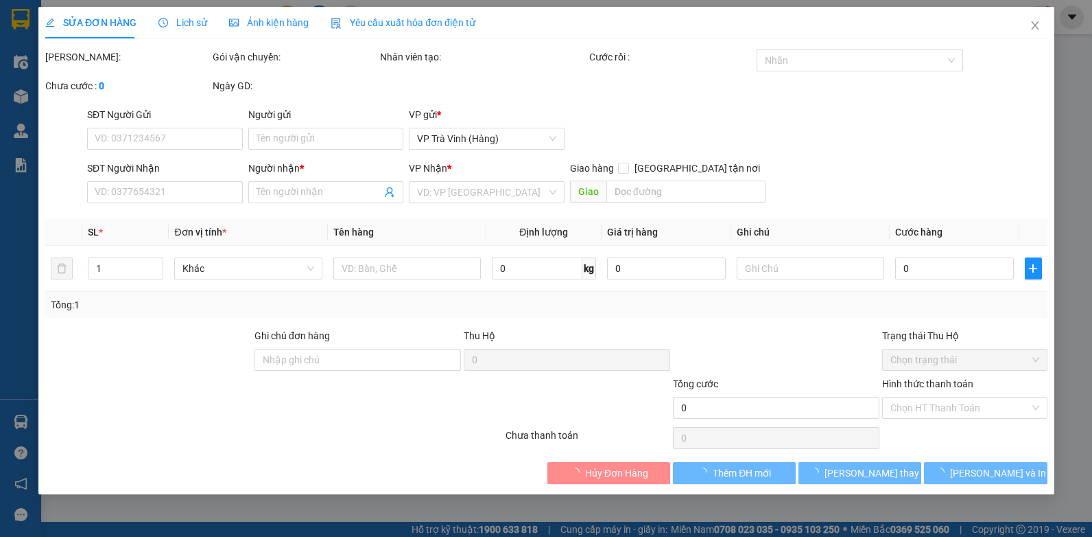
type input "0905331789"
type input "QUỐC"
type input "30.000"
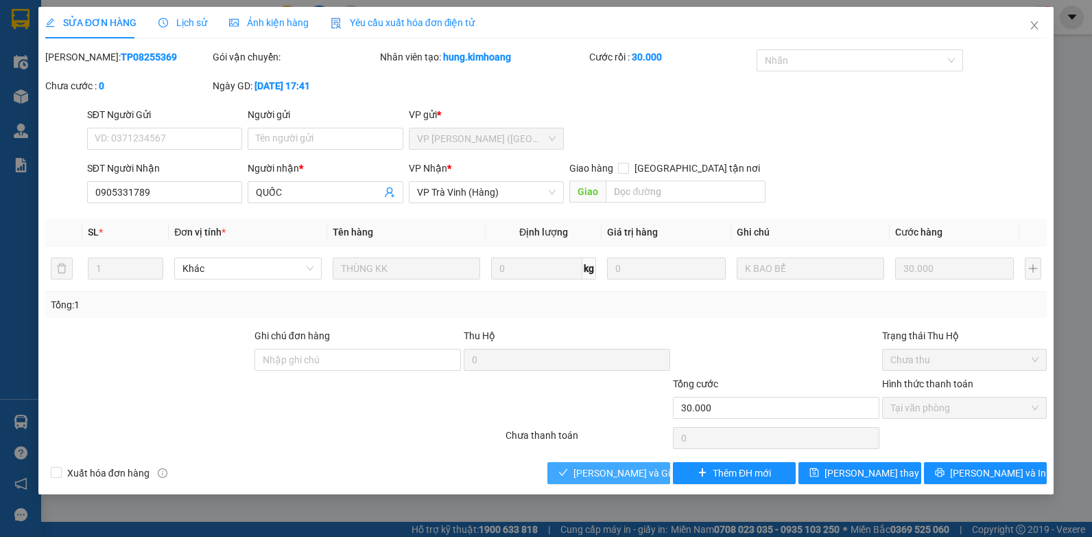
click at [580, 474] on span "[PERSON_NAME] và Giao hàng" at bounding box center [640, 472] width 132 height 15
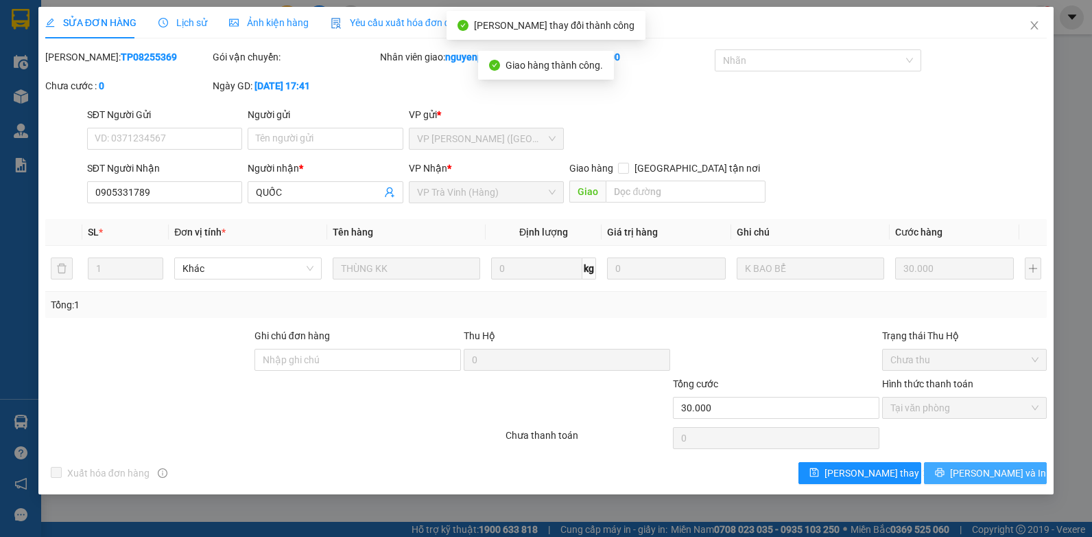
drag, startPoint x: 1006, startPoint y: 471, endPoint x: 997, endPoint y: 461, distance: 13.6
click at [1005, 471] on span "[PERSON_NAME] và In" at bounding box center [998, 472] width 96 height 15
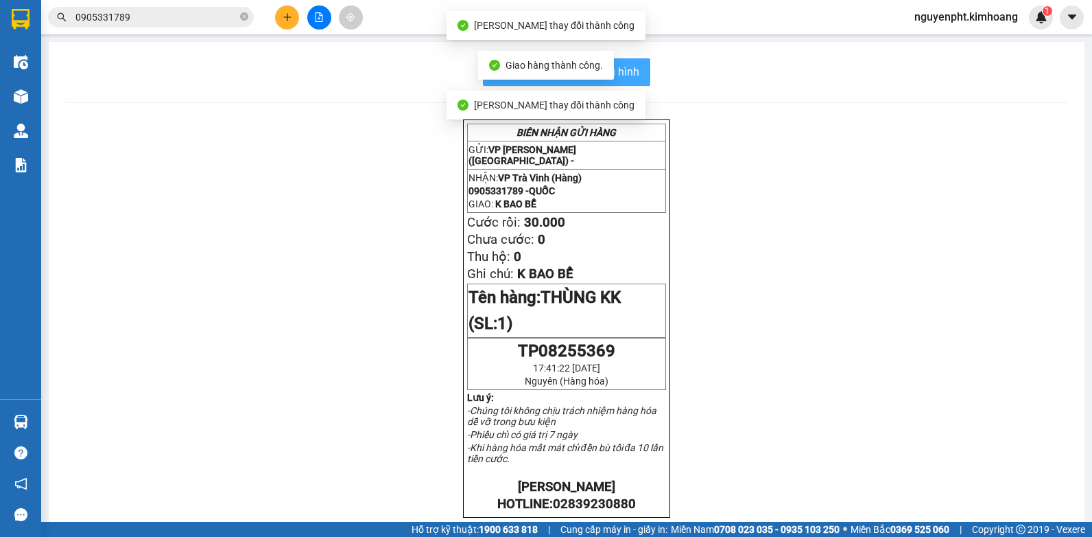
click at [631, 64] on span "In mẫu biên lai tự cấu hình" at bounding box center [575, 71] width 129 height 17
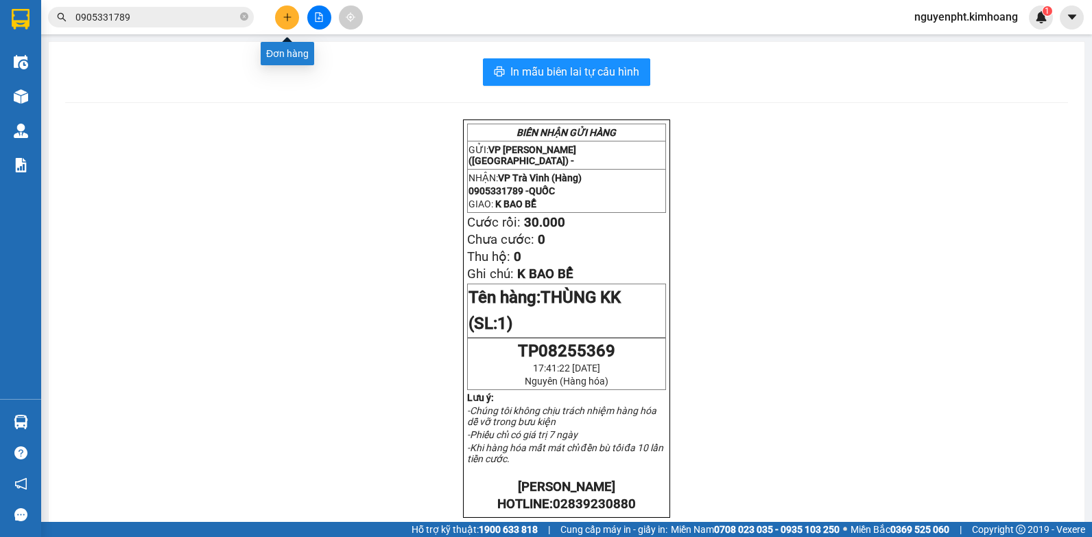
click at [292, 12] on button at bounding box center [287, 17] width 24 height 24
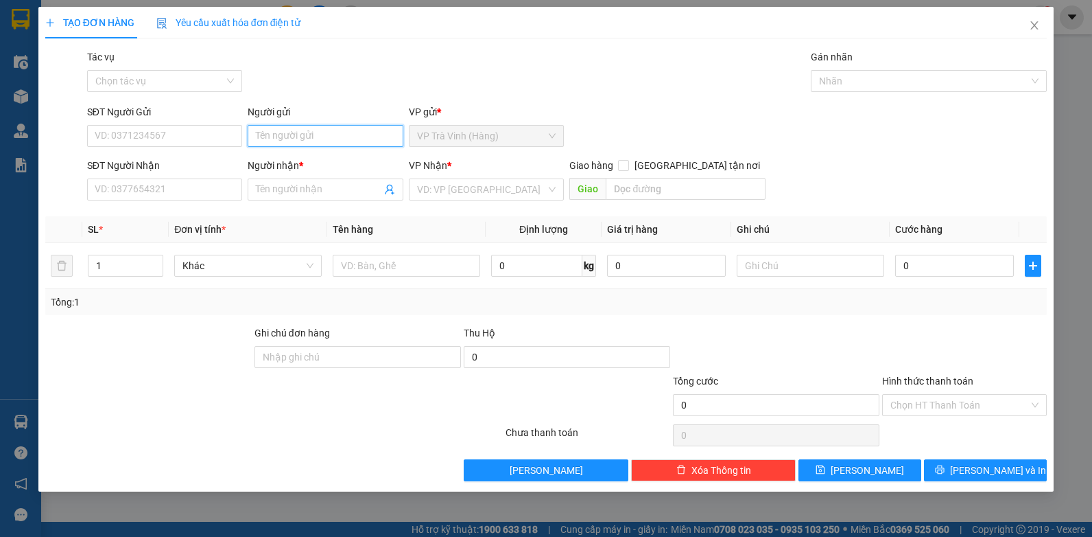
click at [338, 134] on input "Người gửi" at bounding box center [326, 136] width 156 height 22
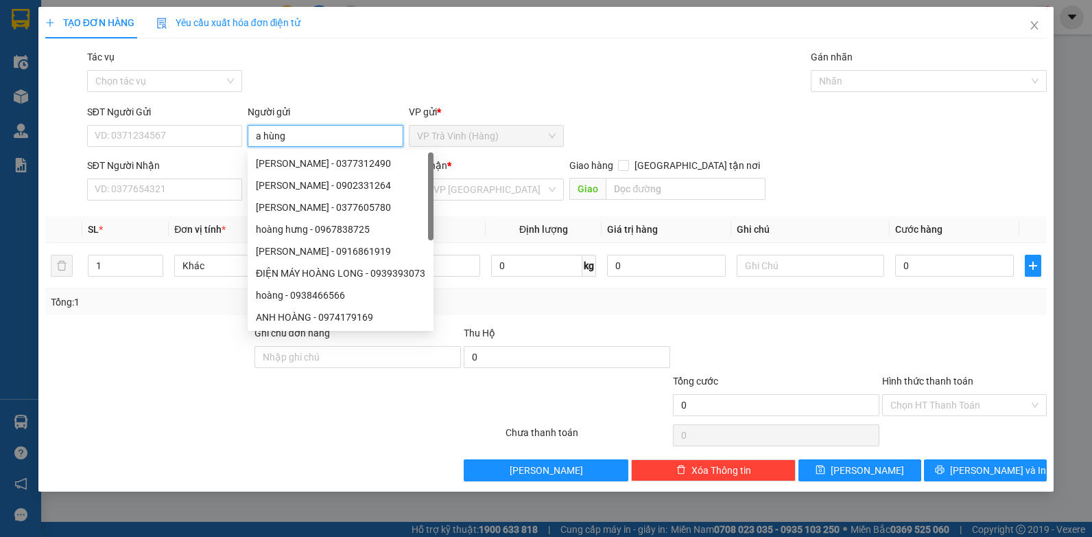
type input "a hùng"
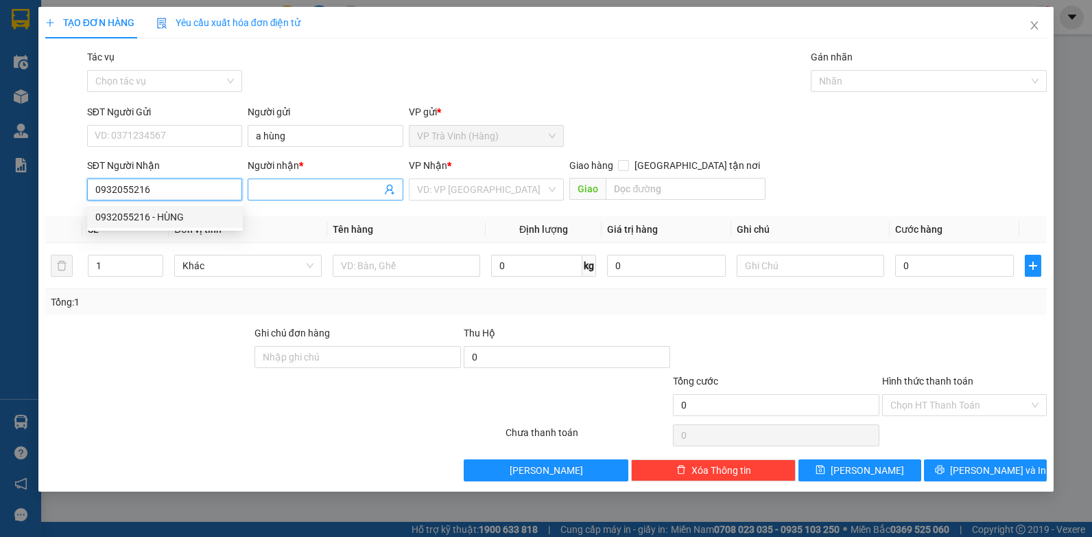
type input "0932055216"
drag, startPoint x: 278, startPoint y: 188, endPoint x: 276, endPoint y: 178, distance: 10.5
click at [277, 188] on input "Người nhận *" at bounding box center [319, 189] width 126 height 15
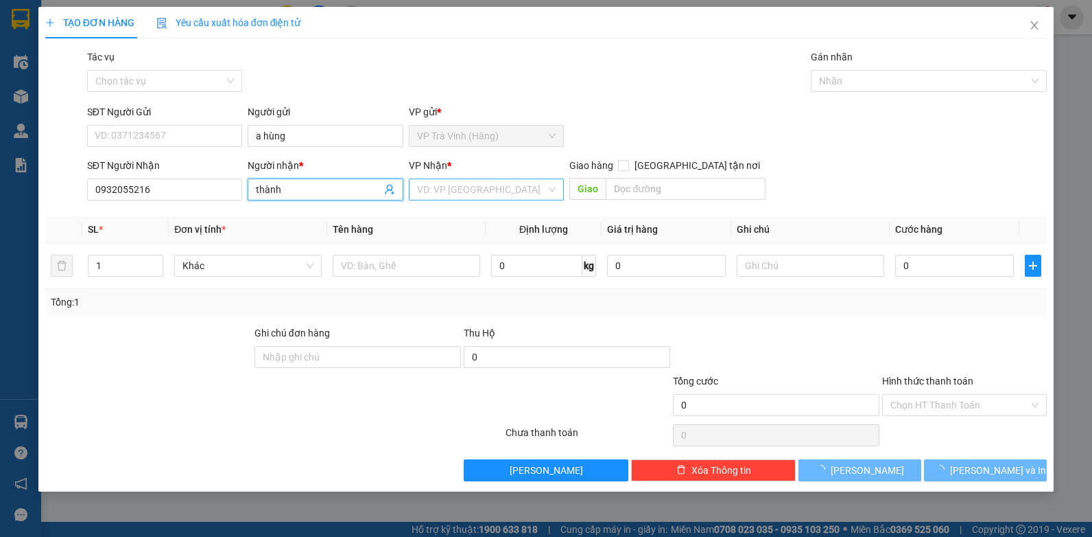
type input "thành"
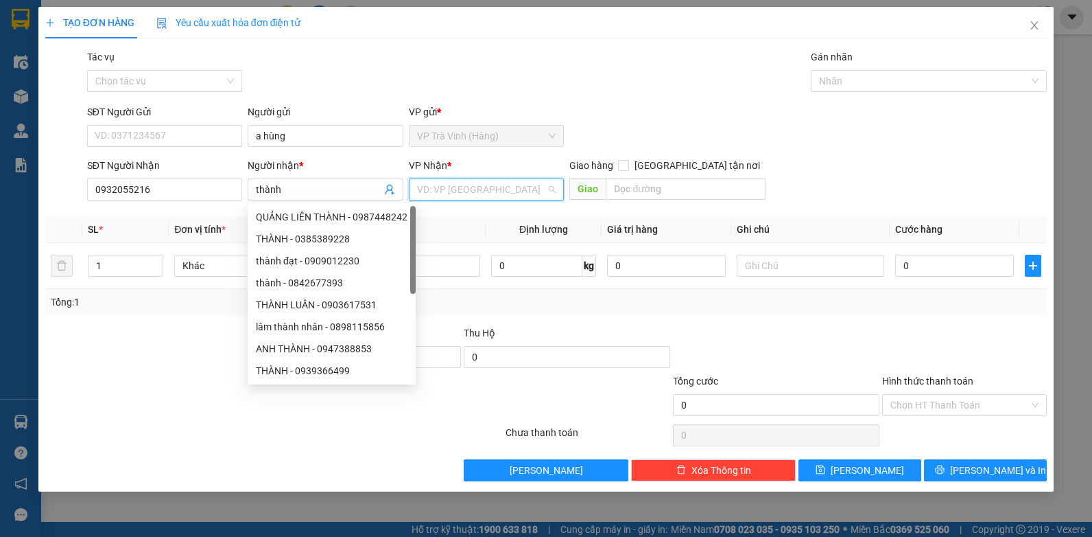
drag, startPoint x: 489, startPoint y: 192, endPoint x: 454, endPoint y: 214, distance: 41.3
click at [488, 192] on input "search" at bounding box center [482, 189] width 130 height 21
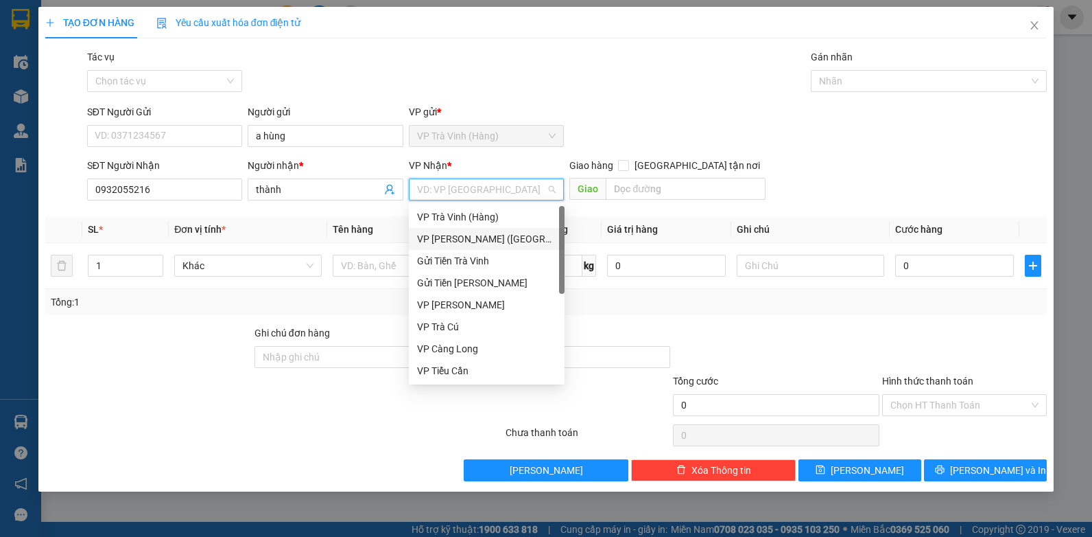
click at [446, 235] on div "VP [PERSON_NAME] ([GEOGRAPHIC_DATA])" at bounding box center [486, 238] width 139 height 15
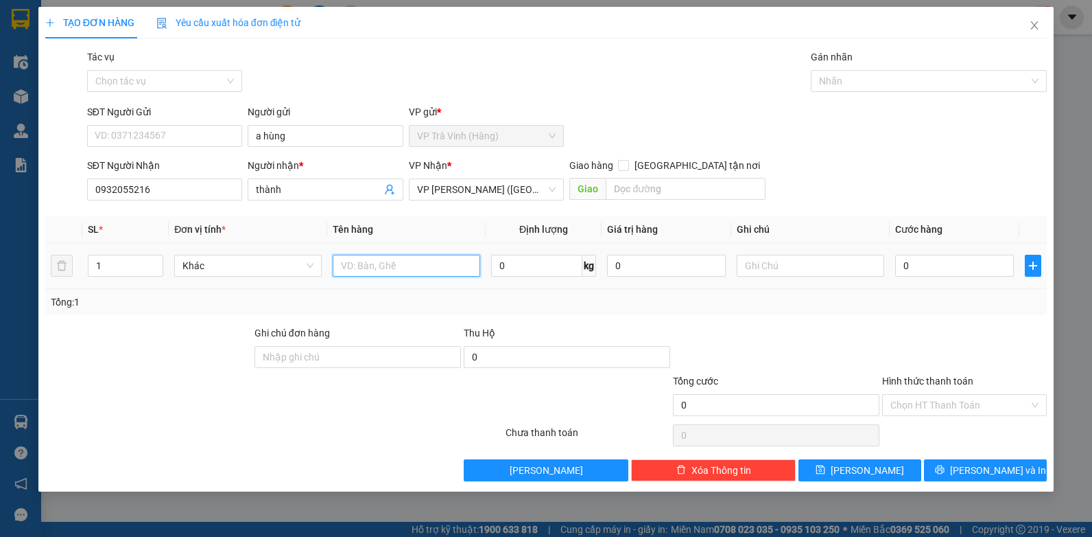
click at [365, 272] on input "text" at bounding box center [407, 266] width 148 height 22
type input "cục bao trắng kk"
type input "3"
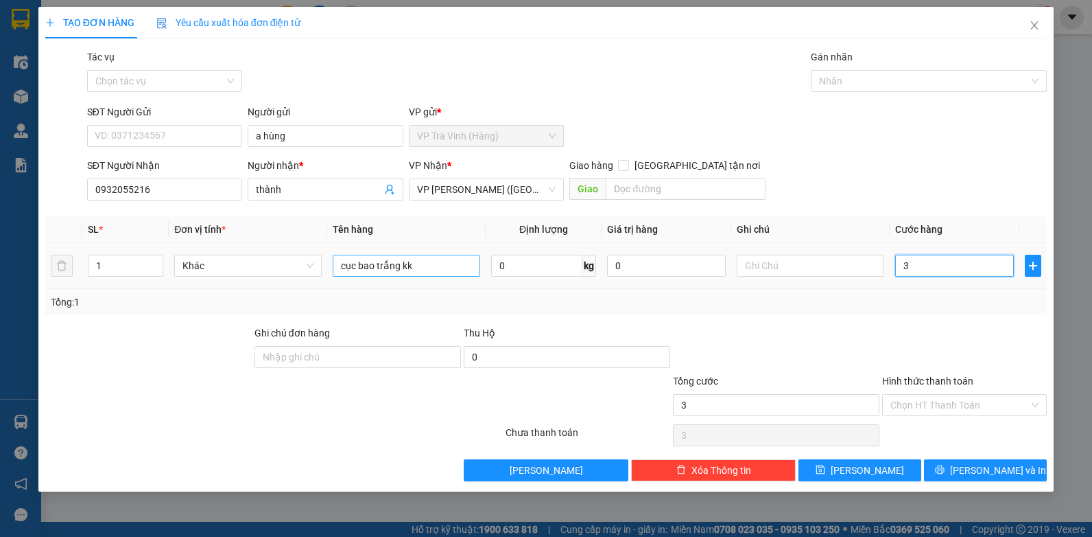
type input "30"
type input "30.000"
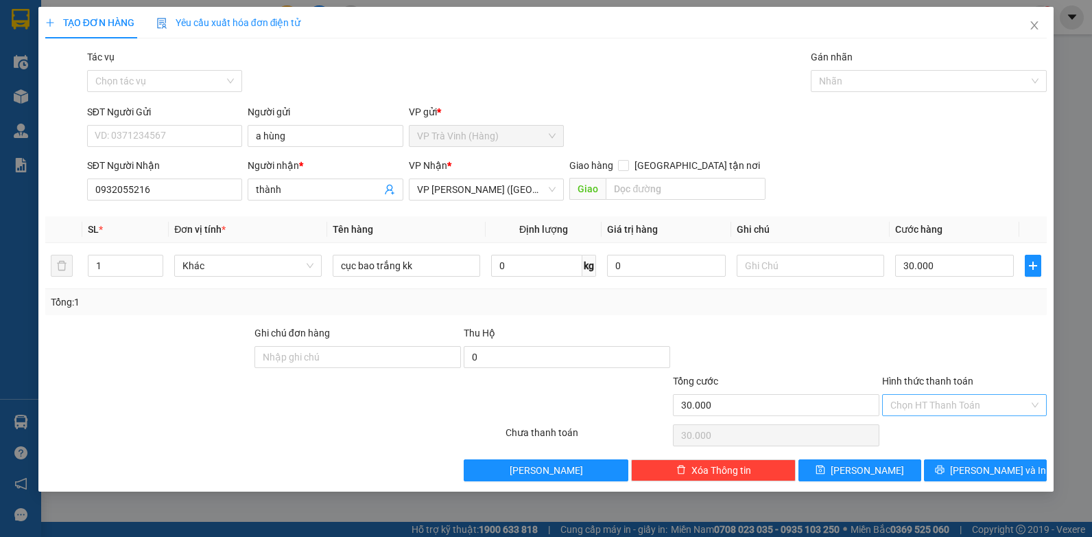
click at [959, 411] on input "Hình thức thanh toán" at bounding box center [960, 405] width 139 height 21
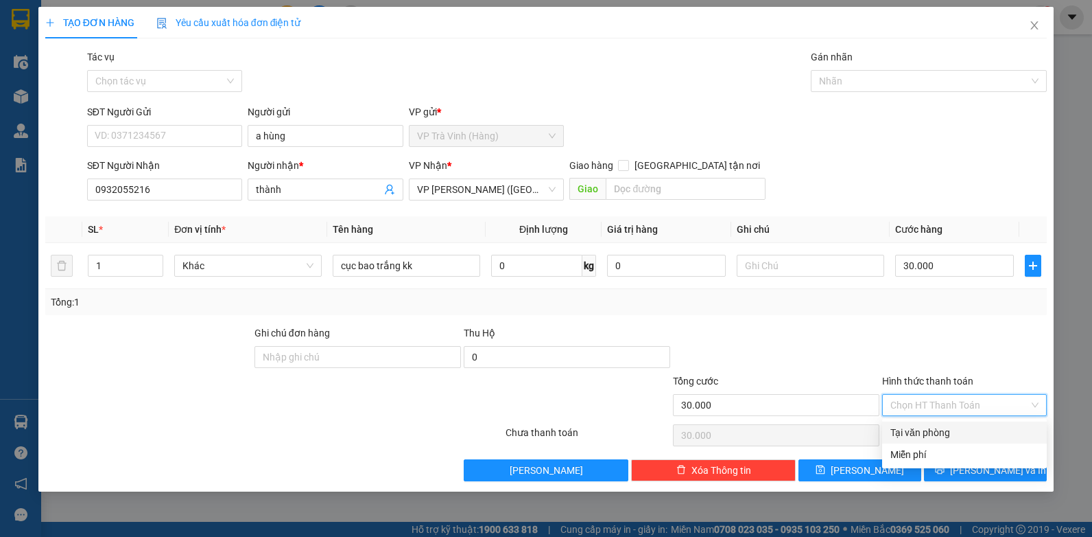
click at [935, 438] on div "Tại văn phòng" at bounding box center [965, 432] width 148 height 15
type input "0"
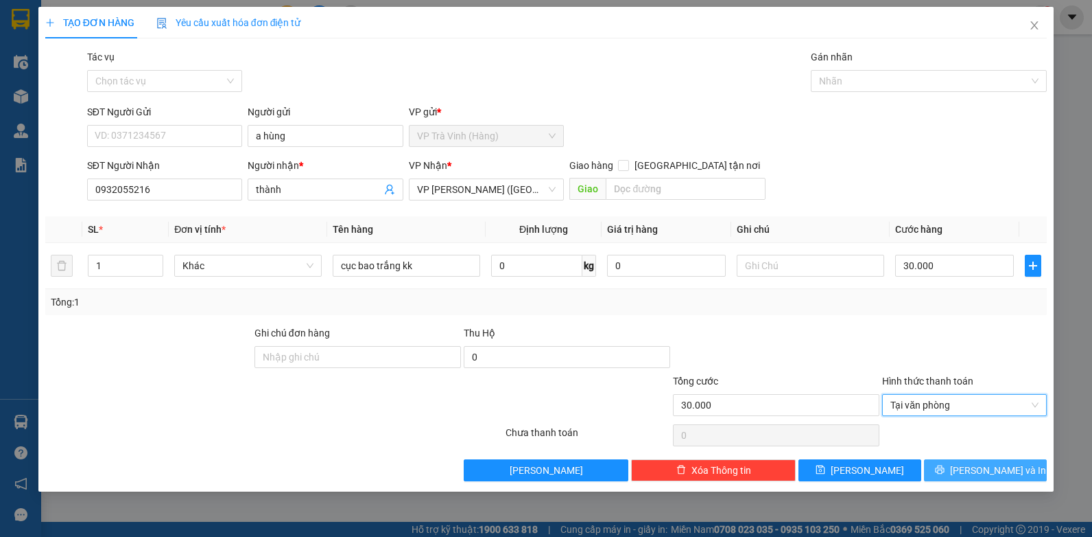
click at [976, 471] on span "[PERSON_NAME] và In" at bounding box center [998, 469] width 96 height 15
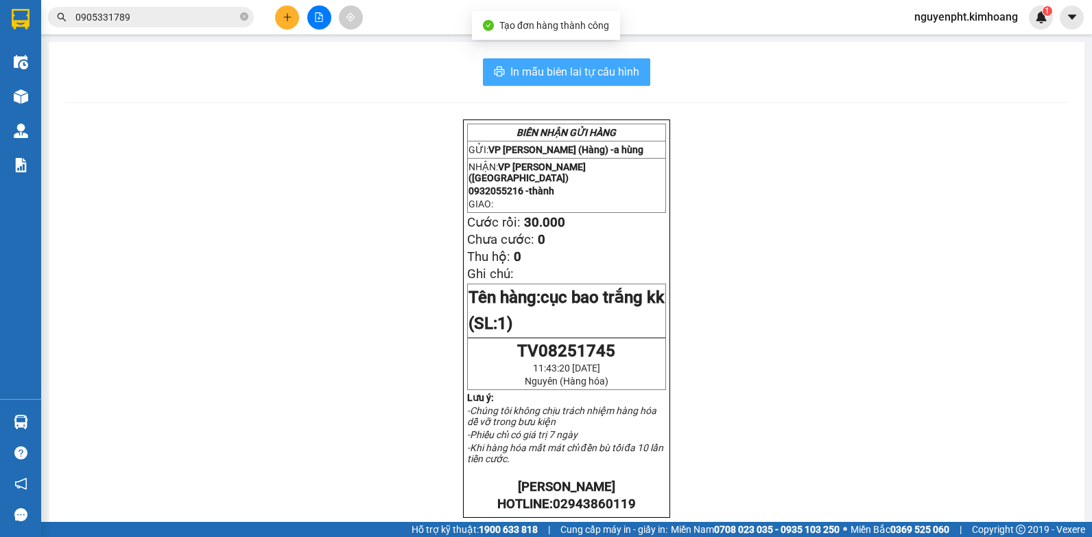
click at [573, 75] on span "In mẫu biên lai tự cấu hình" at bounding box center [575, 71] width 129 height 17
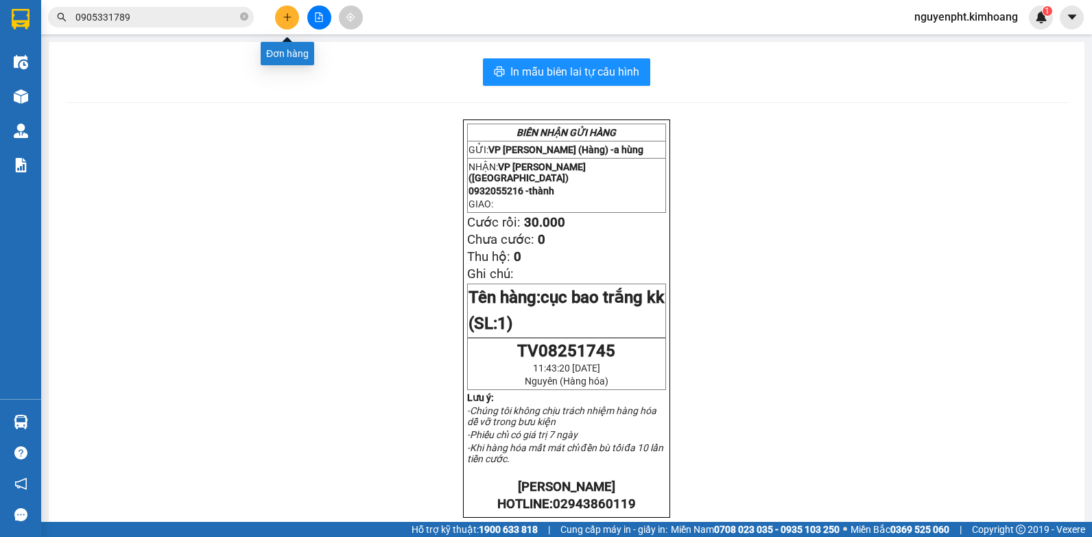
click at [282, 21] on button at bounding box center [287, 17] width 24 height 24
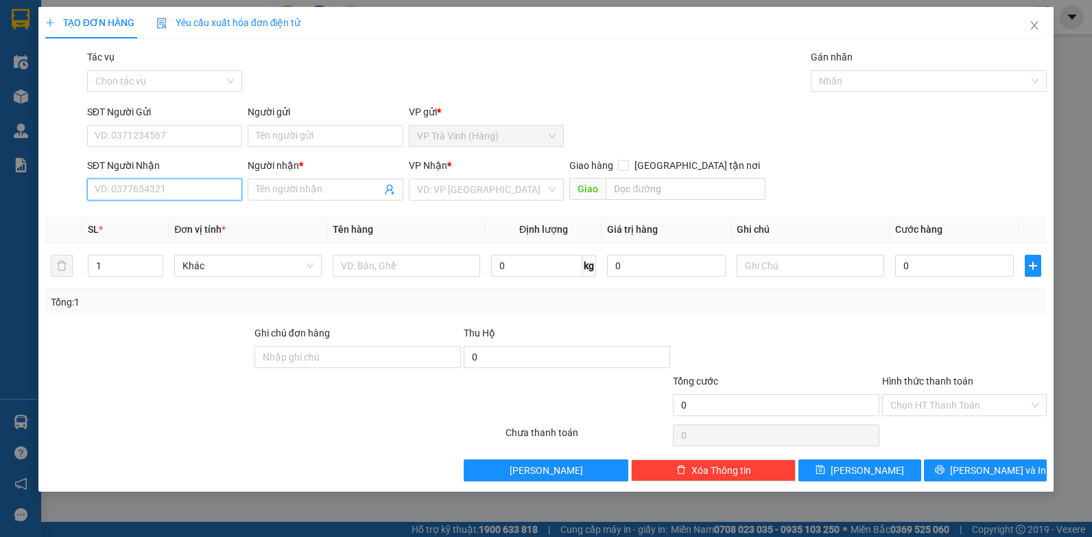
click at [206, 190] on input "SĐT Người Nhận" at bounding box center [165, 189] width 156 height 22
drag, startPoint x: 321, startPoint y: 185, endPoint x: 308, endPoint y: 183, distance: 13.2
click at [321, 189] on input "Người nhận *" at bounding box center [319, 189] width 126 height 15
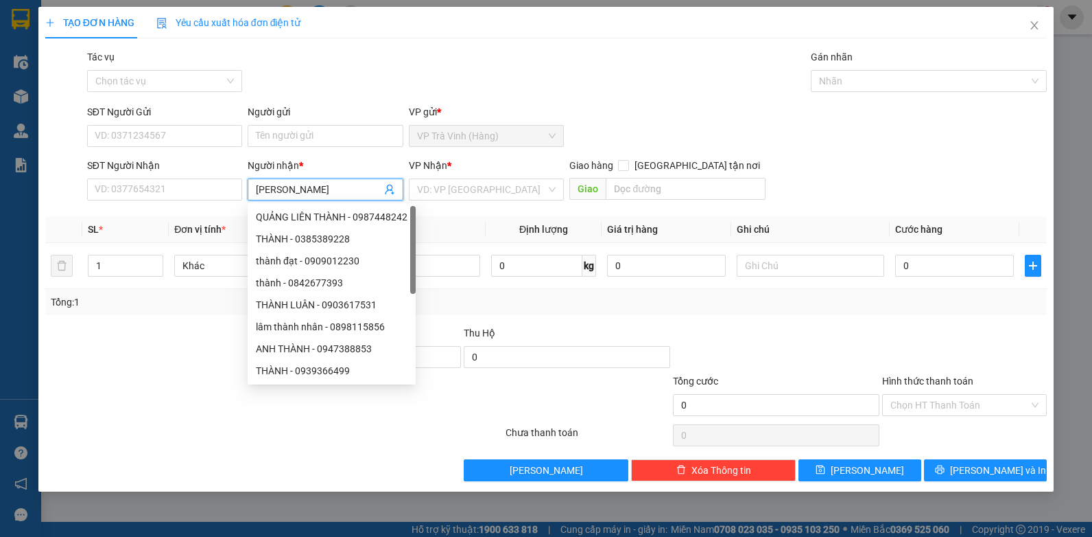
type input "[PERSON_NAME]"
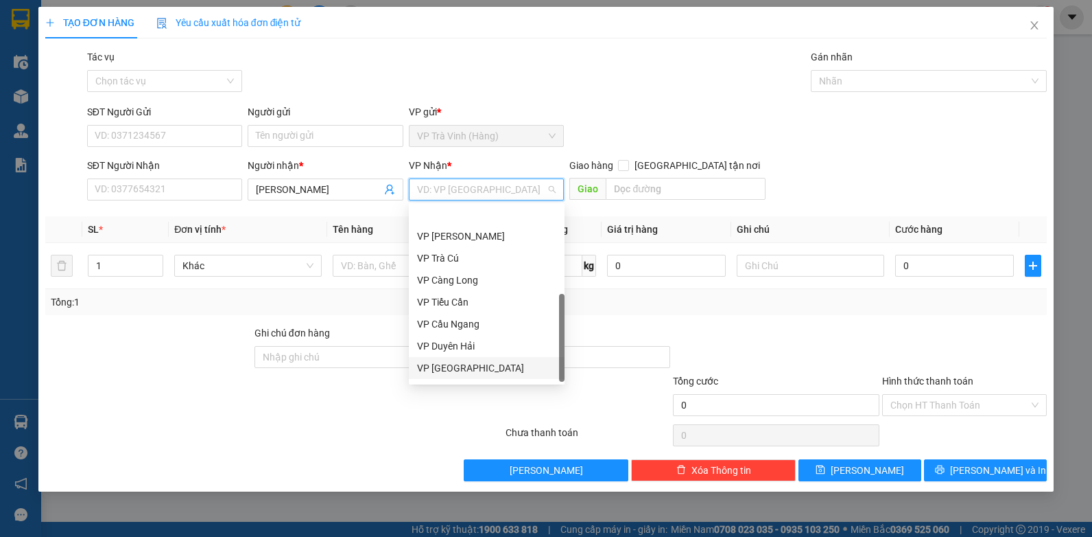
scroll to position [110, 0]
click at [456, 281] on div "VP Cầu Ngang" at bounding box center [486, 282] width 139 height 15
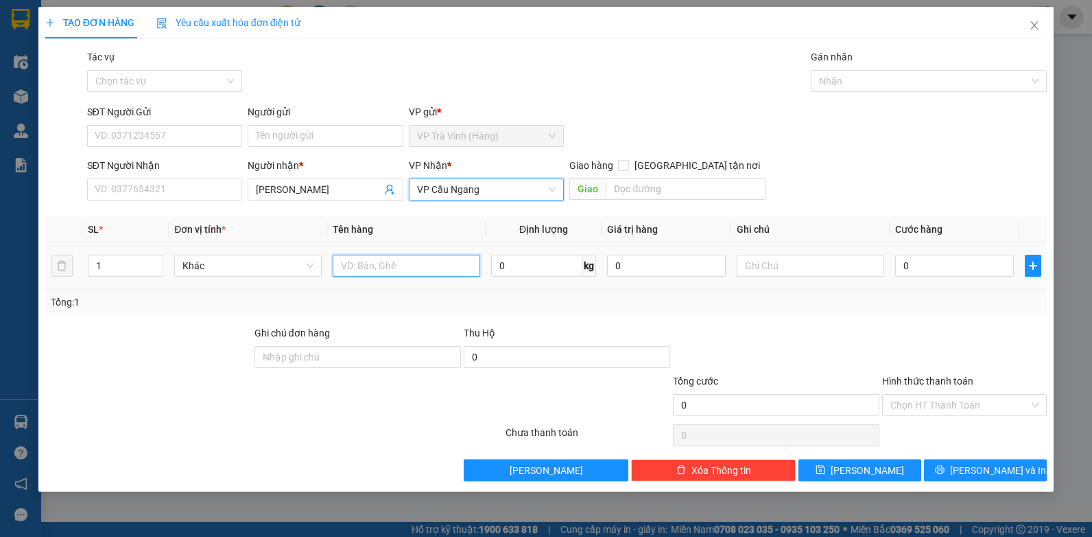
click at [403, 257] on input "text" at bounding box center [407, 266] width 148 height 22
type input "bó bông kk"
type input "2"
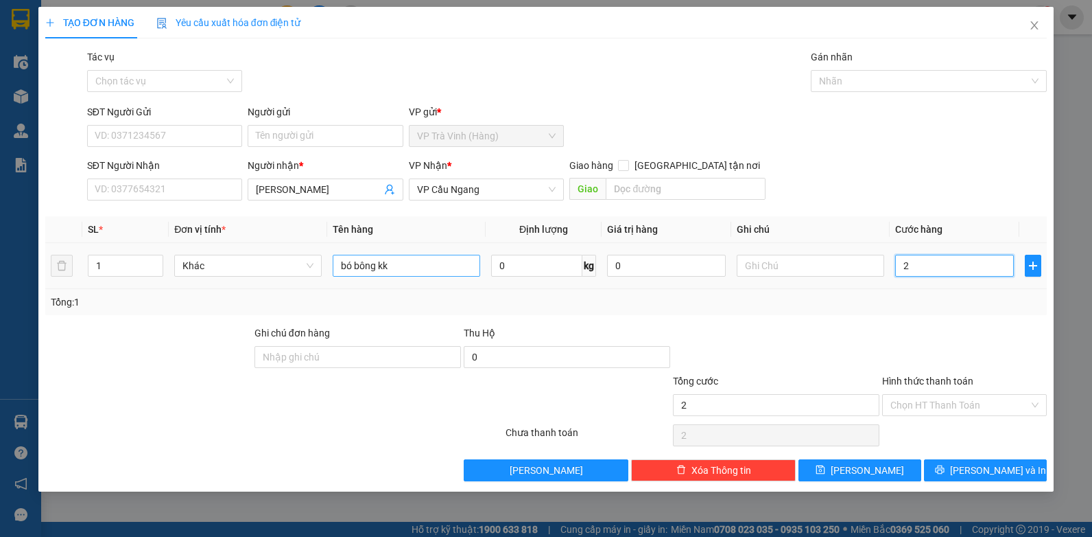
type input "25"
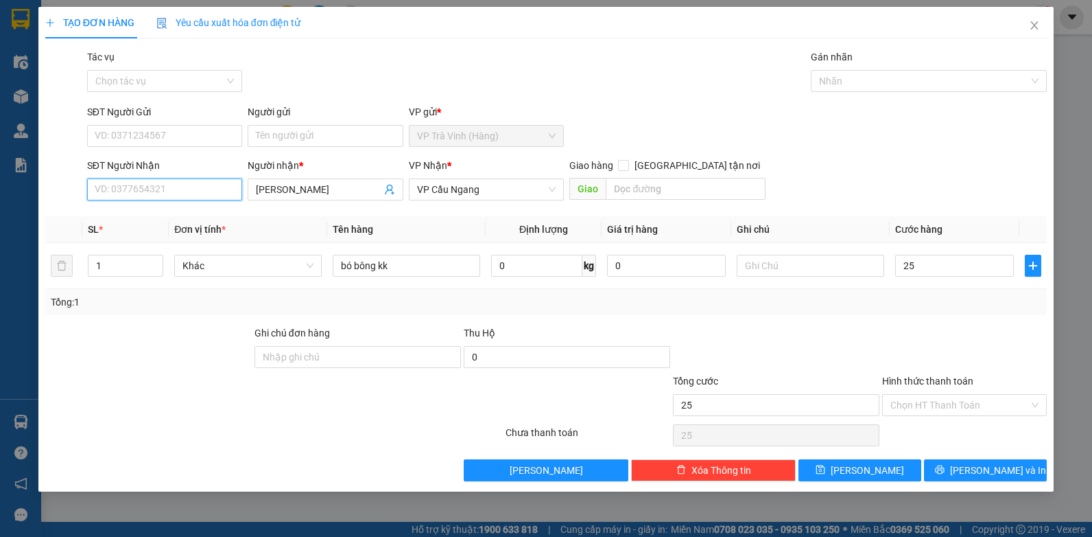
type input "25.000"
click at [148, 182] on input "SĐT Người Nhận" at bounding box center [165, 189] width 156 height 22
type input "0982980091"
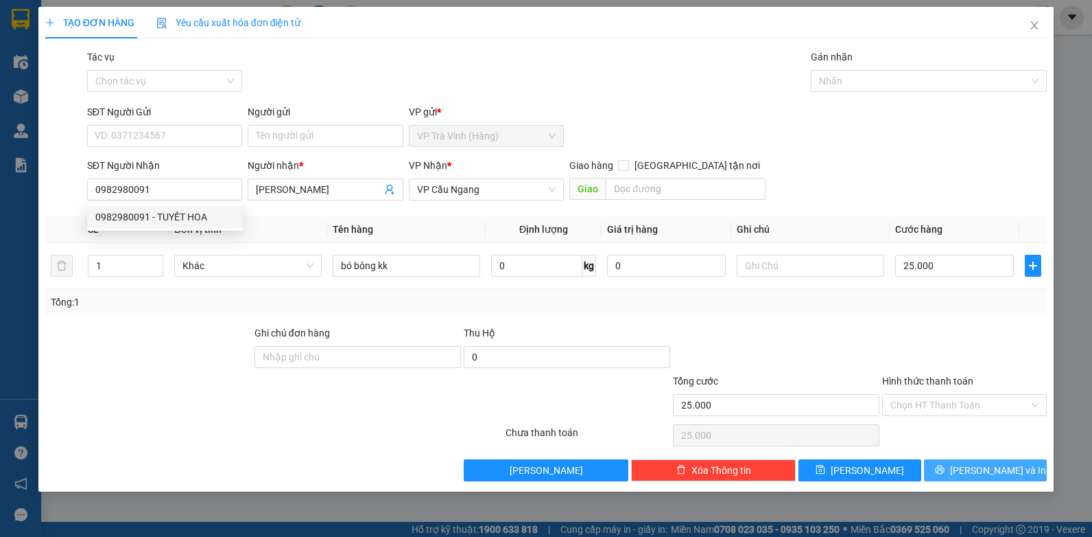
click at [985, 474] on span "[PERSON_NAME] và In" at bounding box center [998, 469] width 96 height 15
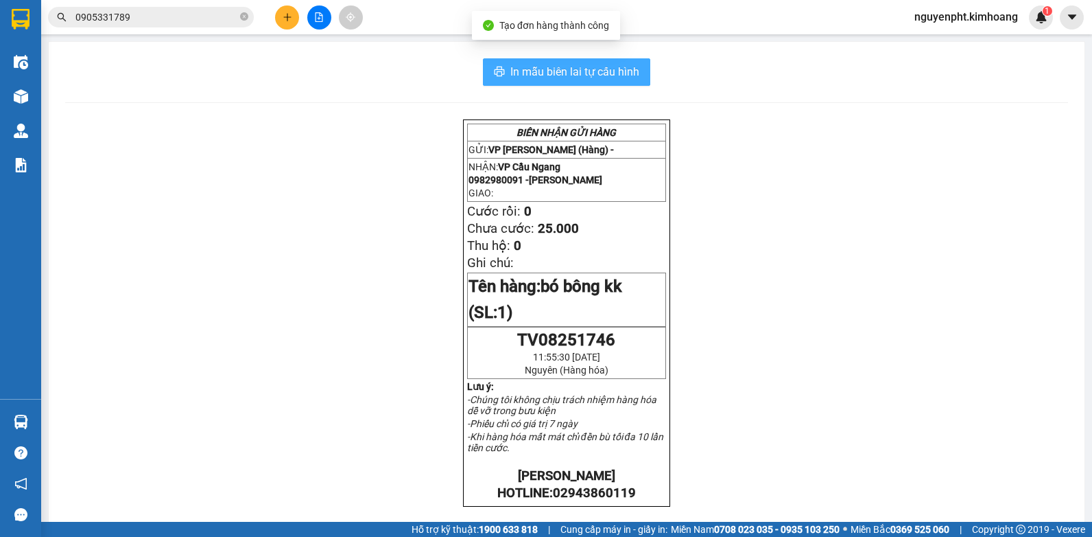
click at [553, 76] on span "In mẫu biên lai tự cấu hình" at bounding box center [575, 71] width 129 height 17
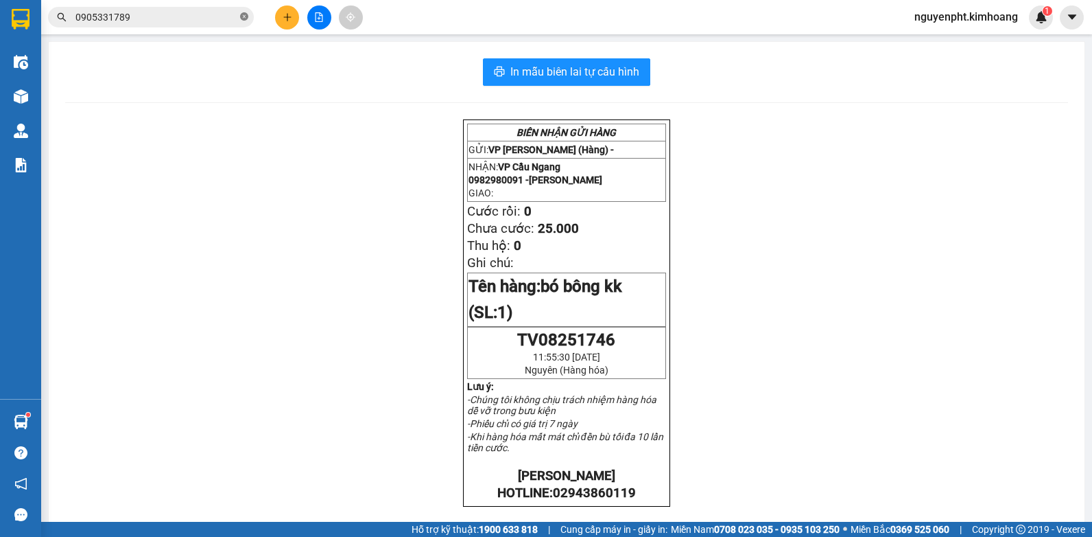
click at [246, 18] on icon "close-circle" at bounding box center [244, 16] width 8 height 8
click at [277, 21] on button at bounding box center [287, 17] width 24 height 24
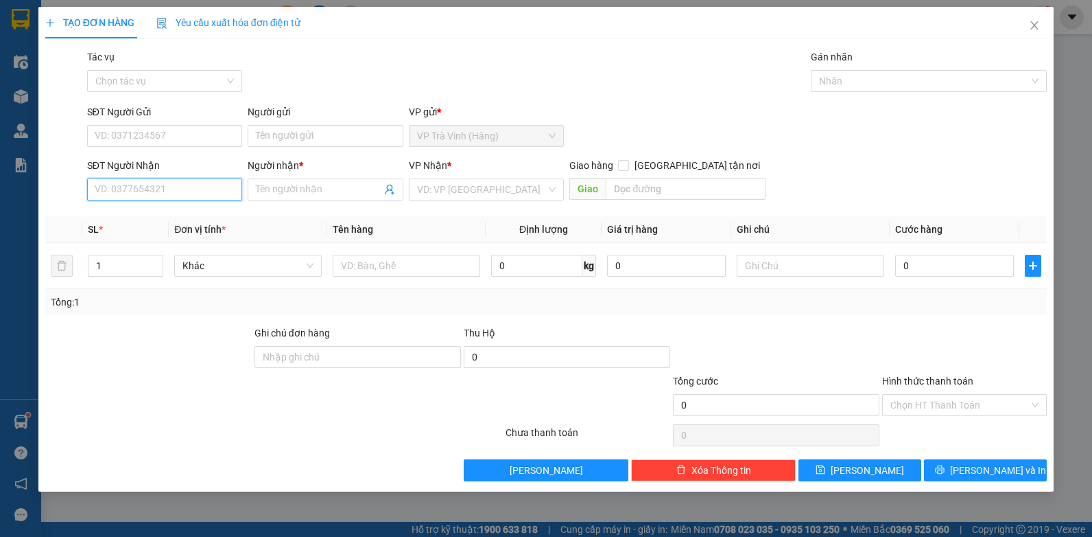
click at [165, 196] on input "SĐT Người Nhận" at bounding box center [165, 189] width 156 height 22
type input "0901150618"
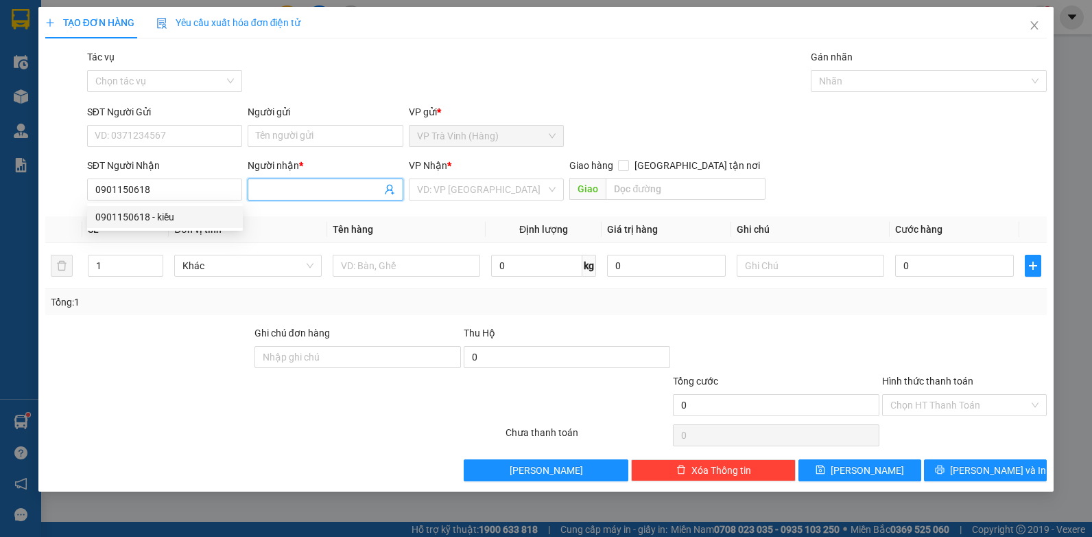
click at [298, 186] on input "Người nhận *" at bounding box center [319, 189] width 126 height 15
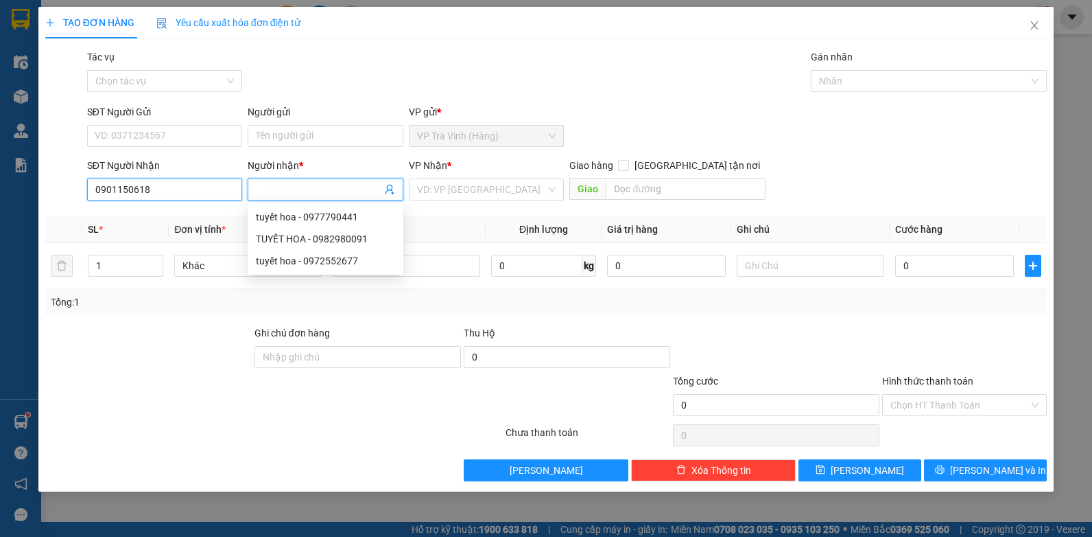
click at [162, 187] on input "0901150618" at bounding box center [165, 189] width 156 height 22
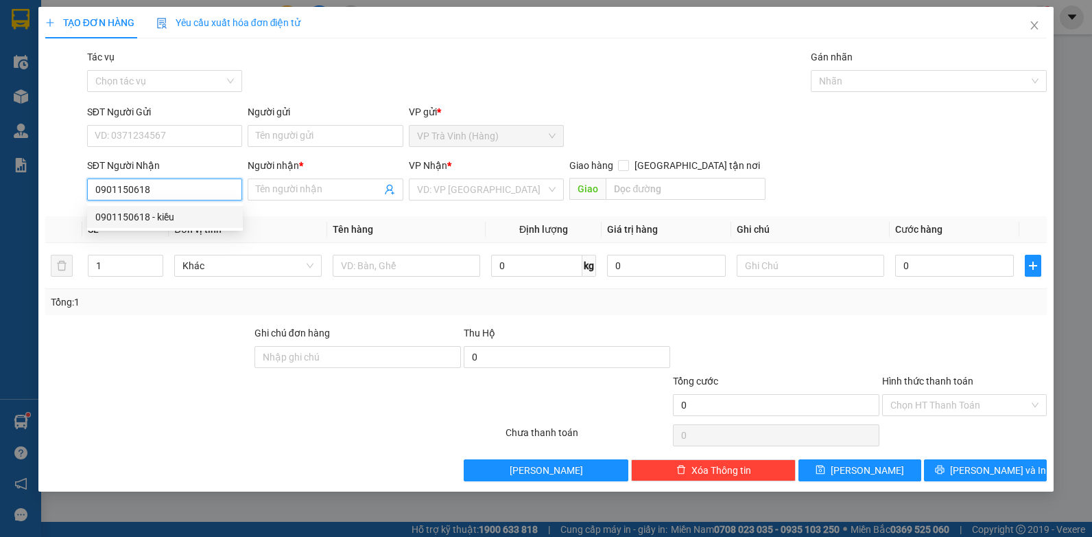
click at [152, 223] on div "0901150618 - kiều" at bounding box center [164, 216] width 139 height 15
type input "kiều"
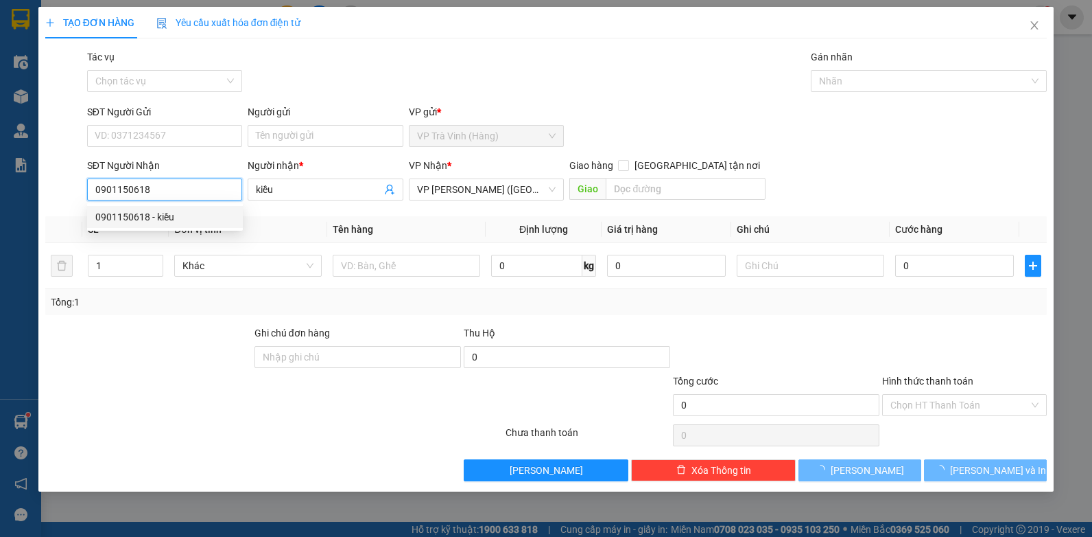
type input "20.000"
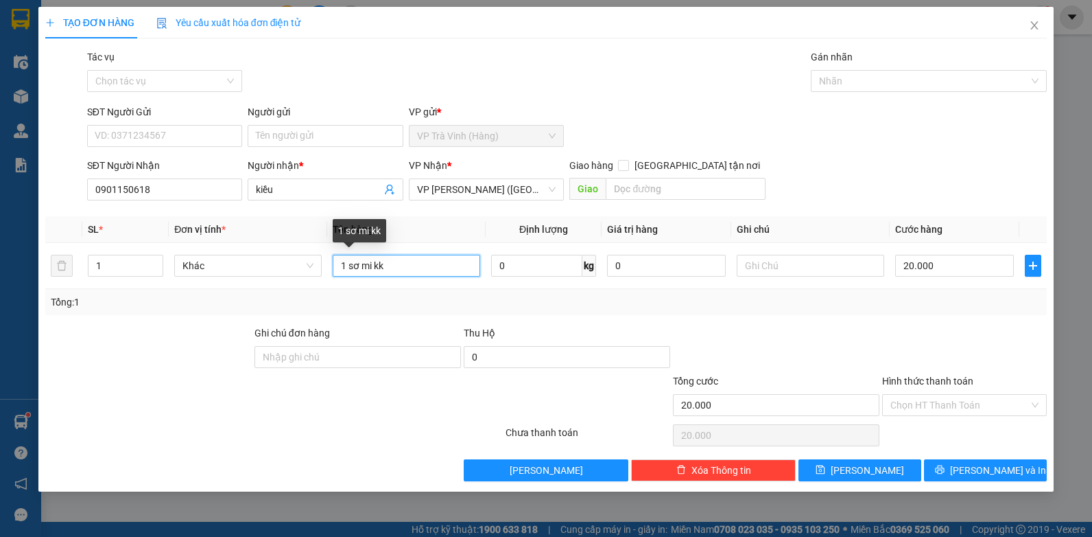
drag, startPoint x: 403, startPoint y: 260, endPoint x: 5, endPoint y: 335, distance: 405.0
click at [0, 333] on html "Kết quả tìm kiếm ( 21 ) Bộ lọc Mã ĐH Trạng thái Món hàng Thu hộ Tổng cước Chưa …" at bounding box center [546, 268] width 1092 height 537
type input "thùng kk"
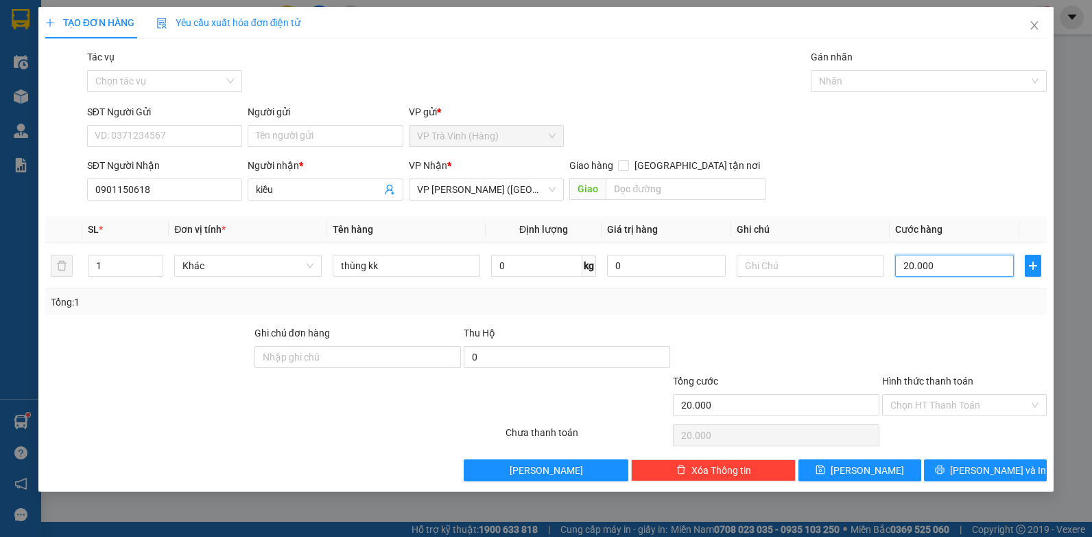
type input "3"
type input "30"
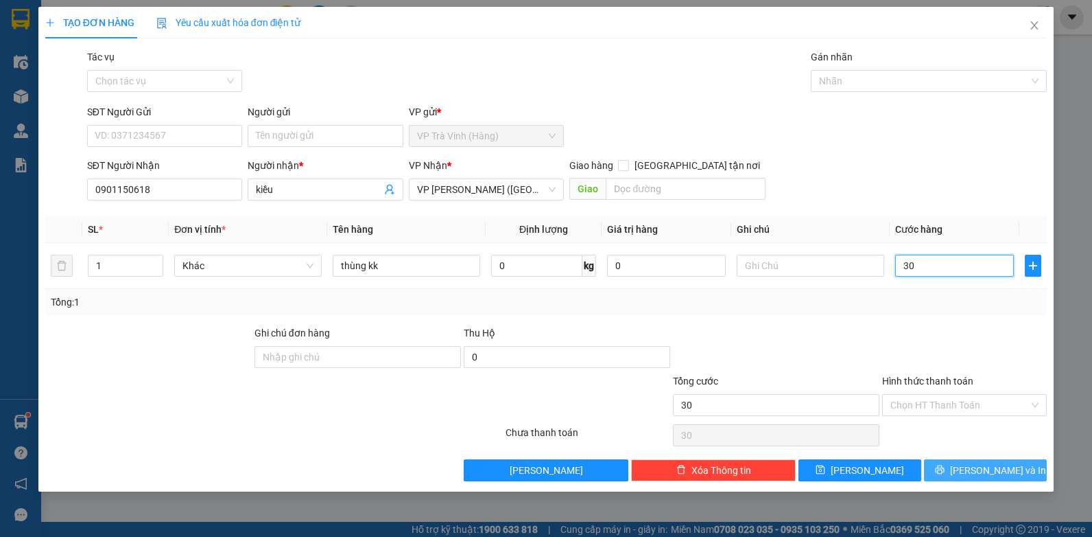
type input "30"
type input "30.000"
drag, startPoint x: 967, startPoint y: 471, endPoint x: 959, endPoint y: 471, distance: 8.2
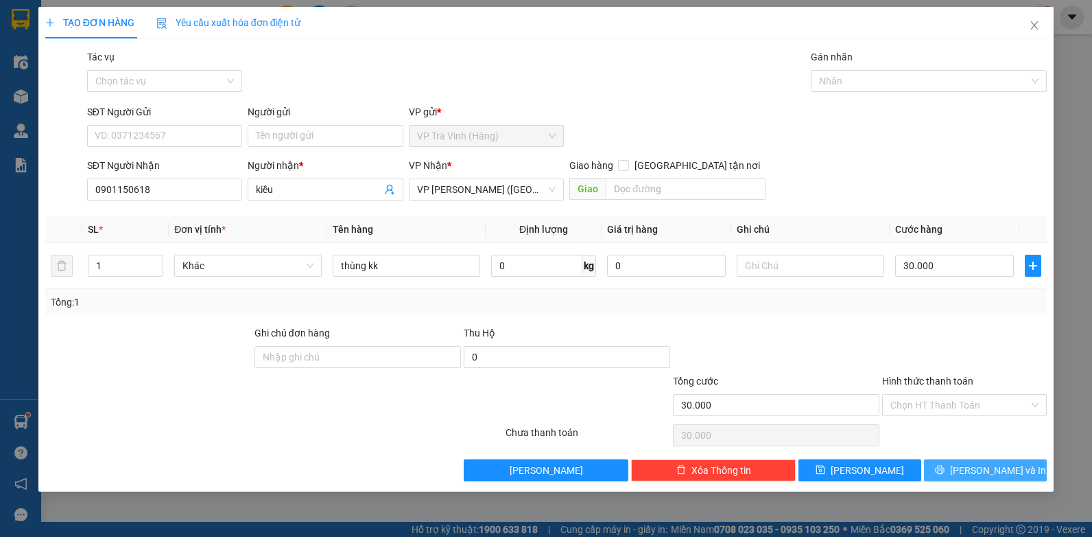
click at [945, 472] on icon "printer" at bounding box center [940, 470] width 10 height 10
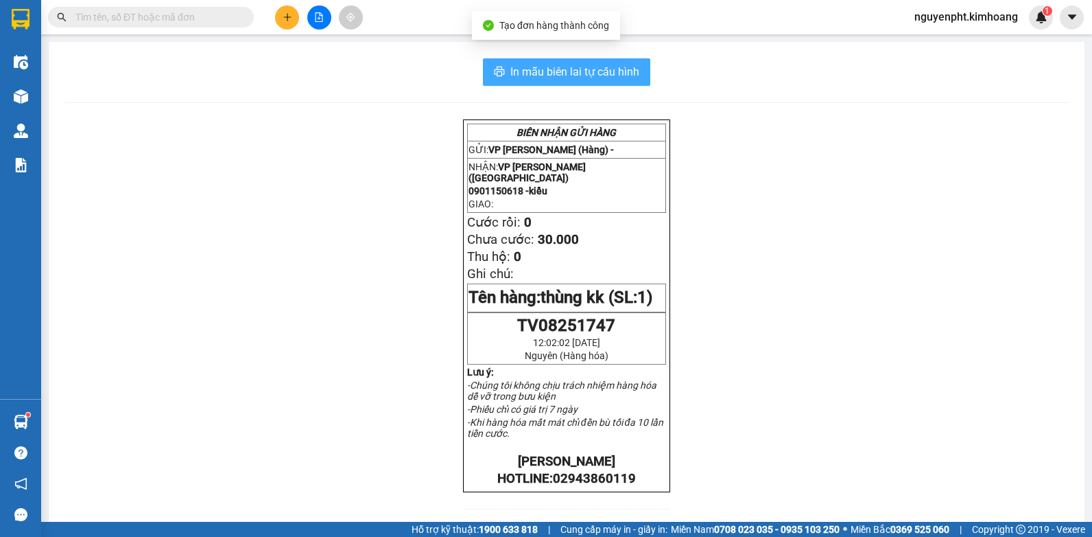
click at [525, 77] on span "In mẫu biên lai tự cấu hình" at bounding box center [575, 71] width 129 height 17
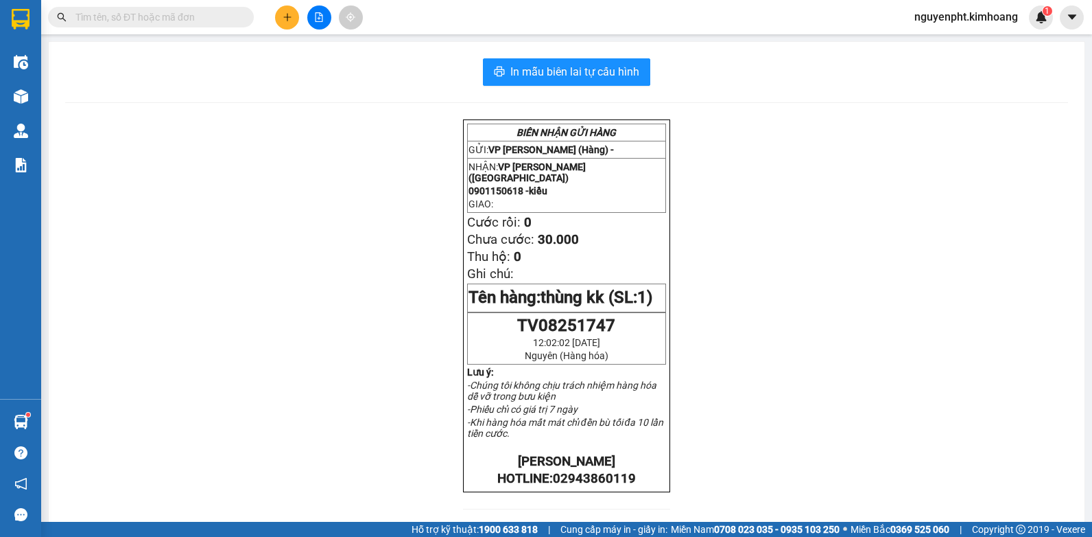
click at [283, 15] on icon "plus" at bounding box center [288, 17] width 10 height 10
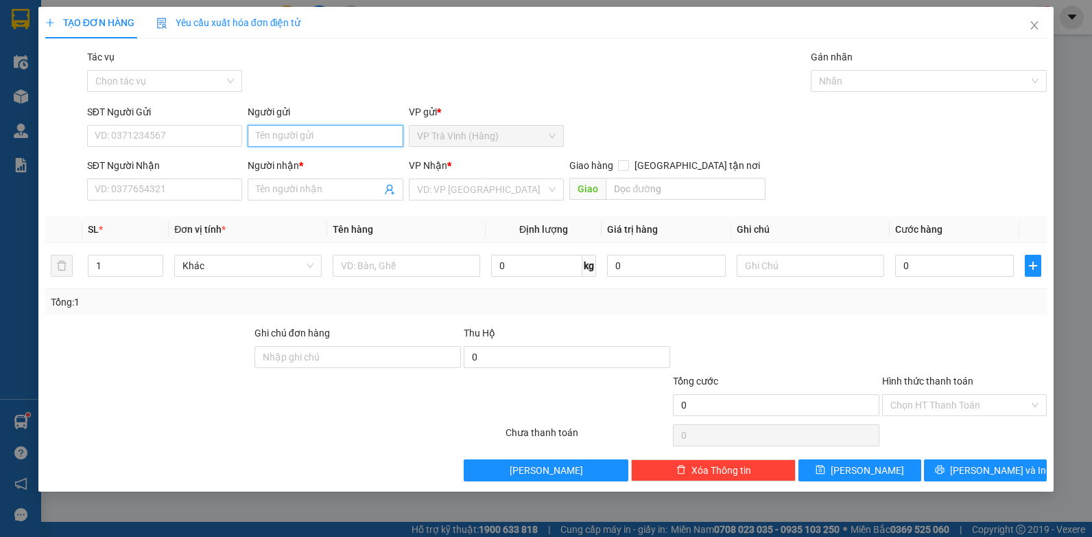
drag, startPoint x: 288, startPoint y: 129, endPoint x: 296, endPoint y: 143, distance: 15.7
click at [295, 143] on input "Người gửi" at bounding box center [326, 136] width 156 height 22
type input "tiên"
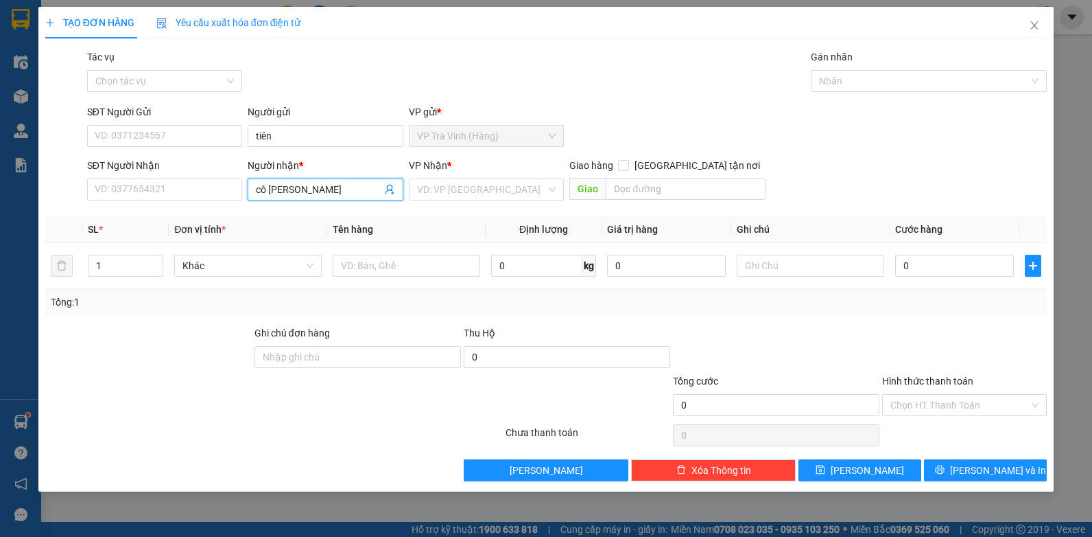
type input "cô [PERSON_NAME]"
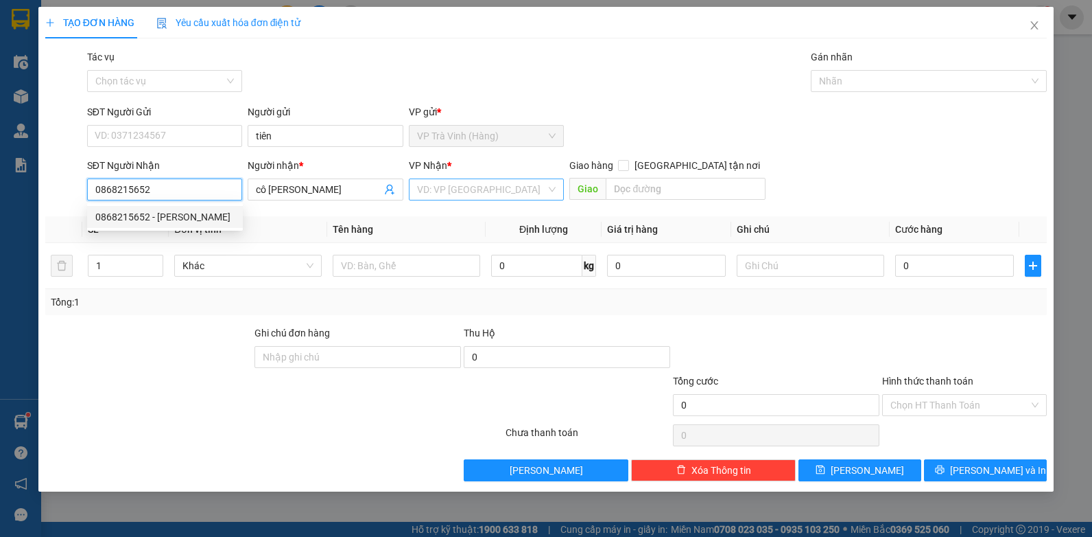
type input "0868215652"
click at [445, 198] on input "search" at bounding box center [482, 189] width 130 height 21
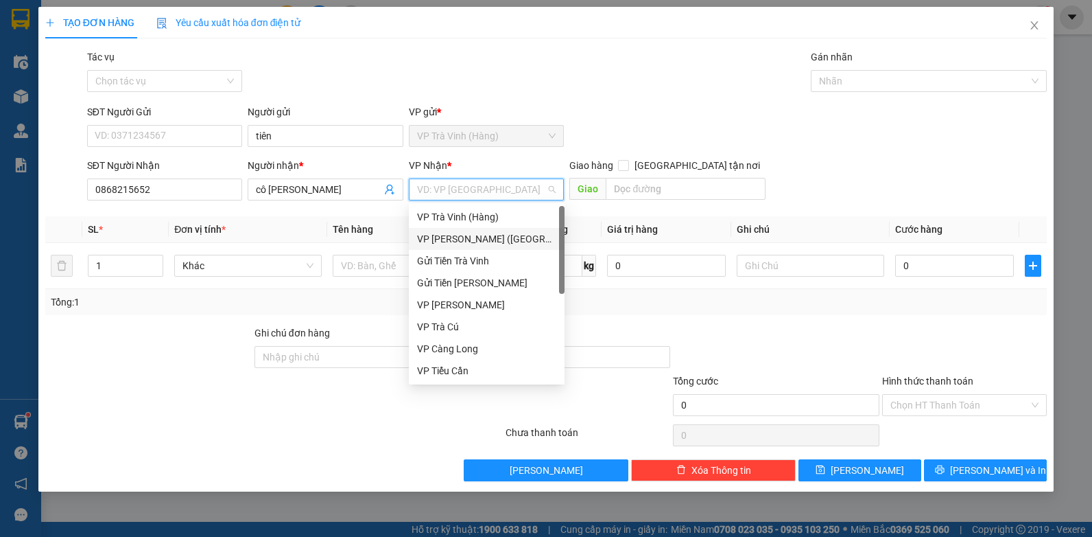
click at [438, 239] on div "VP [PERSON_NAME] ([GEOGRAPHIC_DATA])" at bounding box center [486, 238] width 139 height 15
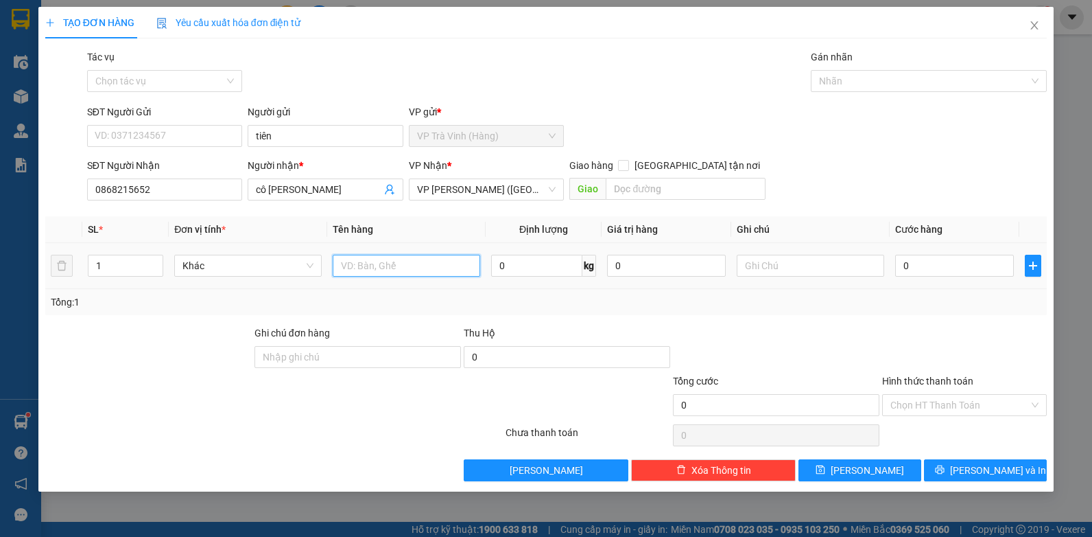
drag, startPoint x: 382, startPoint y: 270, endPoint x: 361, endPoint y: 259, distance: 23.3
click at [378, 270] on input "text" at bounding box center [407, 266] width 148 height 22
type input "thùng kk"
click at [628, 163] on input "[GEOGRAPHIC_DATA] tận nơi" at bounding box center [623, 165] width 10 height 10
checkbox input "true"
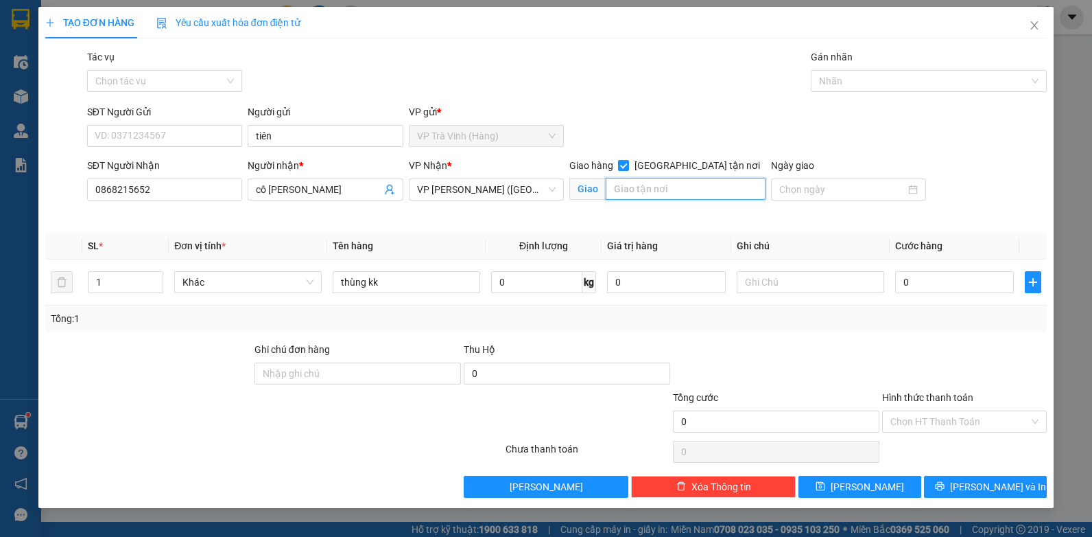
click at [651, 186] on input "text" at bounding box center [685, 189] width 159 height 22
type input "số lê thánh tôn p bén nghé q1"
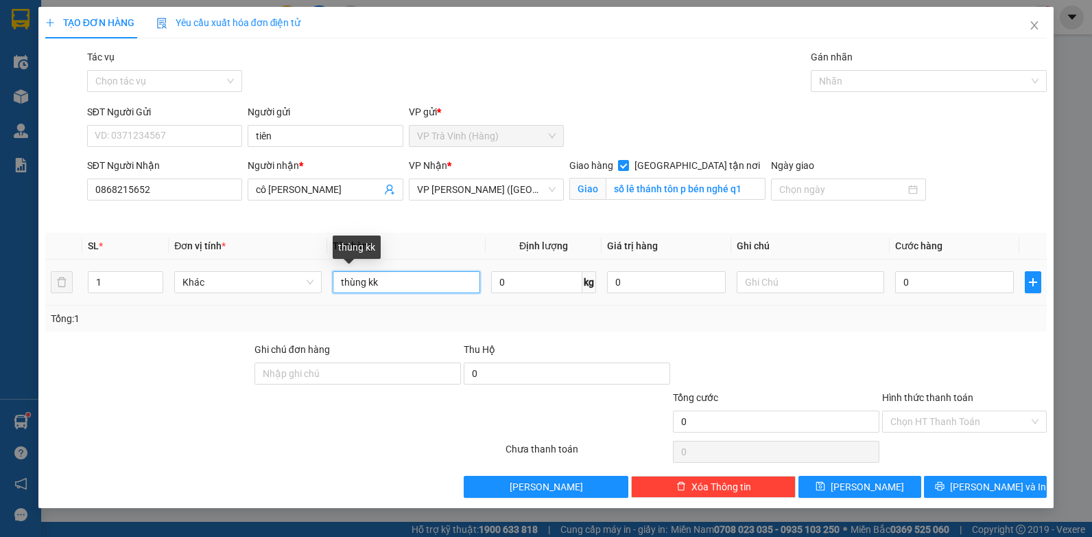
drag, startPoint x: 406, startPoint y: 273, endPoint x: 353, endPoint y: 285, distance: 54.8
click at [405, 273] on input "thùng kk" at bounding box center [407, 282] width 148 height 22
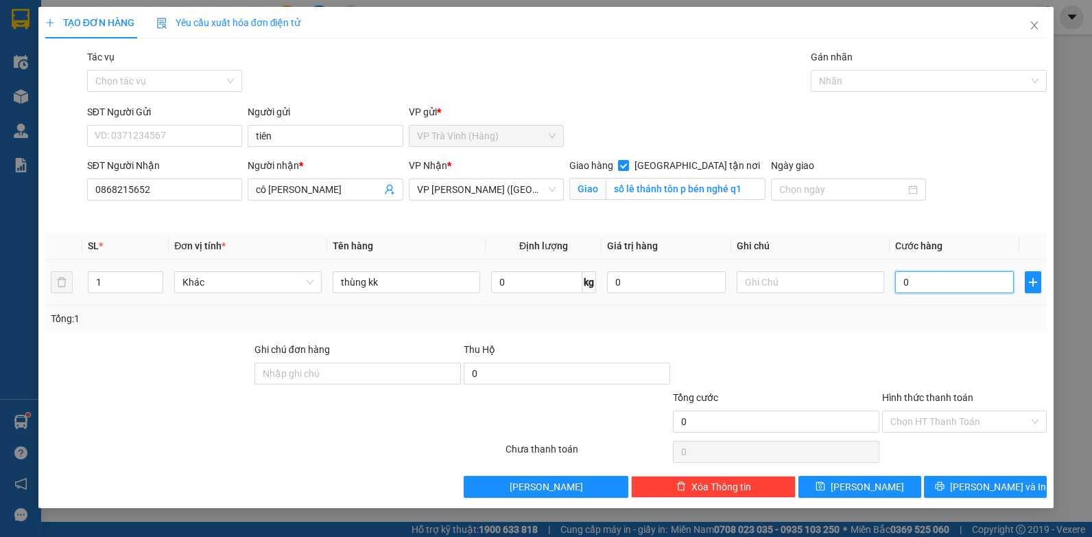
click at [966, 283] on input "0" at bounding box center [954, 282] width 119 height 22
type input "7"
type input "70"
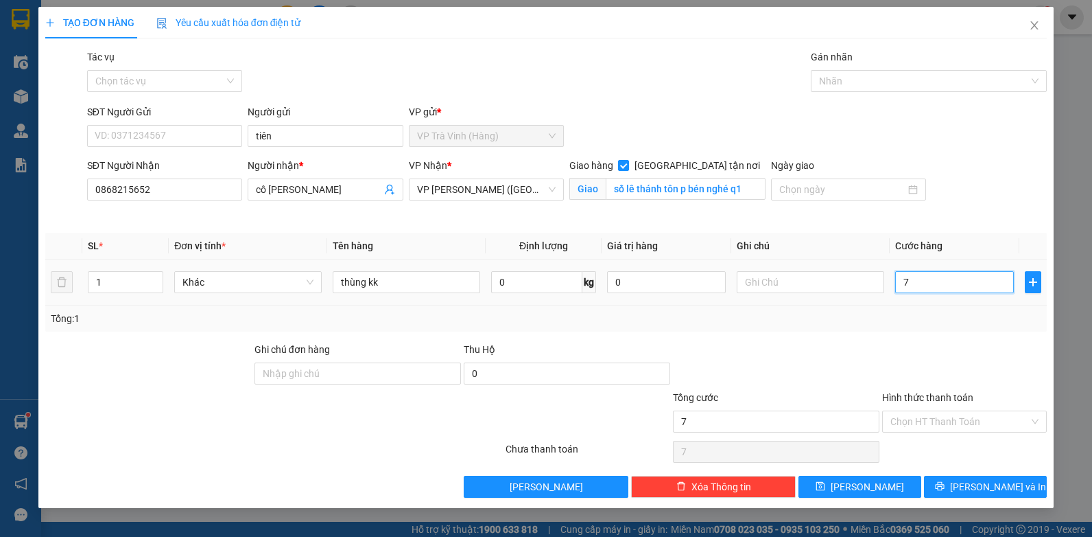
type input "70"
type input "70.000"
click at [959, 423] on input "Hình thức thanh toán" at bounding box center [960, 421] width 139 height 21
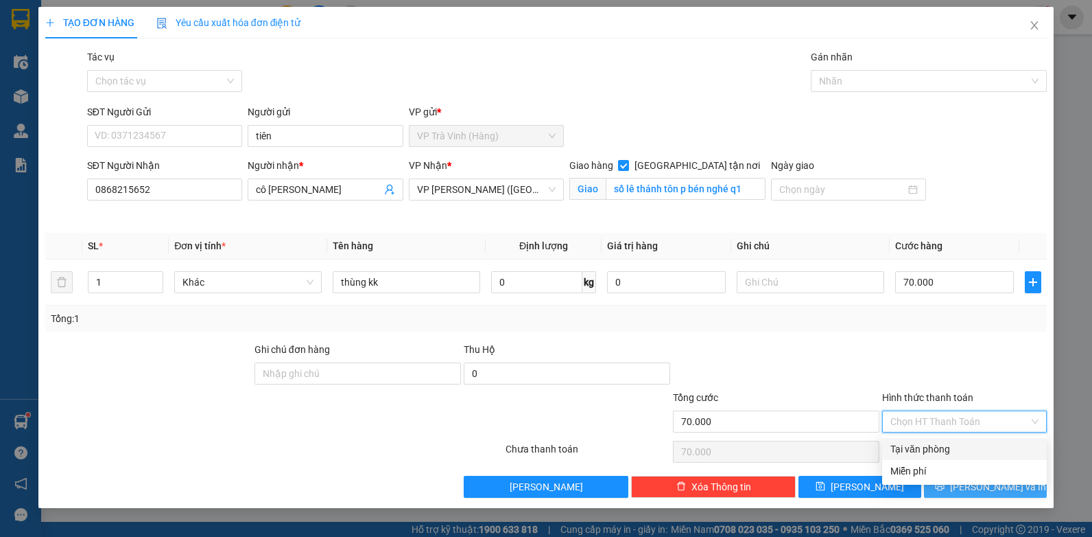
drag, startPoint x: 955, startPoint y: 451, endPoint x: 960, endPoint y: 476, distance: 26.0
click at [955, 454] on div "Tại văn phòng" at bounding box center [965, 448] width 148 height 15
type input "0"
drag, startPoint x: 987, startPoint y: 486, endPoint x: 972, endPoint y: 486, distance: 15.1
click at [986, 486] on span "[PERSON_NAME] và In" at bounding box center [998, 486] width 96 height 15
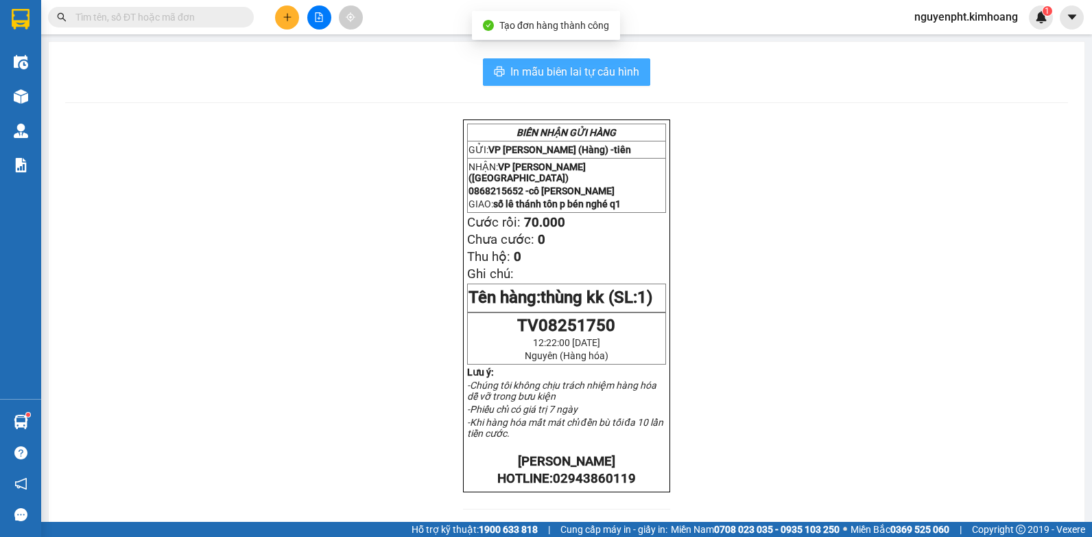
click at [561, 74] on span "In mẫu biên lai tự cấu hình" at bounding box center [575, 71] width 129 height 17
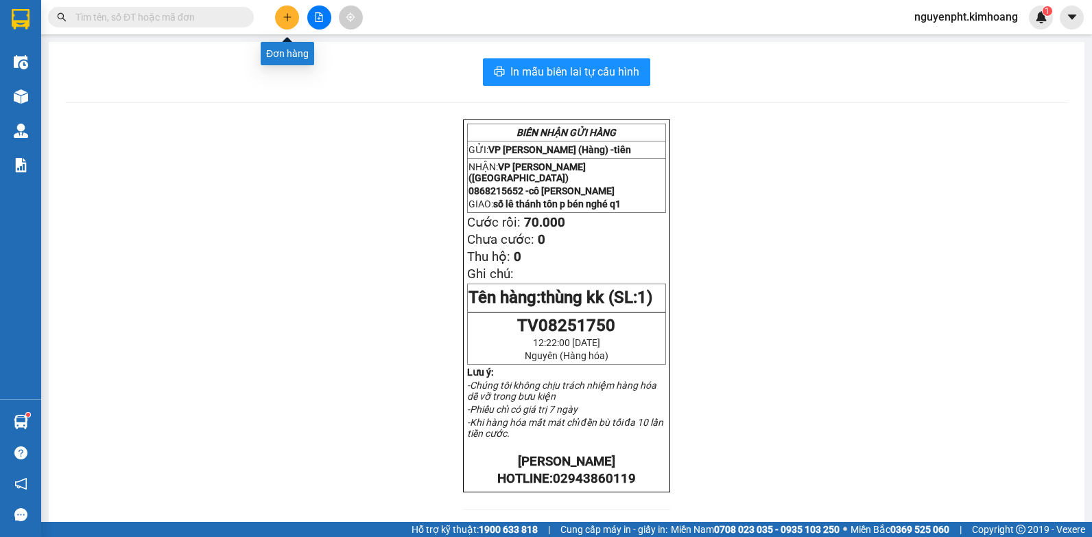
click at [281, 15] on button at bounding box center [287, 17] width 24 height 24
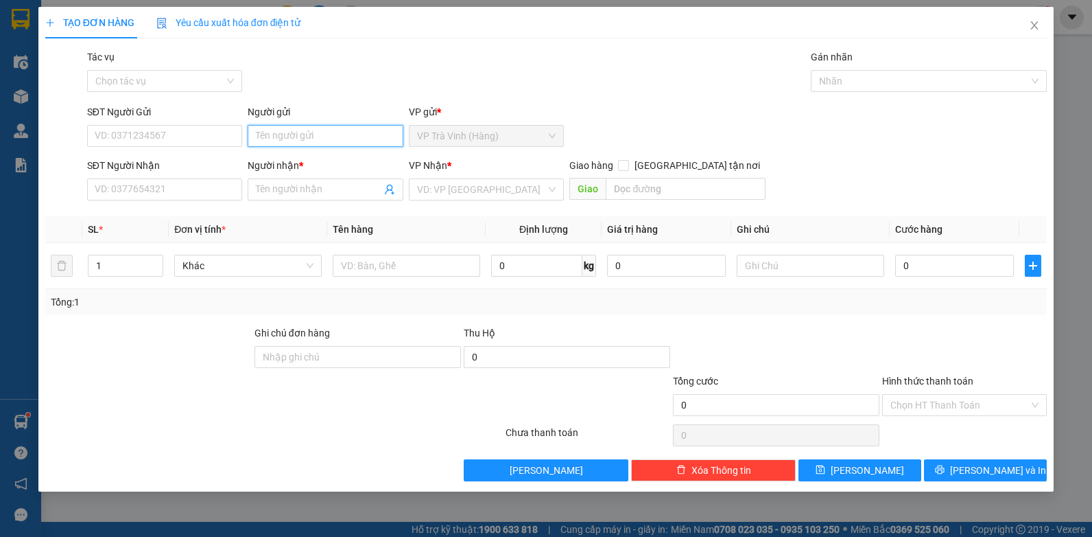
drag, startPoint x: 298, startPoint y: 132, endPoint x: 305, endPoint y: 126, distance: 9.3
click at [300, 130] on input "Người gửi" at bounding box center [326, 136] width 156 height 22
type input "nhàn"
type input "u"
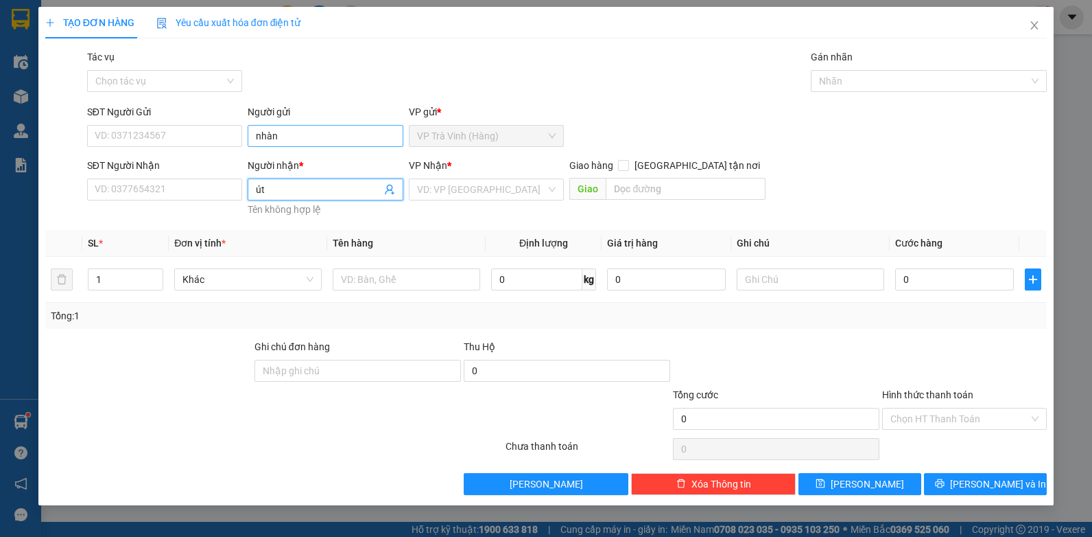
type input "út"
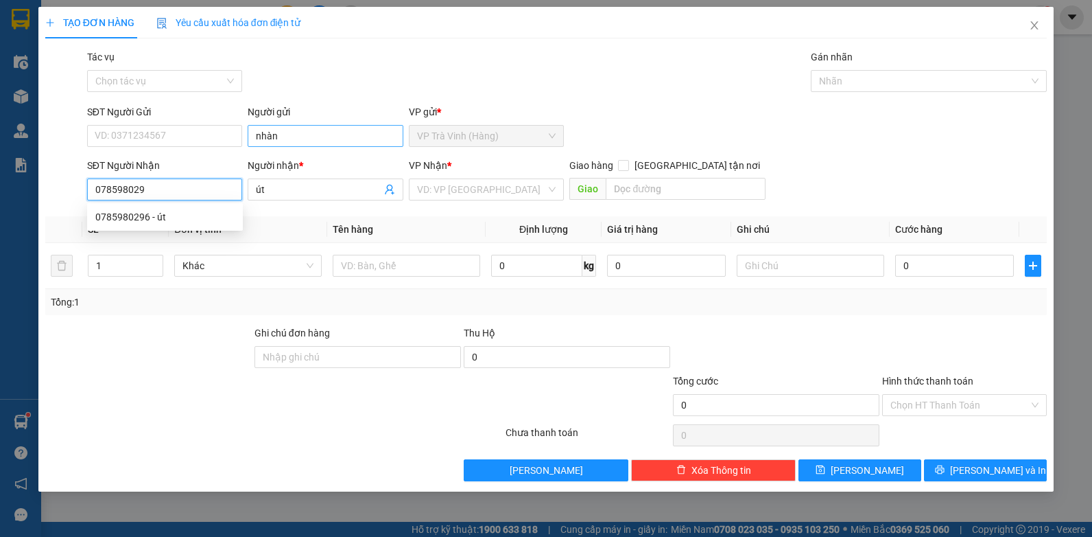
type input "0785980296"
click at [210, 217] on div "0785980296 - út" at bounding box center [164, 216] width 139 height 15
type input "10.000"
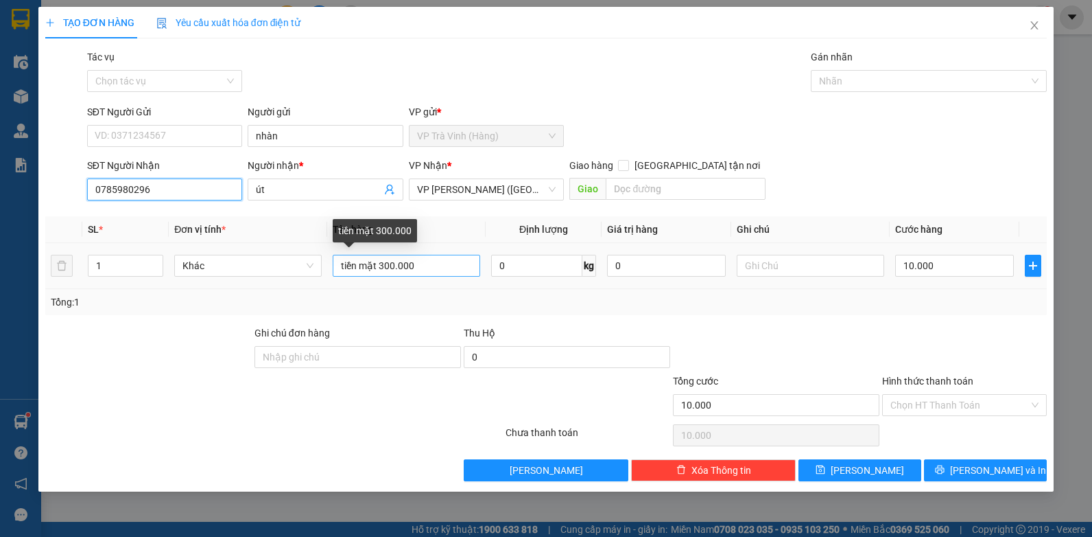
type input "0785980296"
click at [383, 266] on input "tiền mặt 300.000" at bounding box center [407, 266] width 148 height 22
type input "tiền mặt 200.000"
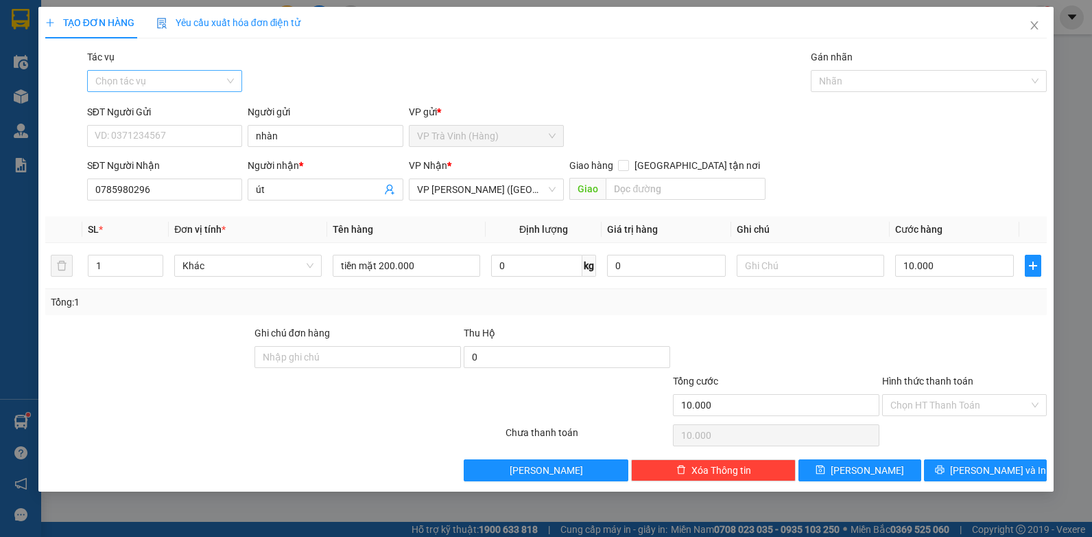
click at [158, 86] on input "Tác vụ" at bounding box center [160, 81] width 130 height 21
click at [180, 134] on div "Nhập hàng kho nhận" at bounding box center [164, 130] width 139 height 15
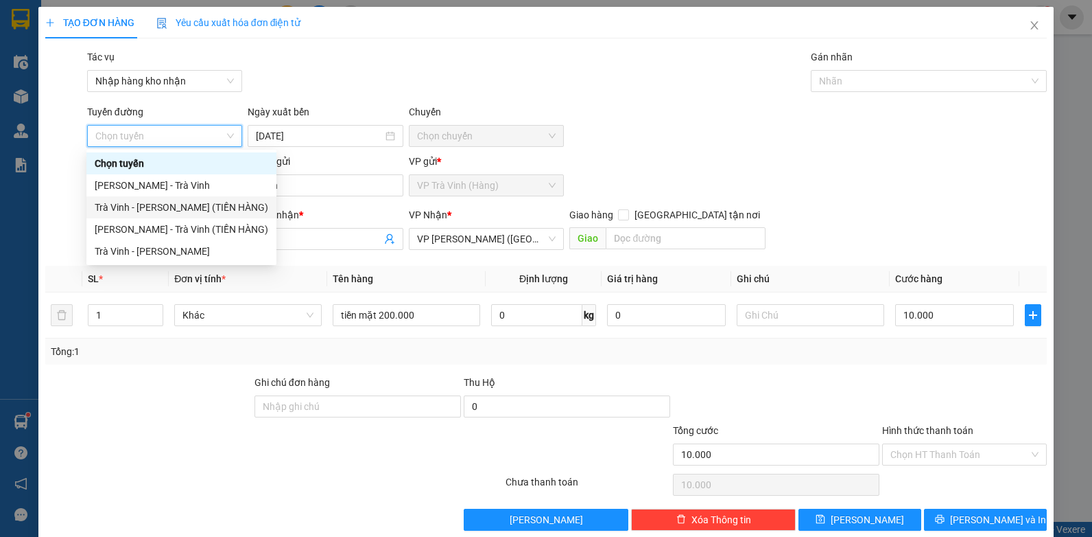
click at [215, 211] on div "Trà Vinh - [PERSON_NAME] (TIỀN HÀNG)" at bounding box center [182, 207] width 174 height 15
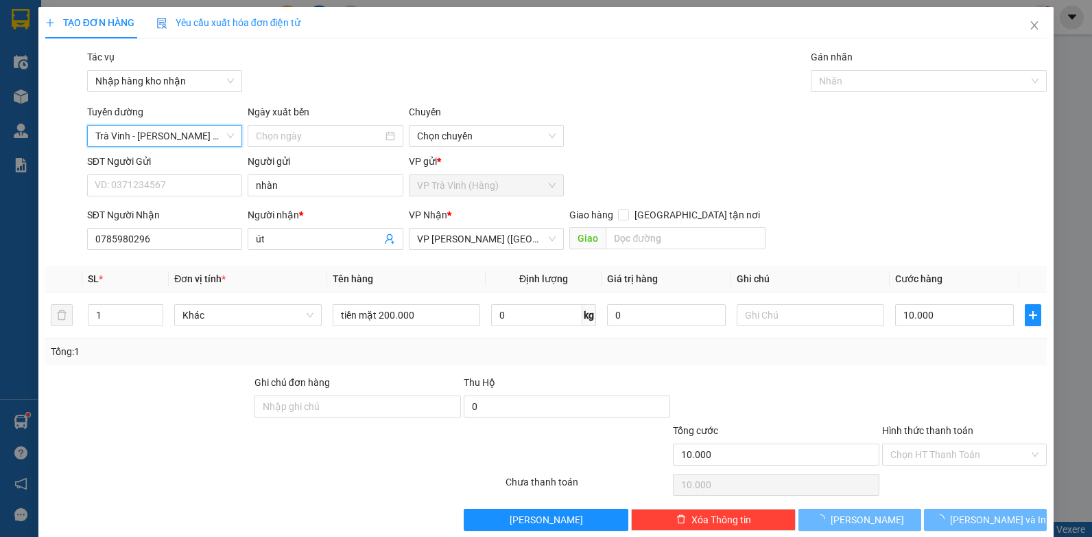
type input "[DATE]"
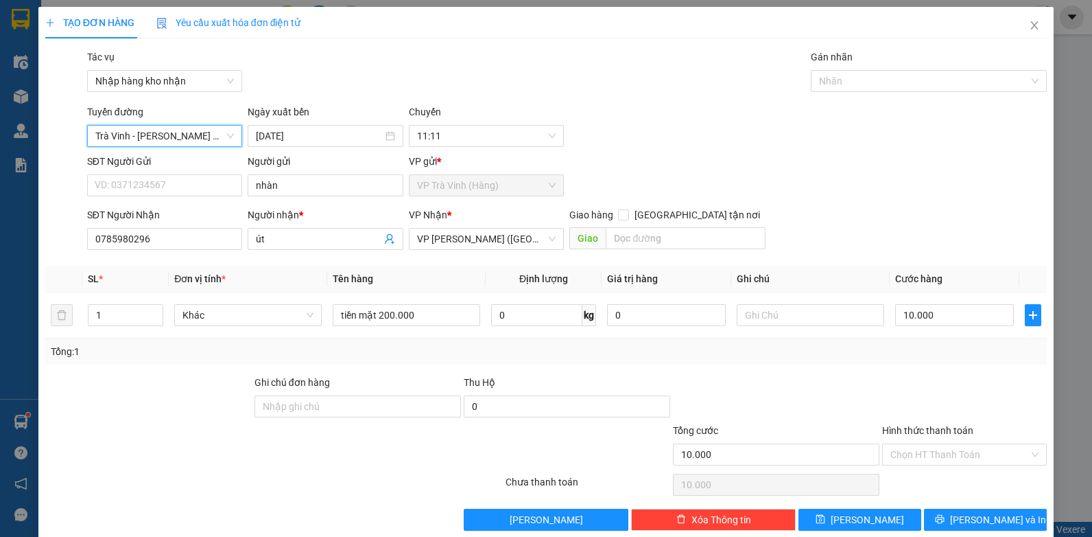
drag, startPoint x: 900, startPoint y: 86, endPoint x: 883, endPoint y: 93, distance: 17.8
click at [897, 85] on div at bounding box center [922, 81] width 215 height 16
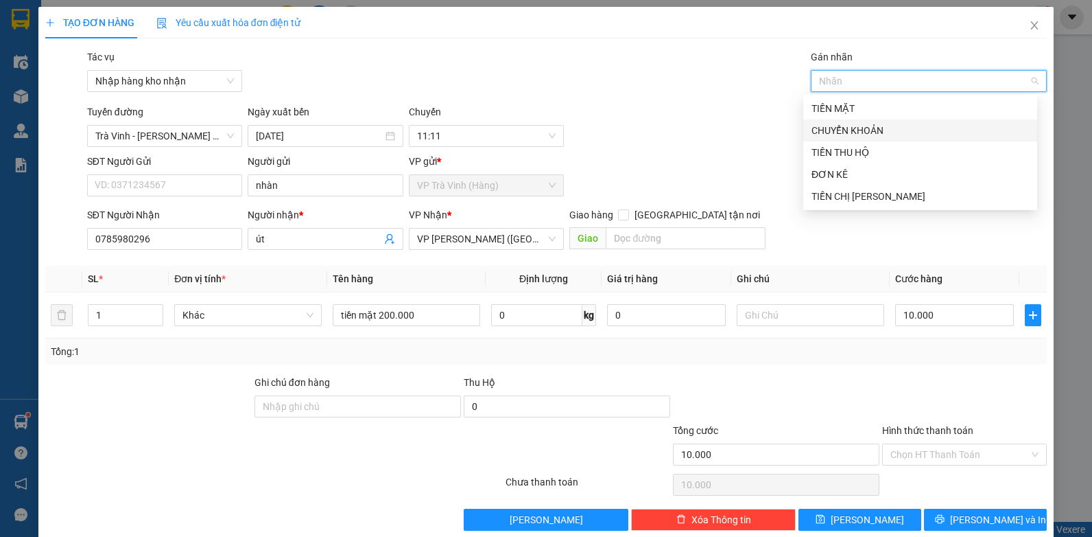
click at [857, 120] on div "TIỀN MẶT CHUYỂN KHOẢN TIỀN THU HỘ ĐƠN KÊ TIỀN CHỊ THẢO" at bounding box center [921, 152] width 234 height 110
click at [847, 105] on div "TIỀN MẶT" at bounding box center [921, 108] width 218 height 15
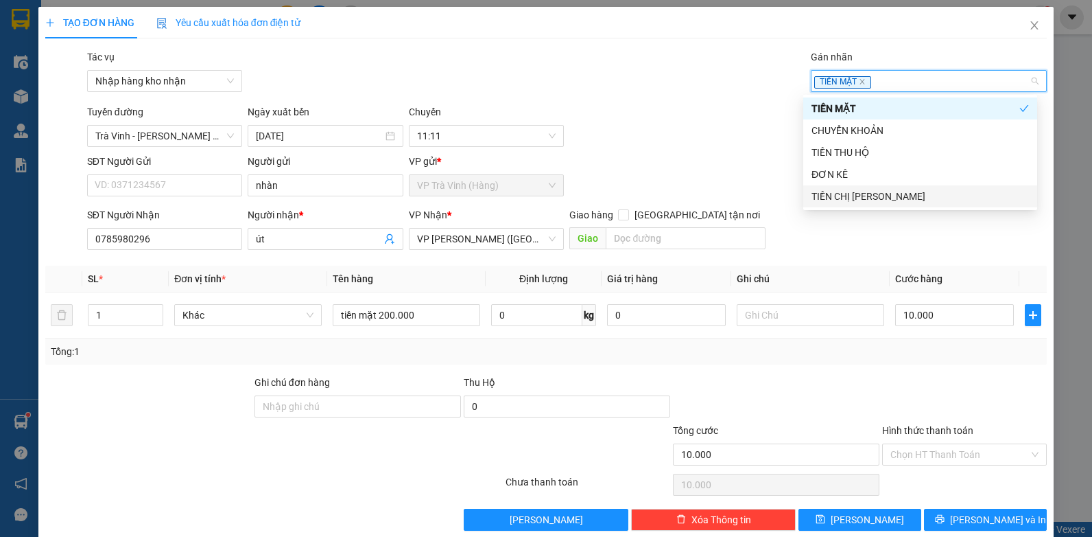
scroll to position [21, 0]
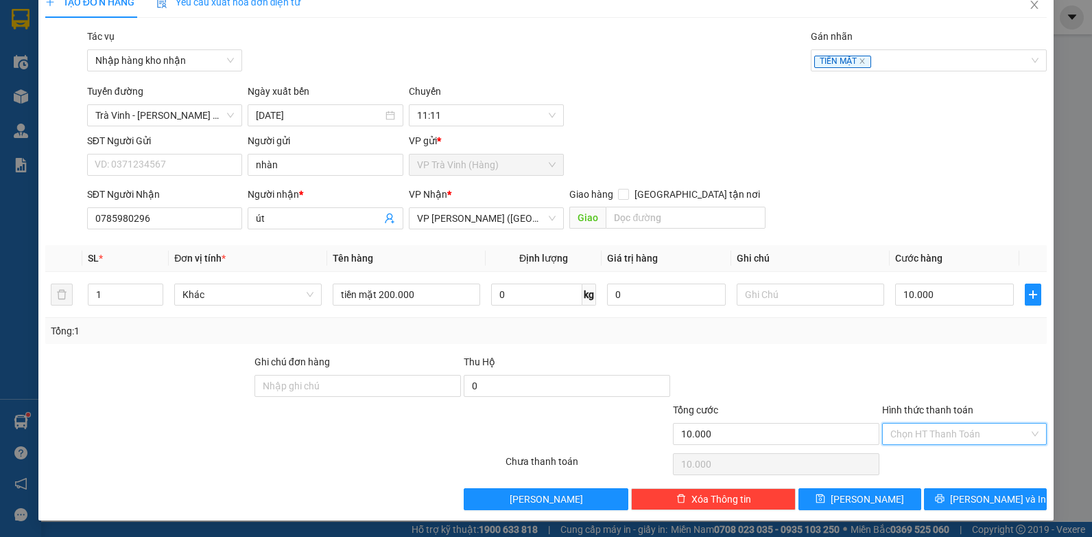
drag, startPoint x: 963, startPoint y: 430, endPoint x: 955, endPoint y: 437, distance: 11.7
click at [960, 432] on input "Hình thức thanh toán" at bounding box center [960, 433] width 139 height 21
click at [941, 462] on div "Tại văn phòng" at bounding box center [956, 461] width 147 height 15
type input "0"
click at [983, 494] on span "[PERSON_NAME] và In" at bounding box center [998, 498] width 96 height 15
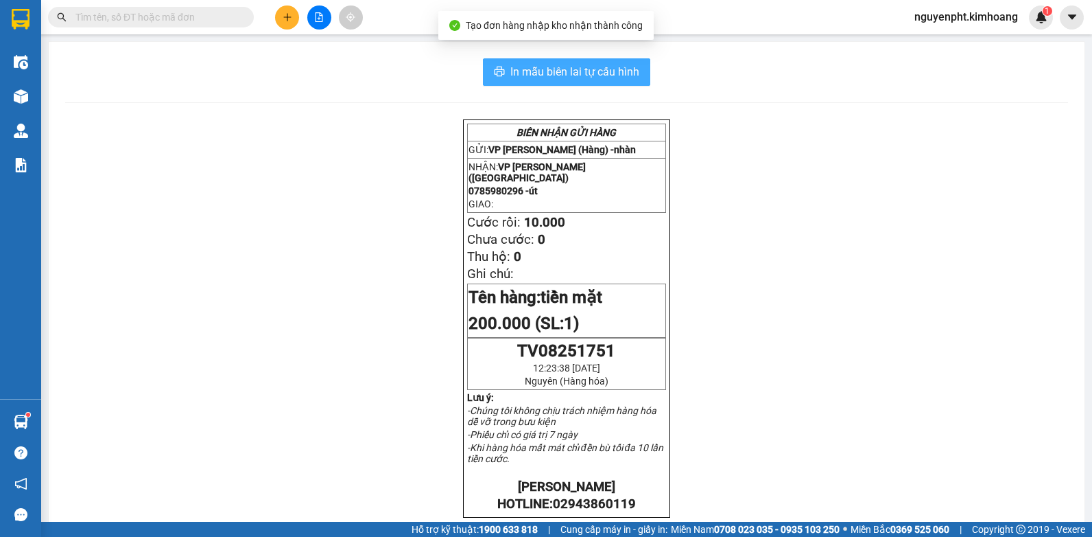
click at [602, 65] on span "In mẫu biên lai tự cấu hình" at bounding box center [575, 71] width 129 height 17
